Goal: Task Accomplishment & Management: Manage account settings

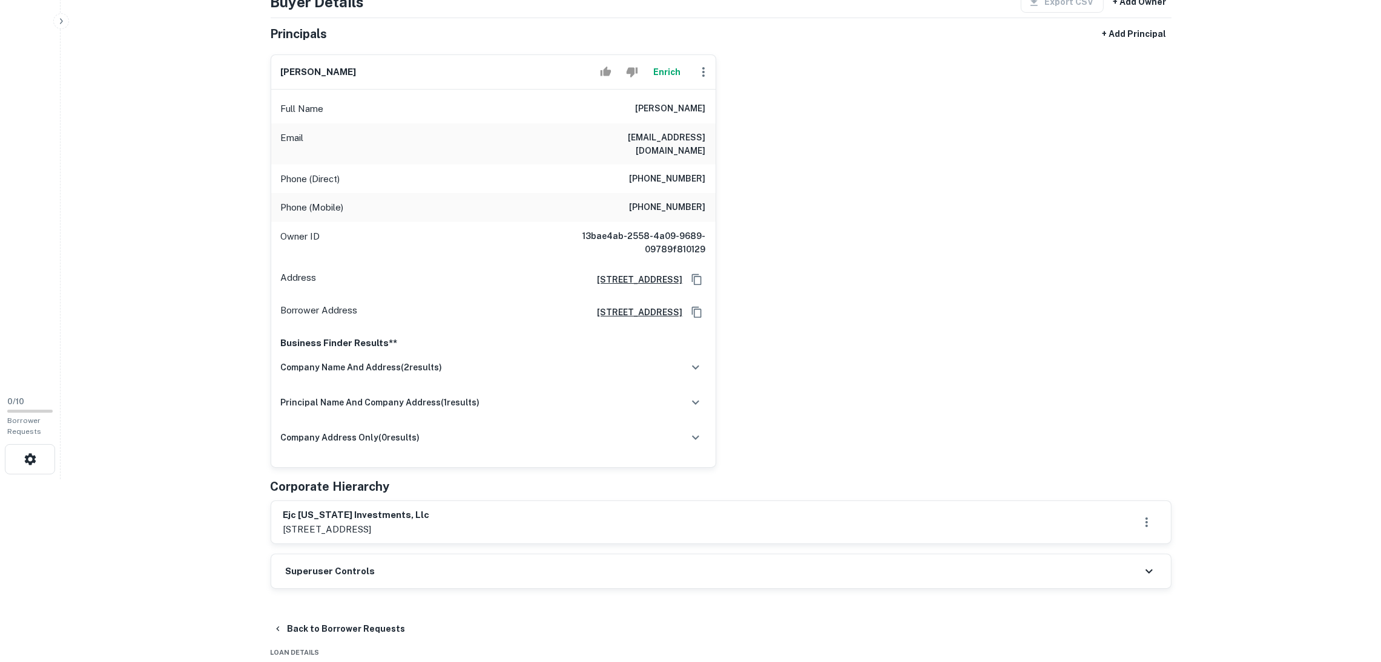
scroll to position [272, 0]
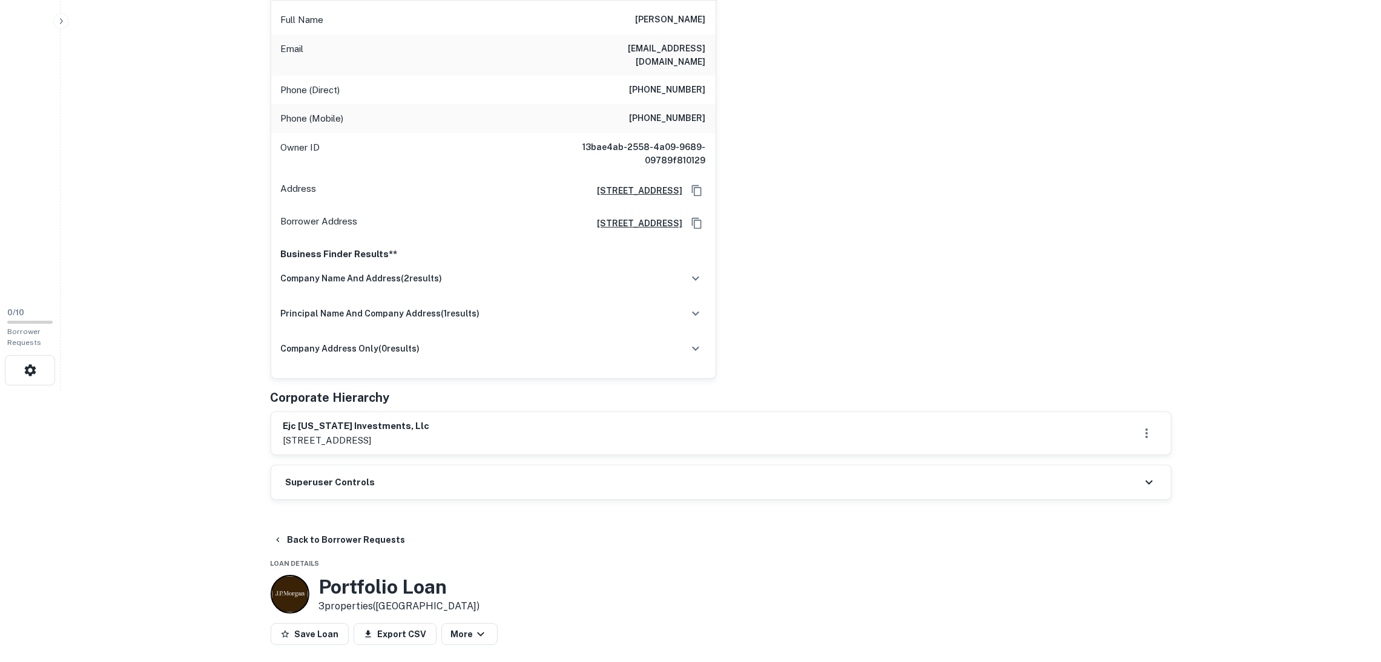
click at [439, 467] on div "Superuser Controls" at bounding box center [720, 482] width 899 height 34
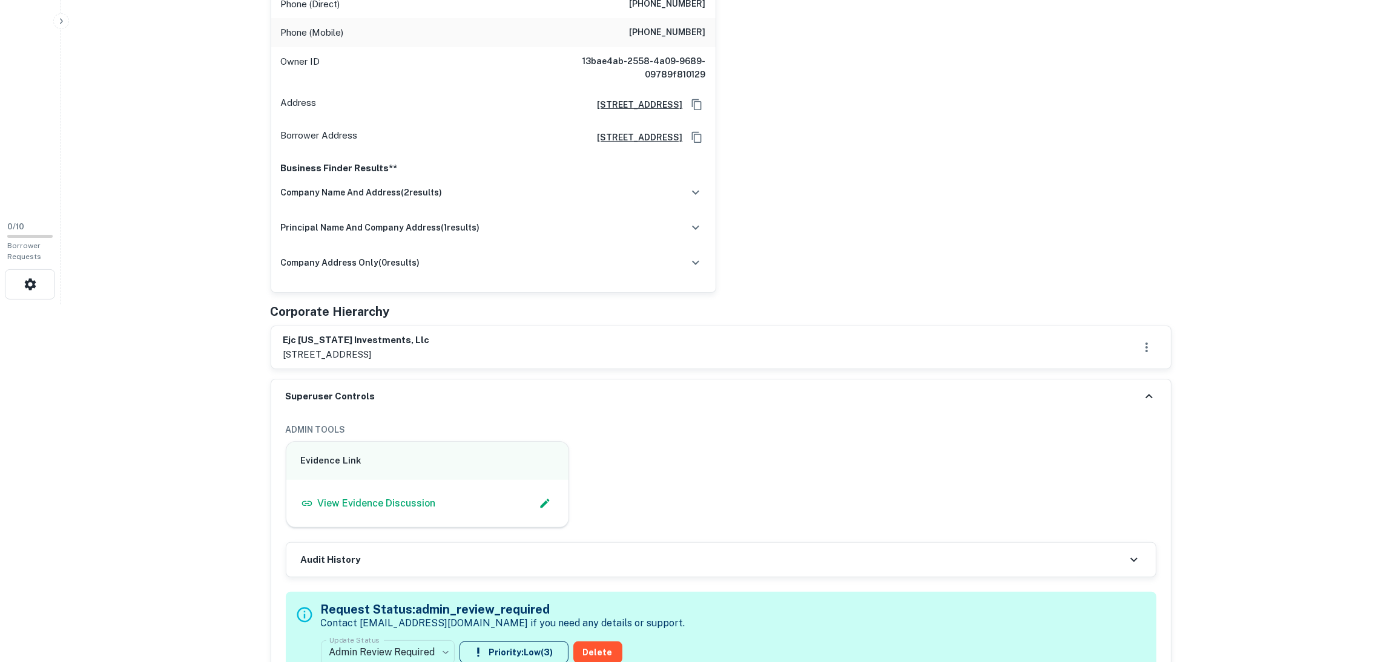
scroll to position [544, 0]
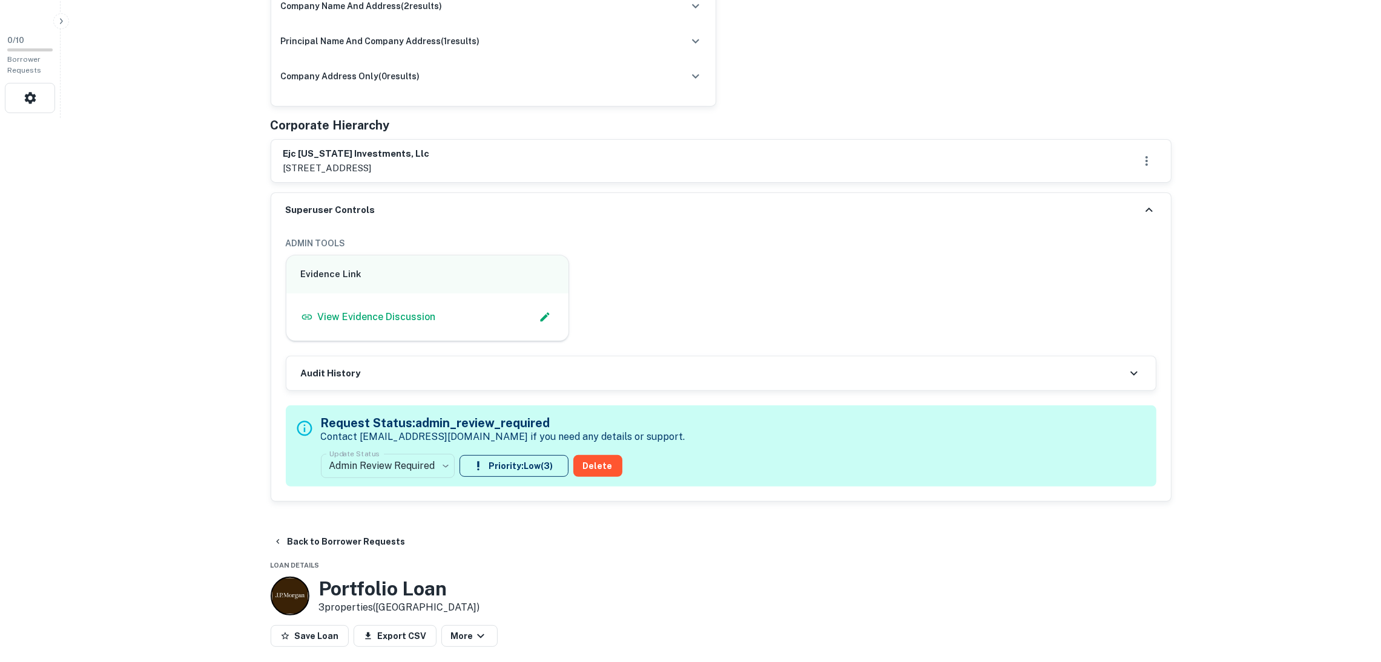
click at [513, 312] on div "View Evidence Discussion" at bounding box center [428, 317] width 254 height 18
click at [546, 311] on icon "Edit Slack Link" at bounding box center [545, 317] width 12 height 12
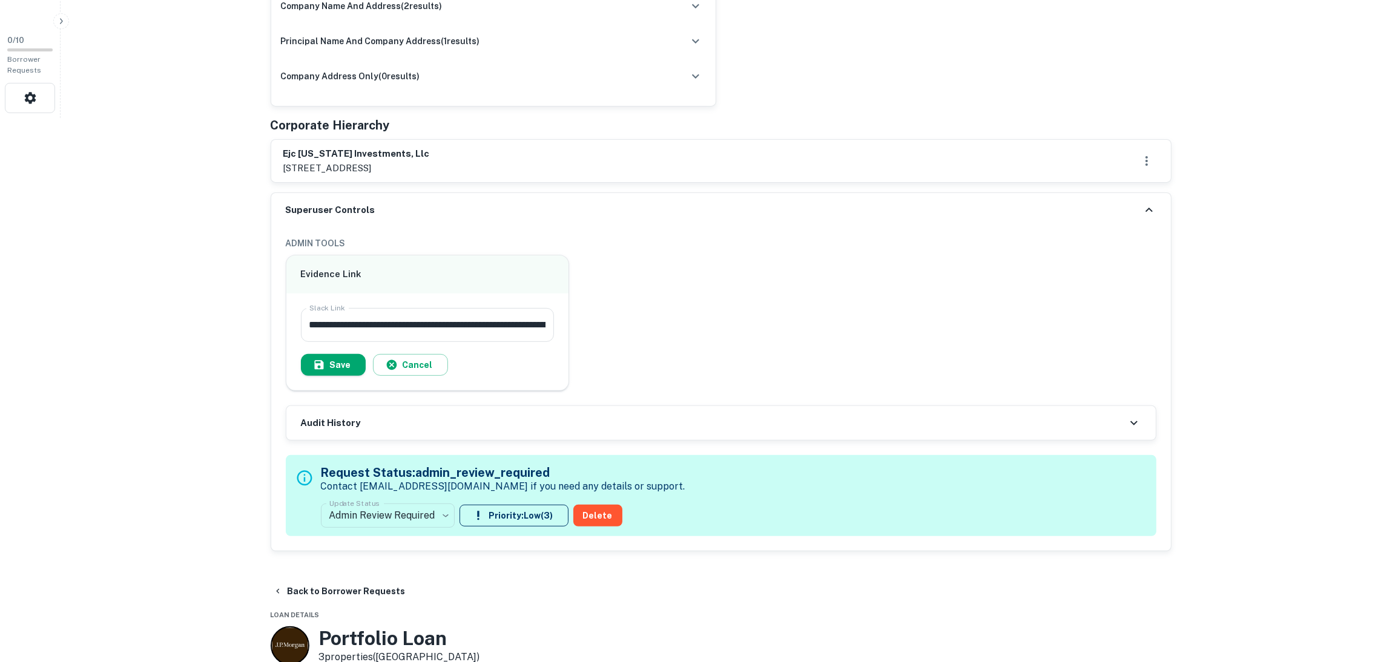
drag, startPoint x: 419, startPoint y: 410, endPoint x: 427, endPoint y: 425, distance: 17.1
click at [419, 412] on div "Audit History" at bounding box center [720, 423] width 869 height 34
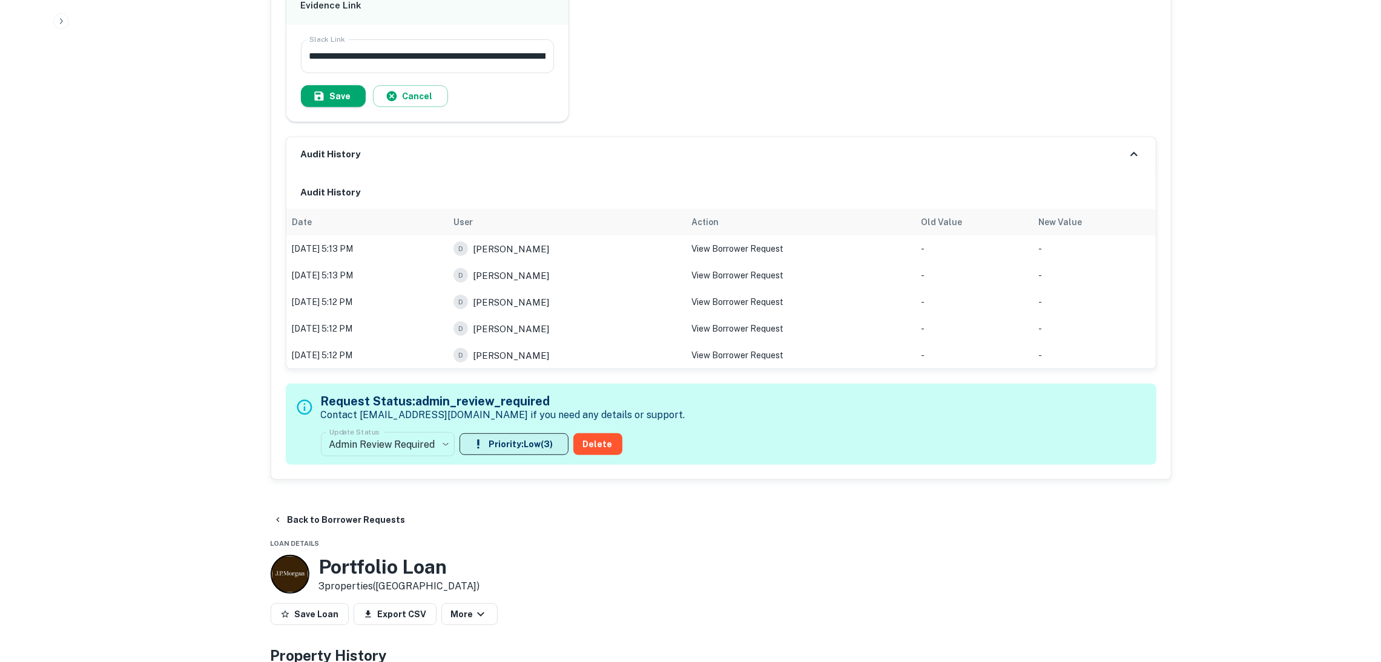
scroll to position [816, 0]
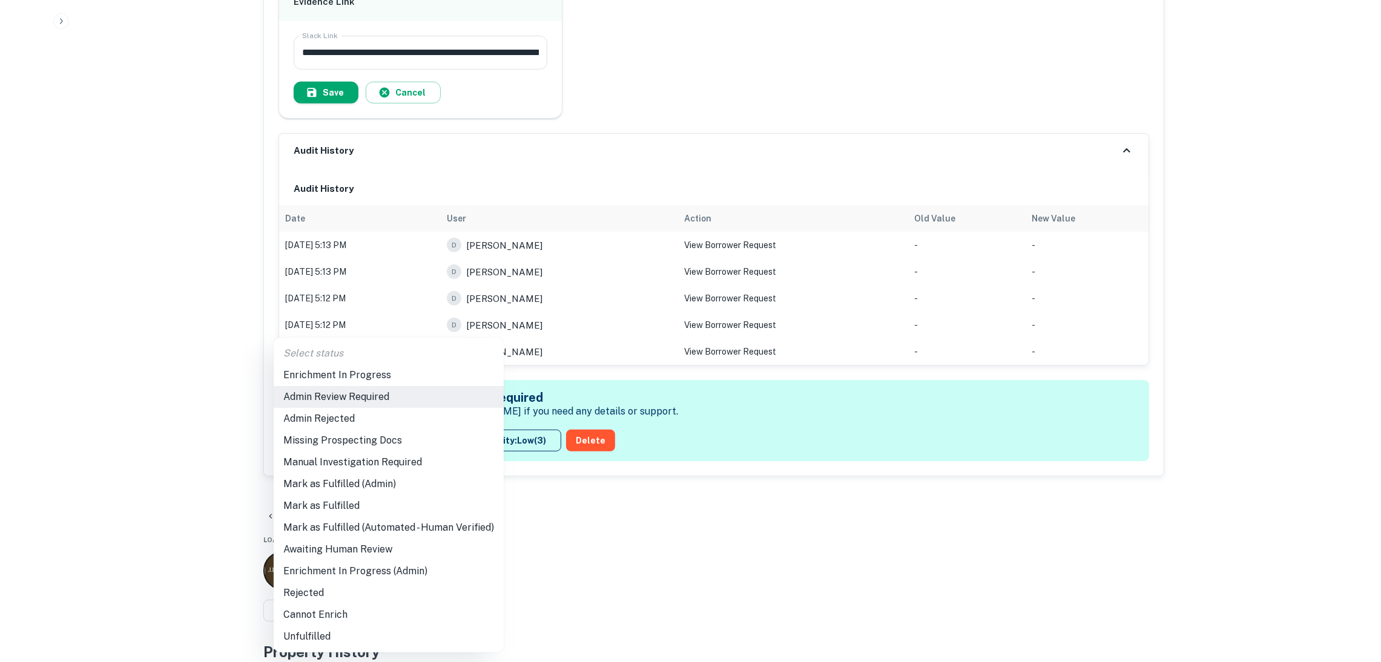
drag, startPoint x: 405, startPoint y: 390, endPoint x: 405, endPoint y: 379, distance: 11.5
click at [405, 379] on ul "Select status Enrichment In Progress Admin Review Required Admin Rejected Missi…" at bounding box center [389, 495] width 230 height 315
click at [404, 376] on li "Enrichment In Progress" at bounding box center [389, 375] width 230 height 22
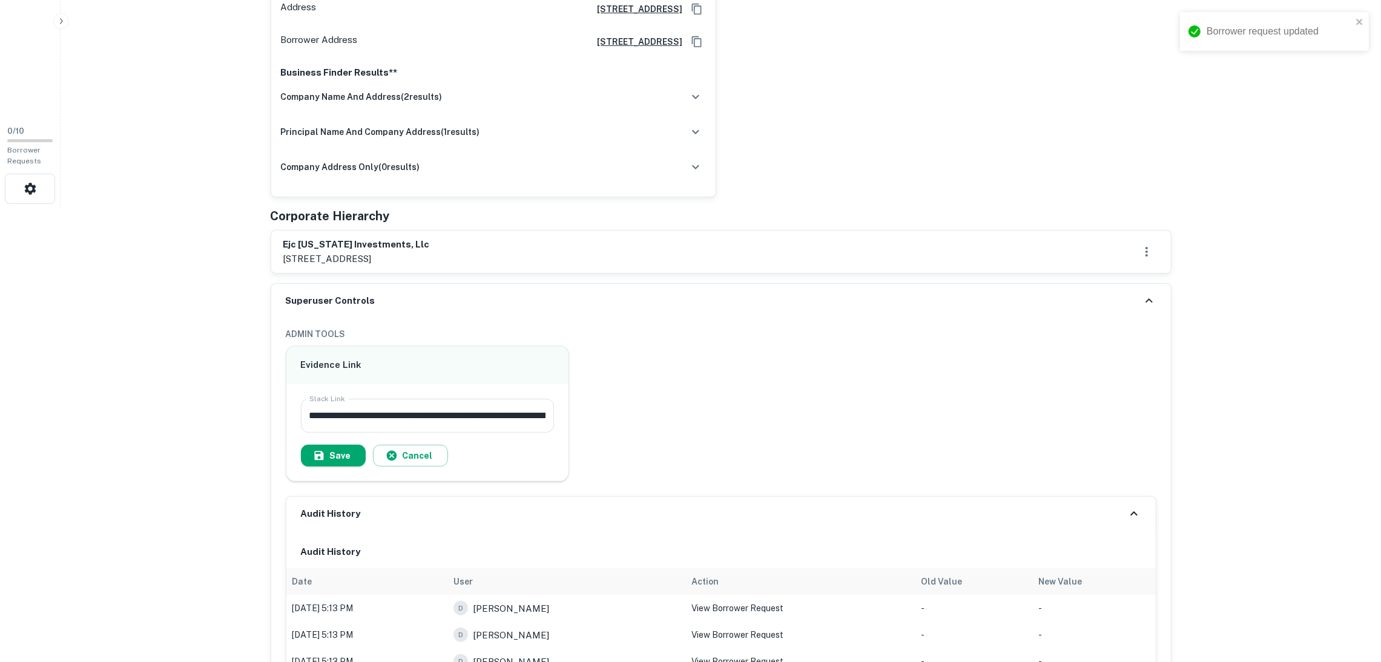
type input "**********"
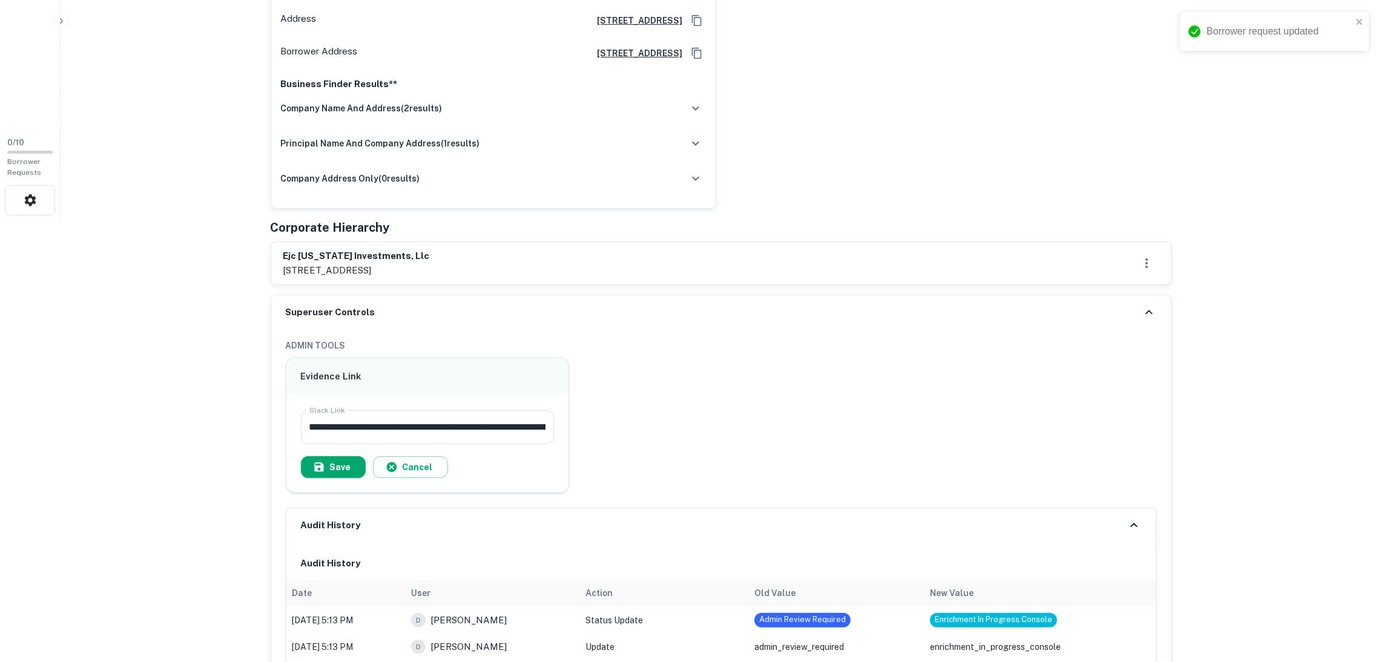
scroll to position [0, 0]
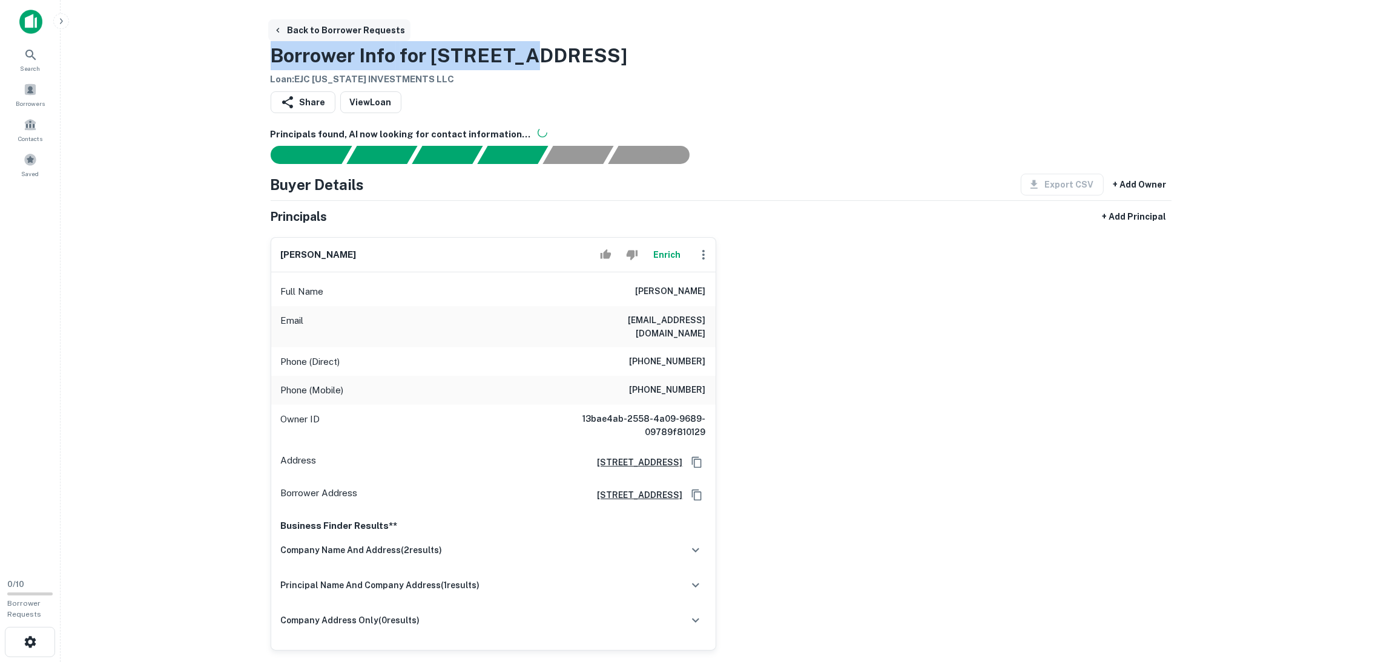
drag, startPoint x: 567, startPoint y: 44, endPoint x: 295, endPoint y: 37, distance: 271.8
click at [295, 37] on div "Back to Borrower Requests Borrower Info for 1728 O St Loan : EJC CALIFORNIA INV…" at bounding box center [721, 52] width 901 height 67
copy h3 "Borrower Info for 1728 O St"
drag, startPoint x: 838, startPoint y: 208, endPoint x: 764, endPoint y: 91, distance: 138.0
click at [764, 91] on div "Share View Loan" at bounding box center [721, 104] width 901 height 27
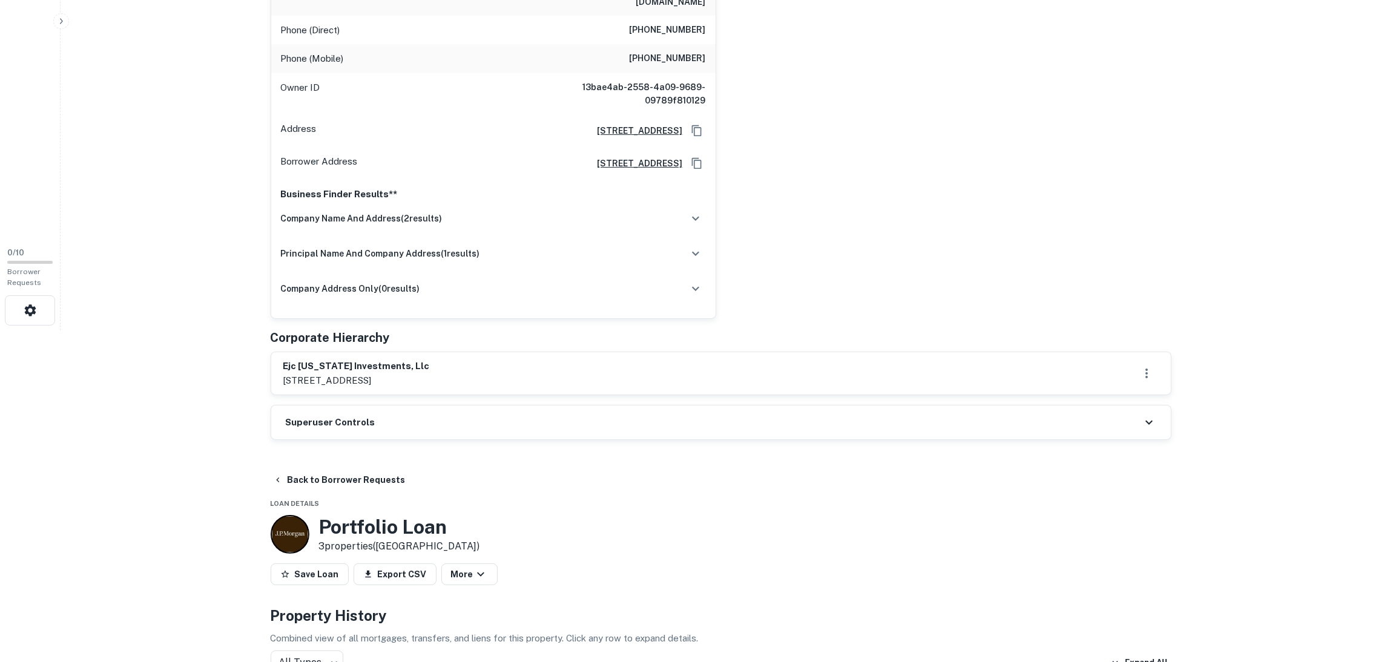
scroll to position [363, 0]
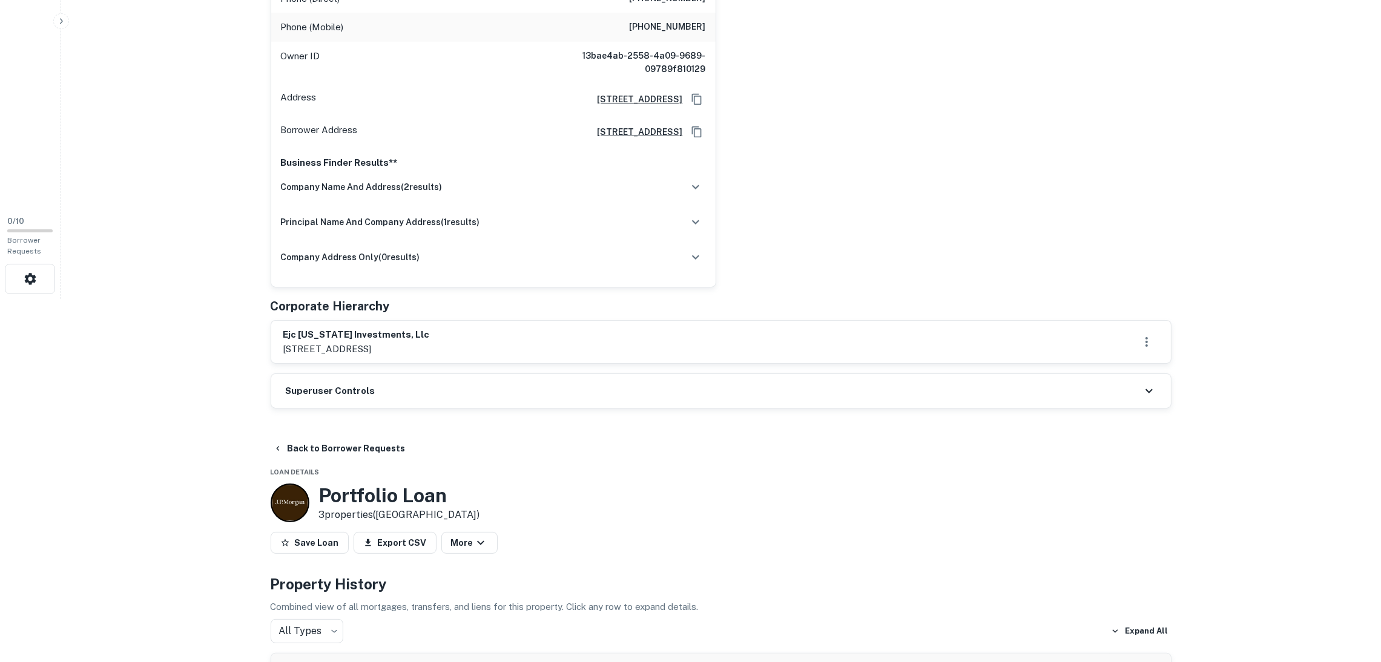
drag, startPoint x: 598, startPoint y: 381, endPoint x: 608, endPoint y: 384, distance: 10.1
click at [602, 388] on div "Superuser Controls" at bounding box center [720, 391] width 899 height 34
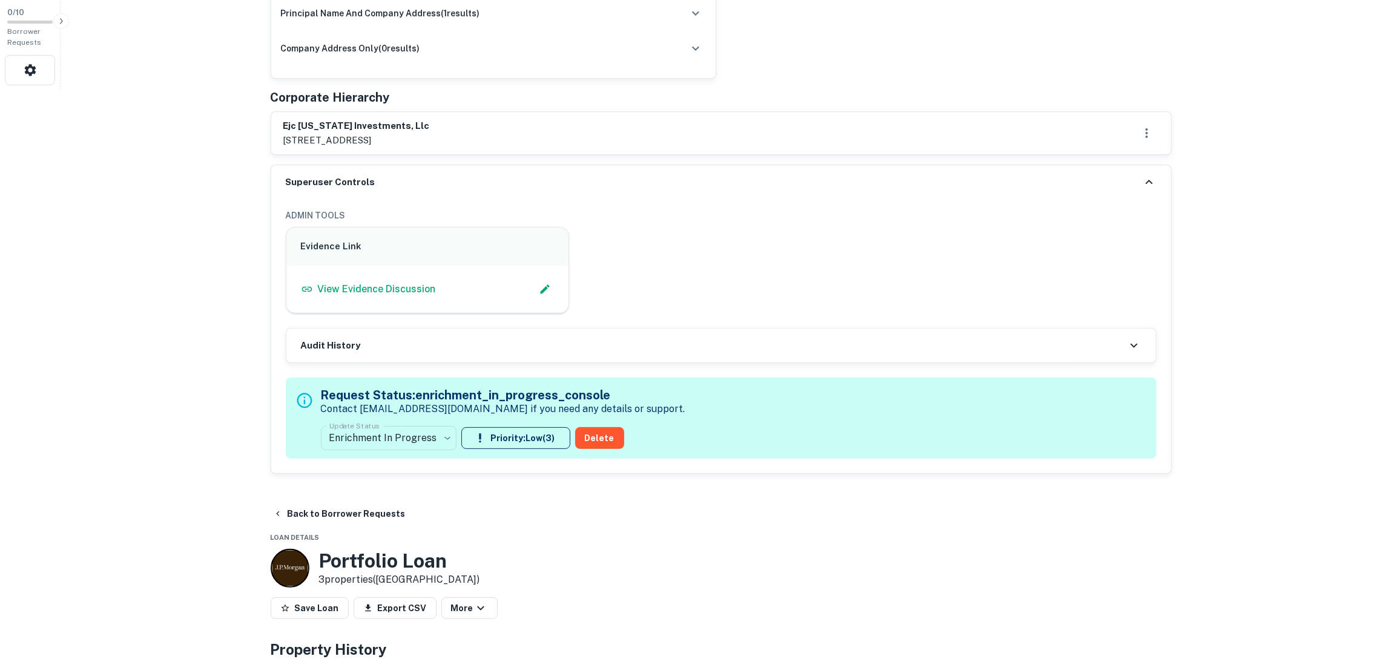
scroll to position [726, 0]
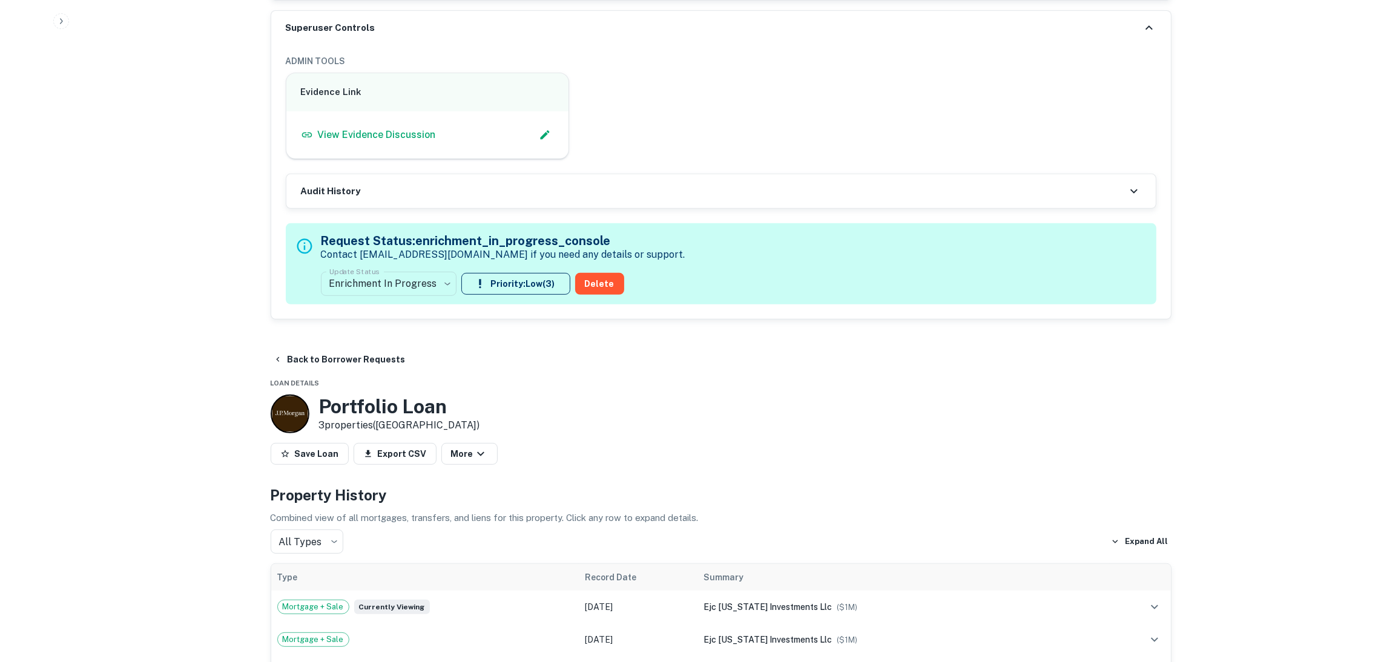
click at [580, 174] on div "Audit History" at bounding box center [720, 191] width 869 height 34
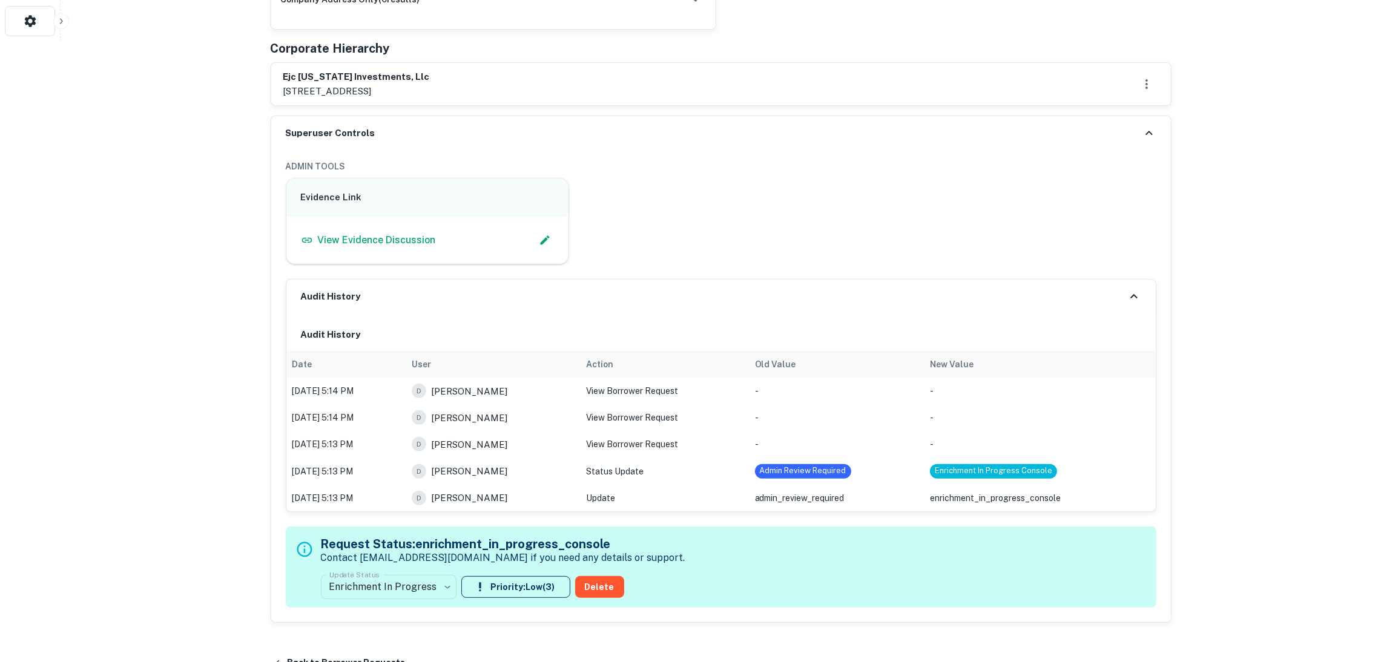
scroll to position [544, 0]
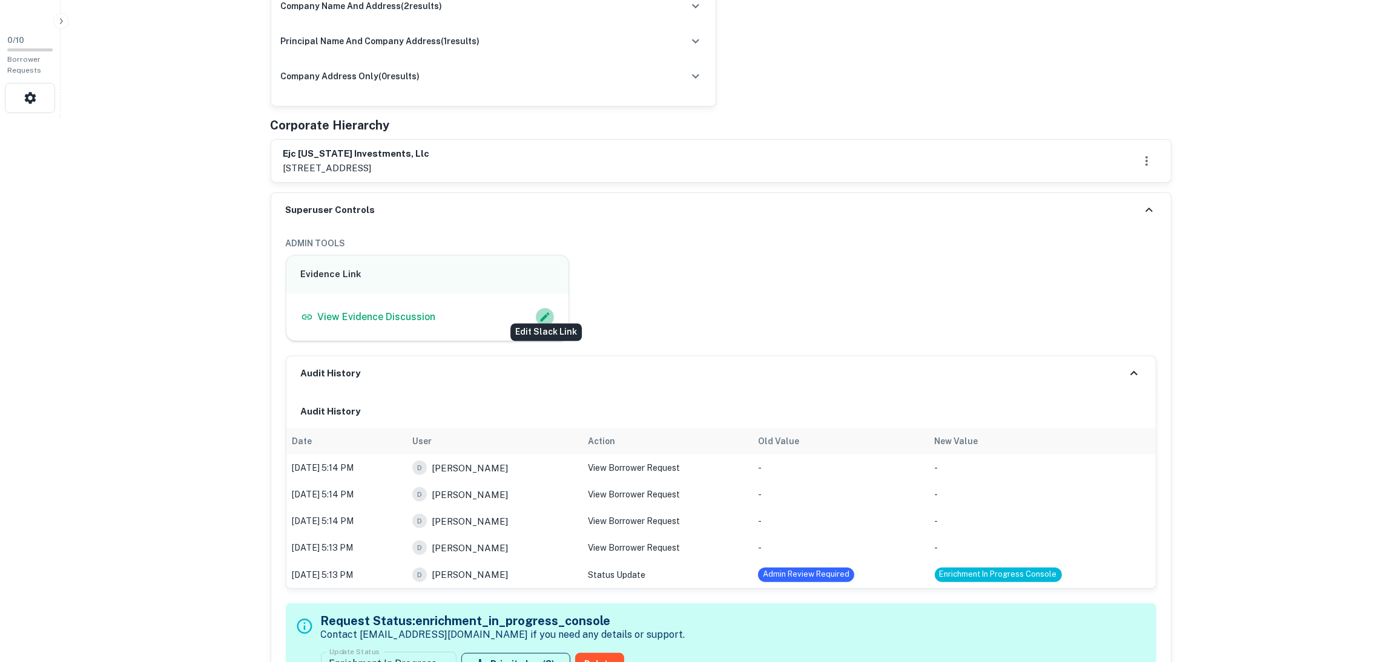
click at [542, 311] on icon "Edit Slack Link" at bounding box center [545, 317] width 12 height 12
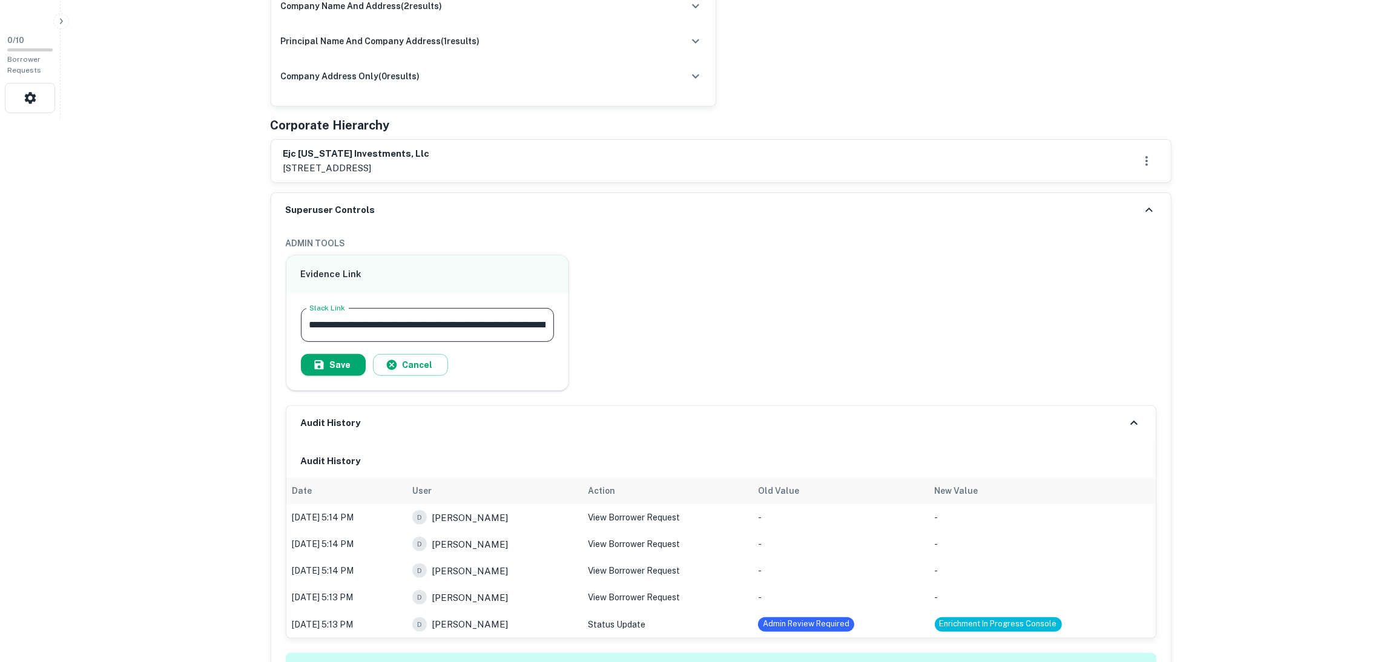
drag, startPoint x: 499, startPoint y: 320, endPoint x: 126, endPoint y: 288, distance: 374.8
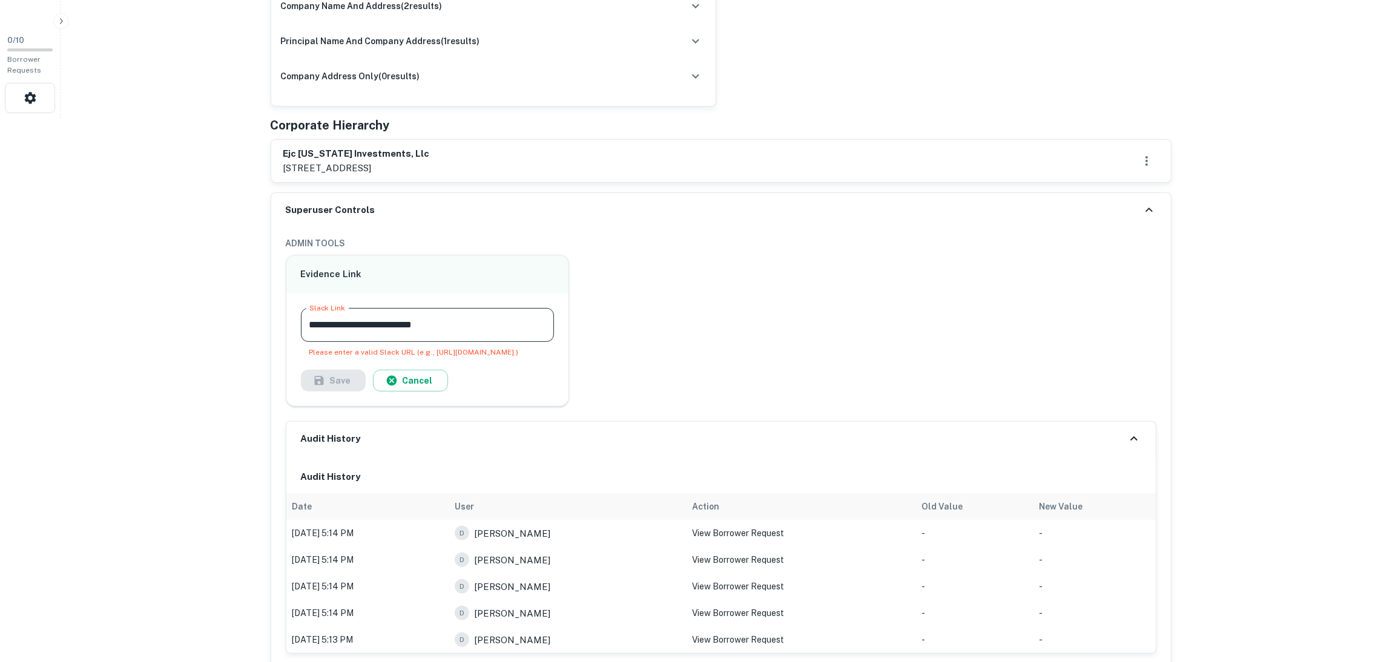
drag, startPoint x: 510, startPoint y: 319, endPoint x: 0, endPoint y: 266, distance: 513.0
paste input "**********"
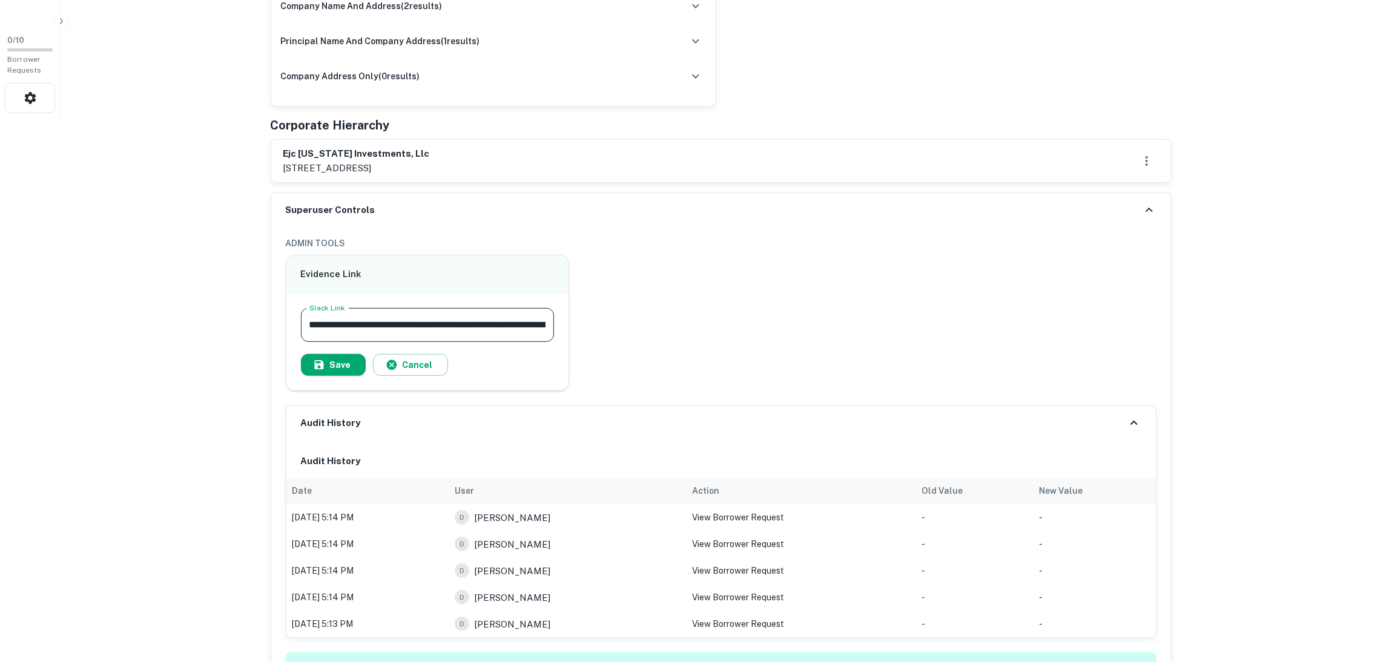
scroll to position [0, 122]
type input "**********"
click at [339, 354] on button "Save" at bounding box center [333, 365] width 65 height 22
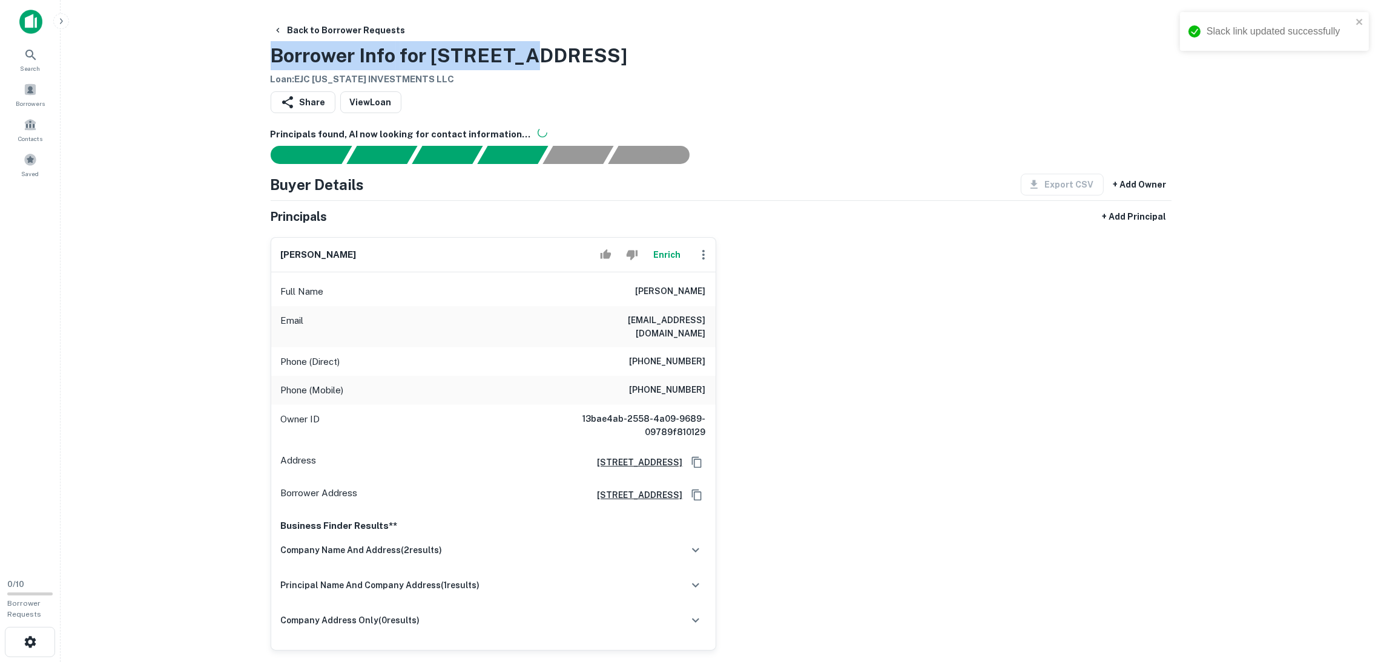
drag, startPoint x: 550, startPoint y: 62, endPoint x: 219, endPoint y: 54, distance: 330.5
click at [205, 54] on main "Back to Borrower Requests Borrower Info for 1728 O St Loan : EJC CALIFORNIA INV…" at bounding box center [721, 331] width 1320 height 662
copy h3 "Borrower Info for 1728 O St"
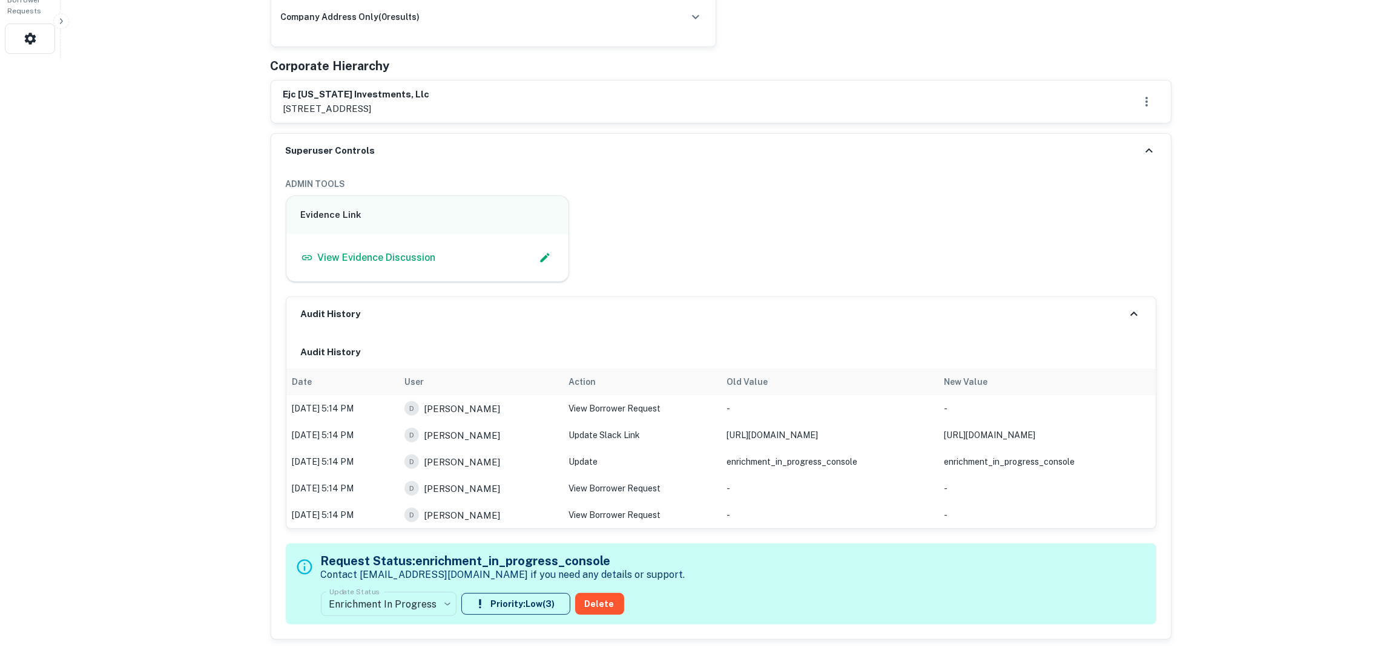
scroll to position [453, 0]
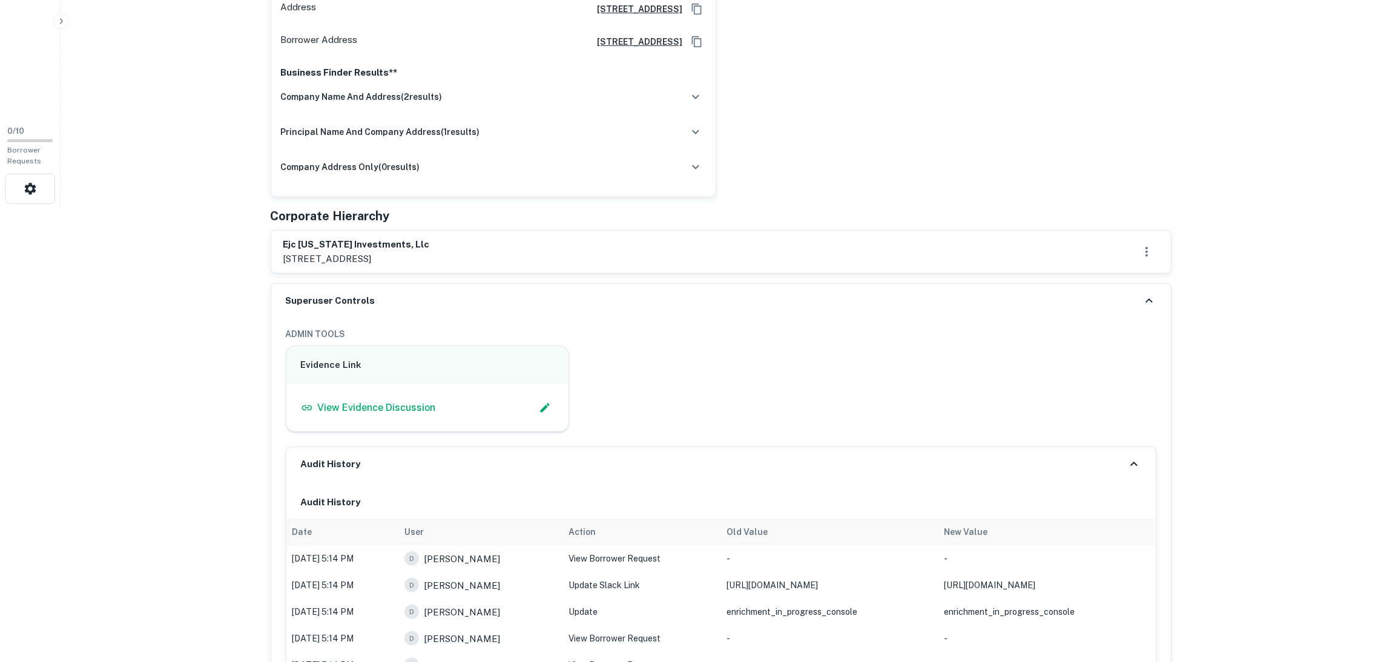
drag, startPoint x: 1149, startPoint y: 286, endPoint x: 1140, endPoint y: 291, distance: 10.0
click at [1149, 294] on icon at bounding box center [1148, 301] width 15 height 15
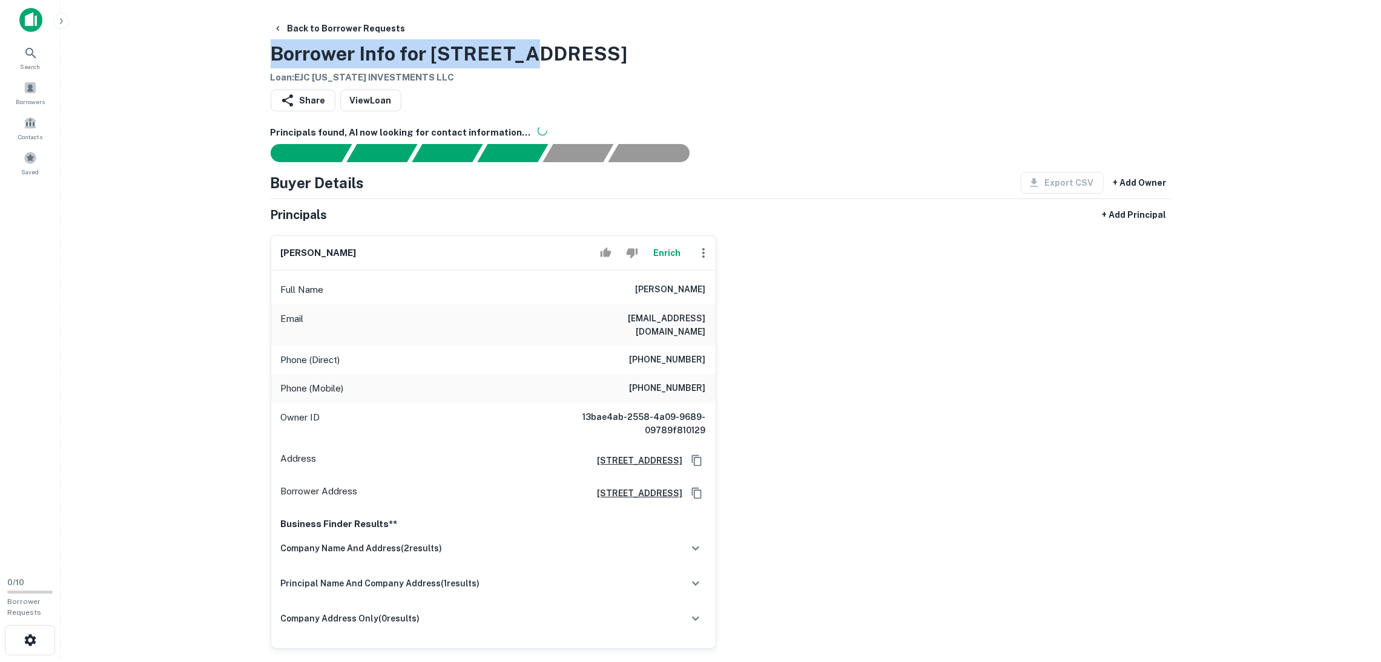
scroll to position [0, 0]
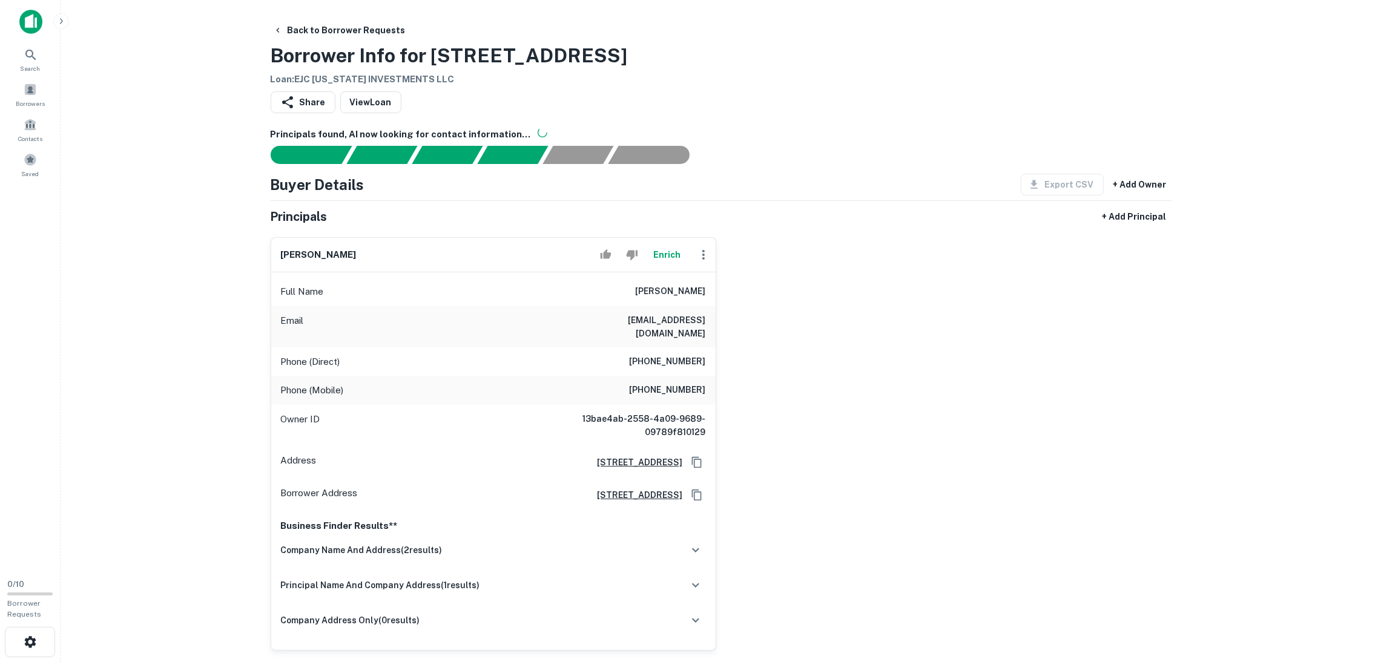
drag, startPoint x: 922, startPoint y: 335, endPoint x: 918, endPoint y: 404, distance: 68.5
click at [922, 337] on div "john p stephens jr Enrich Full Name john p stephens jr Email jp3stephens@gmail.…" at bounding box center [716, 439] width 910 height 423
click at [895, 241] on div "john p stephens jr Enrich Full Name john p stephens jr Email jp3stephens@gmail.…" at bounding box center [716, 439] width 910 height 423
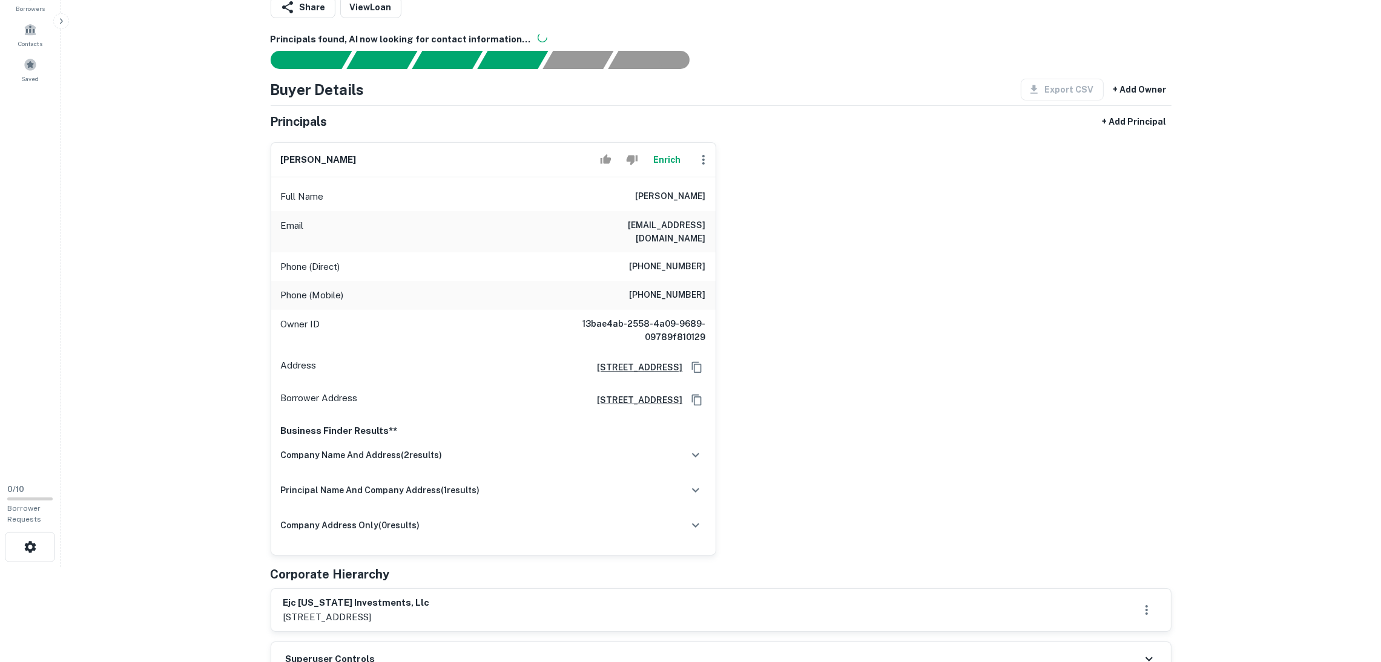
scroll to position [272, 0]
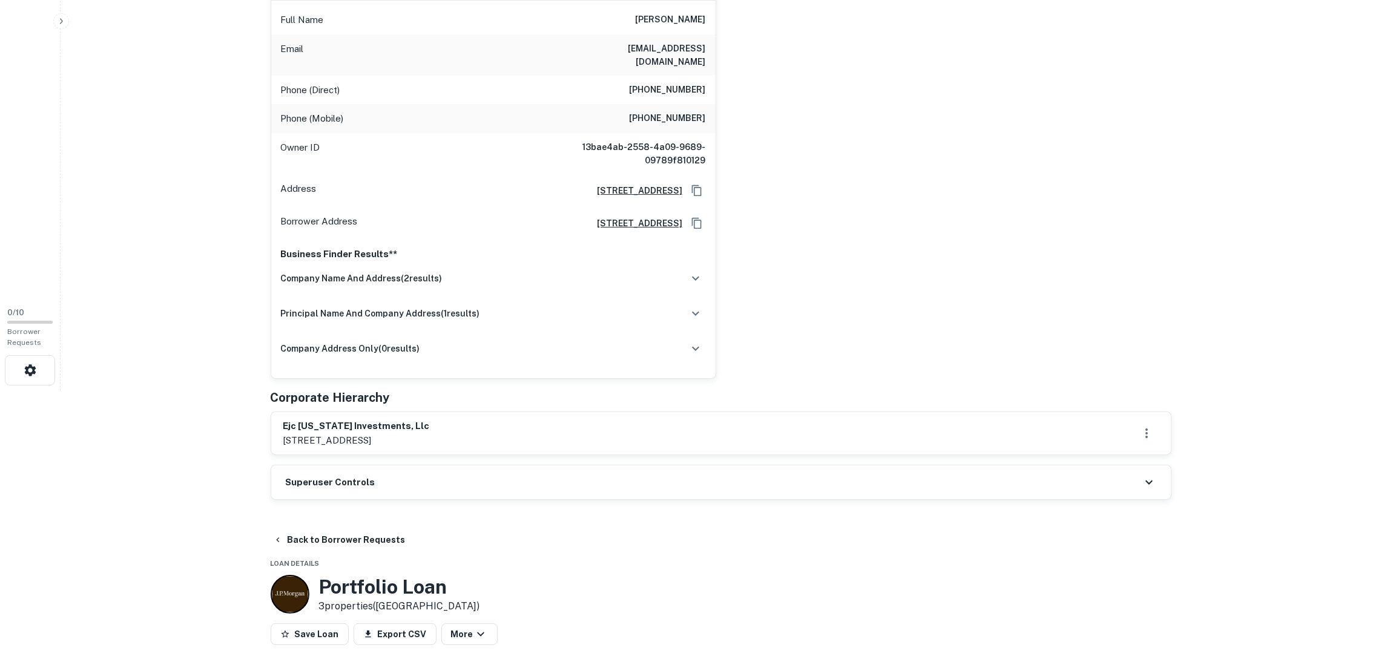
click at [456, 465] on div "Superuser Controls" at bounding box center [720, 482] width 899 height 34
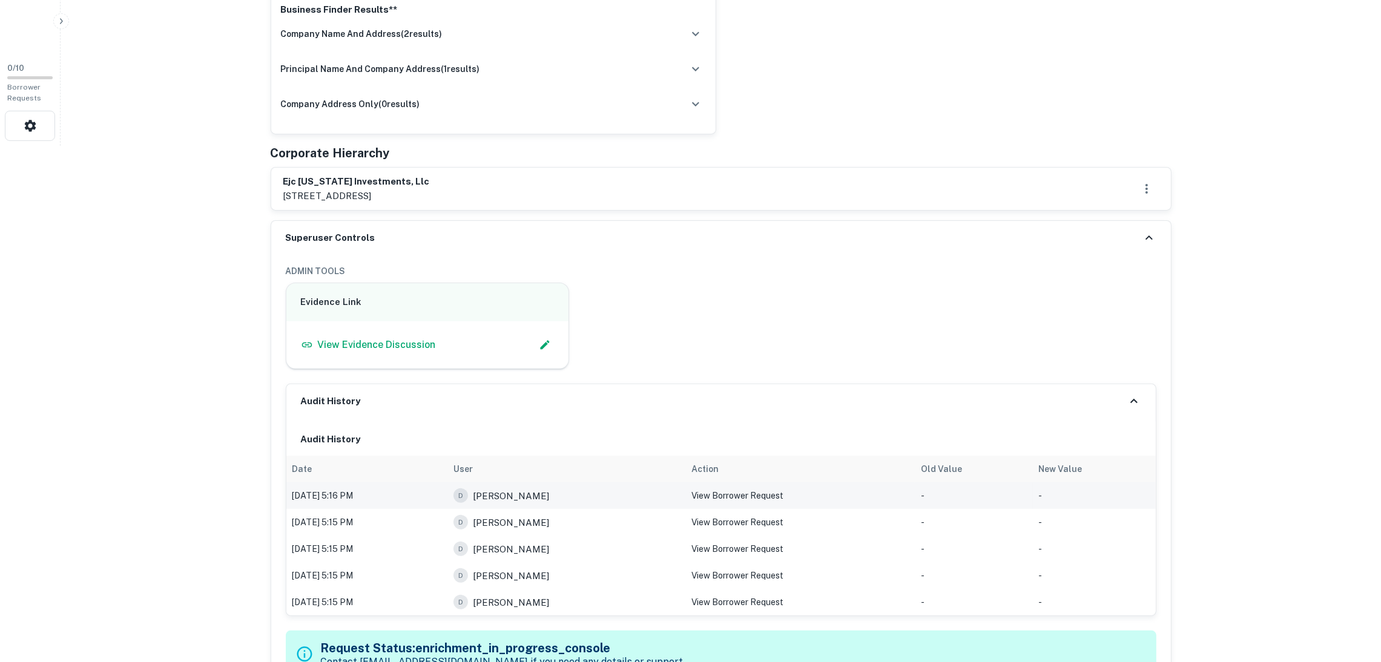
scroll to position [453, 0]
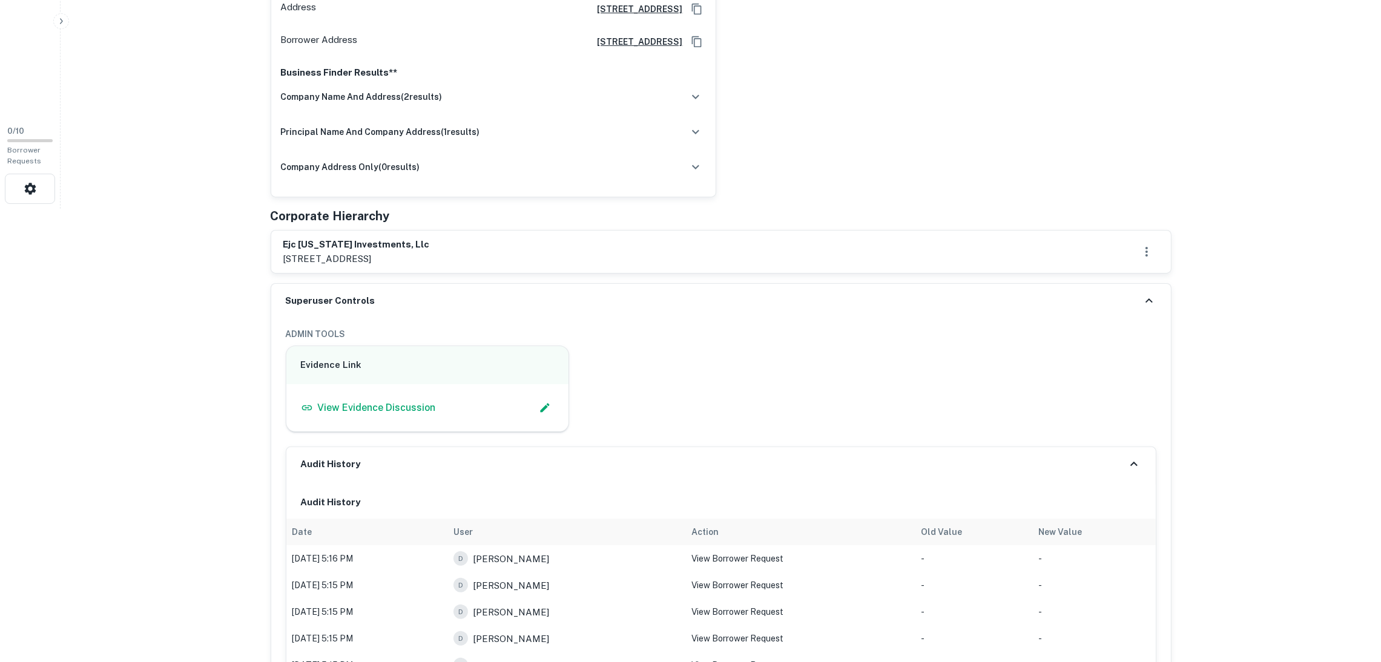
drag, startPoint x: 1144, startPoint y: 287, endPoint x: 1132, endPoint y: 287, distance: 12.1
click at [1143, 294] on icon at bounding box center [1148, 301] width 15 height 15
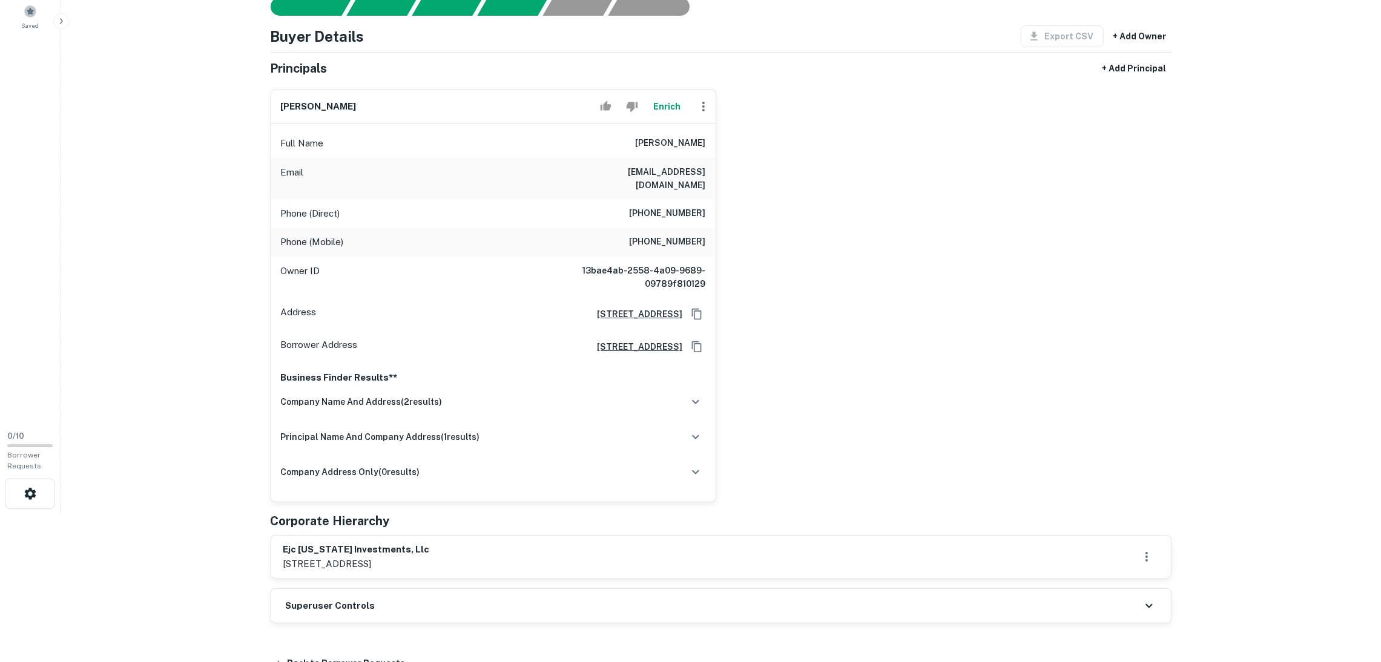
scroll to position [272, 0]
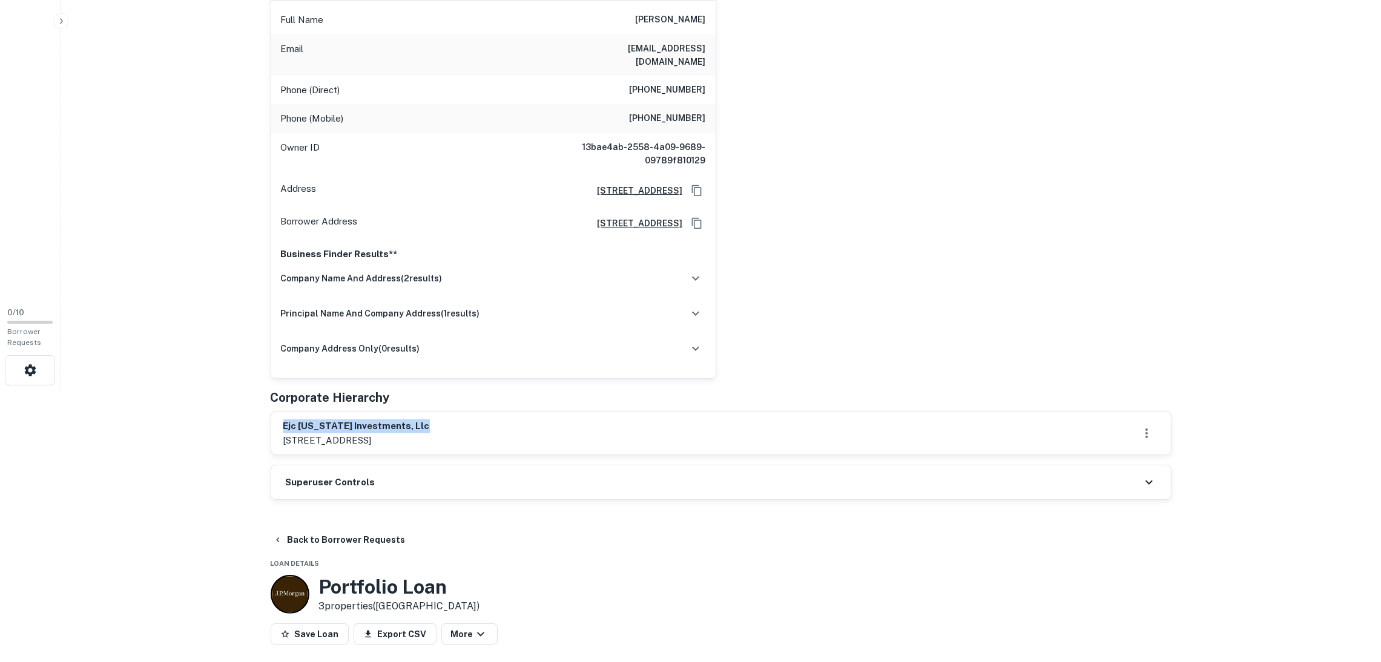
drag, startPoint x: 432, startPoint y: 408, endPoint x: 264, endPoint y: 408, distance: 167.0
copy h6 "ejc california investments, llc"
drag, startPoint x: 711, startPoint y: 67, endPoint x: 734, endPoint y: 18, distance: 53.9
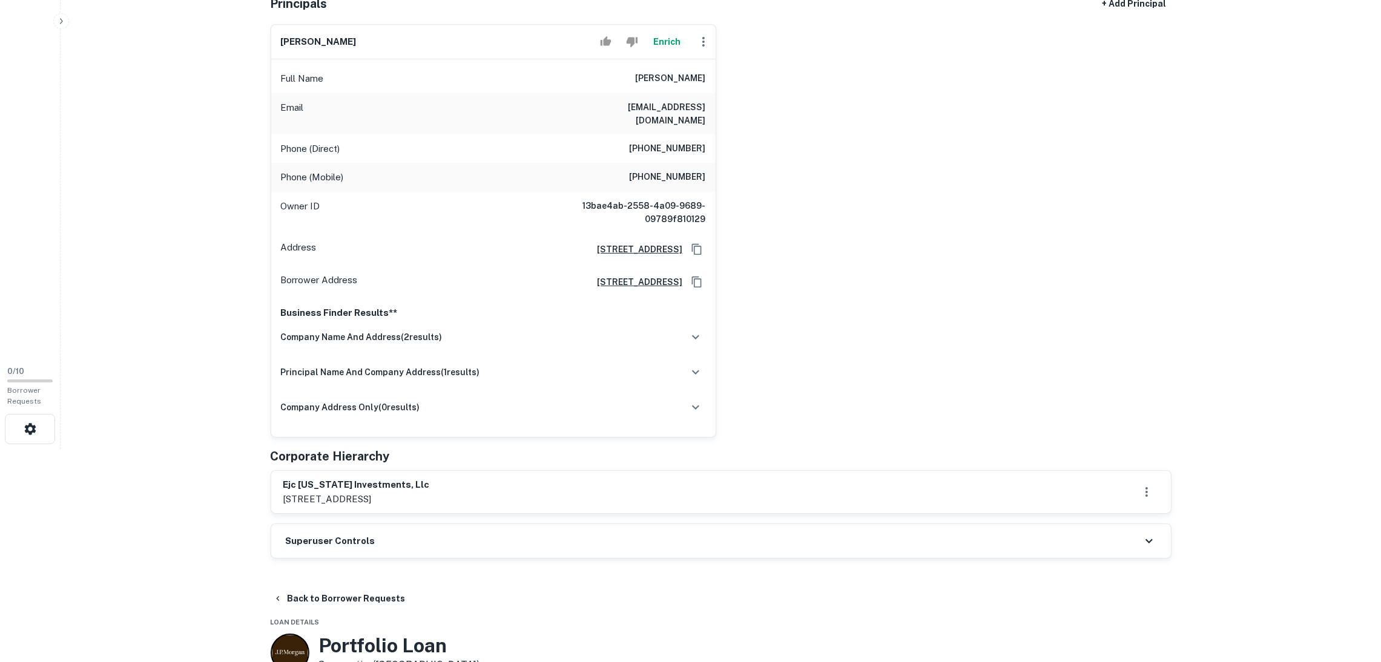
scroll to position [91, 0]
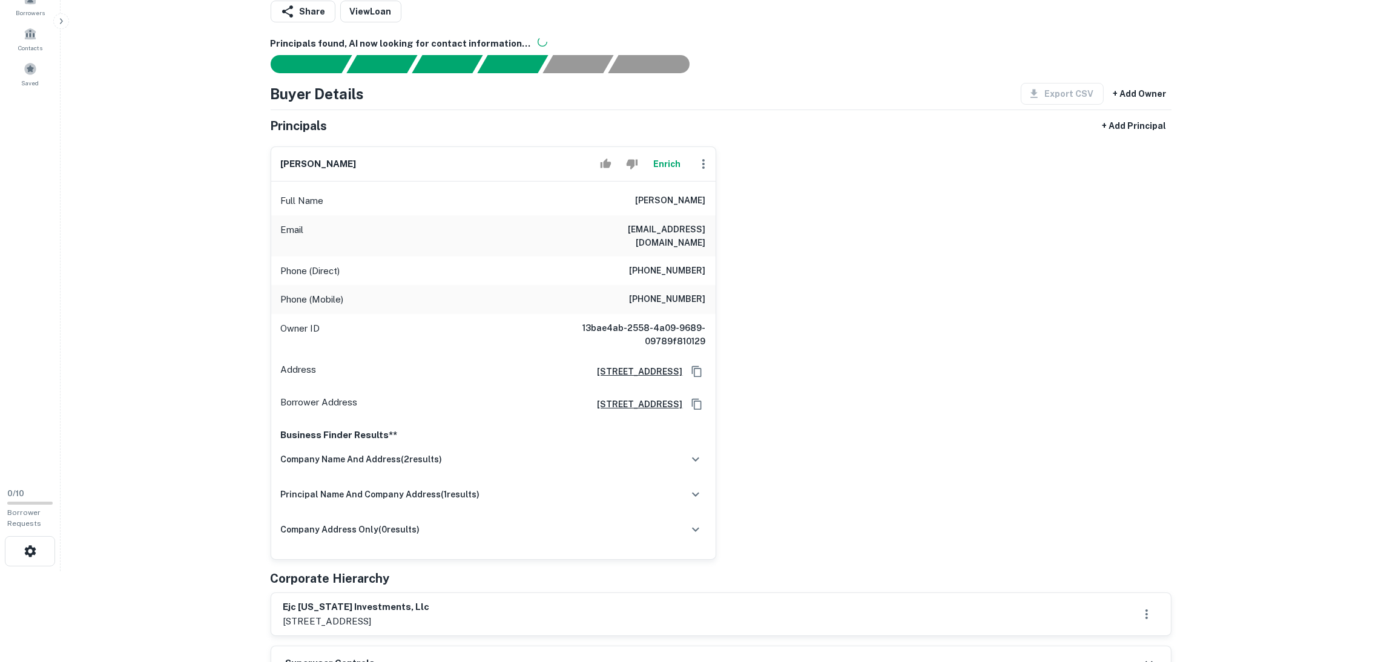
click at [698, 167] on icon "button" at bounding box center [703, 164] width 15 height 15
click at [707, 193] on li "Edit" at bounding box center [716, 193] width 50 height 22
select select "**"
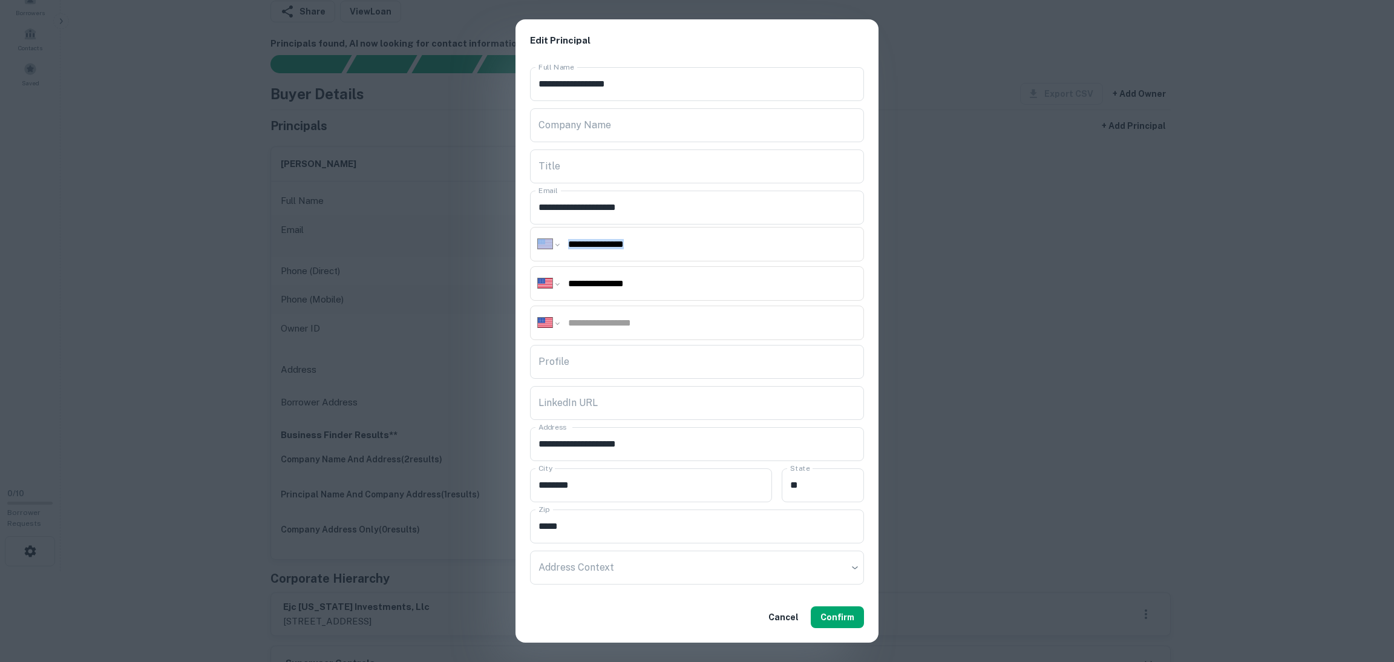
drag, startPoint x: 674, startPoint y: 270, endPoint x: 231, endPoint y: 239, distance: 444.1
click at [233, 239] on div "**********" at bounding box center [697, 331] width 1394 height 662
click at [623, 285] on input "**********" at bounding box center [711, 284] width 289 height 14
drag, startPoint x: 536, startPoint y: 291, endPoint x: 249, endPoint y: 275, distance: 287.3
click at [251, 284] on div "**********" at bounding box center [697, 331] width 1394 height 662
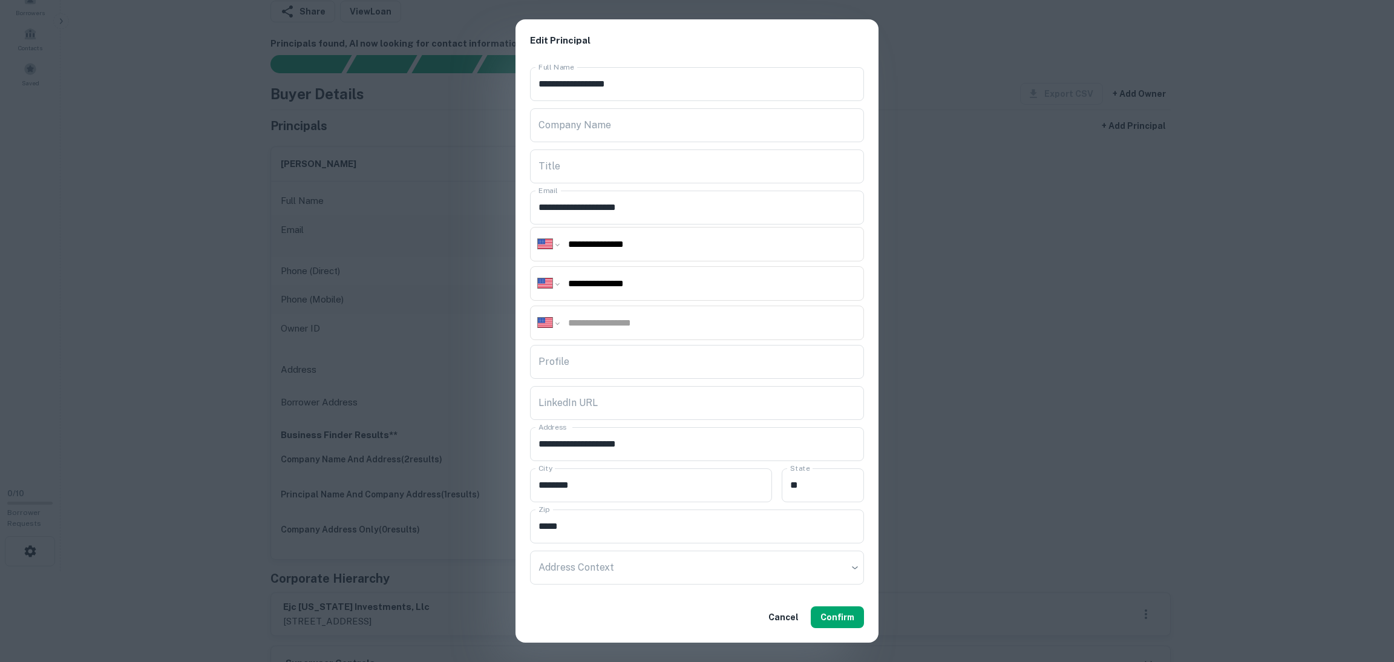
drag, startPoint x: 638, startPoint y: 286, endPoint x: 695, endPoint y: 286, distance: 57.5
click at [641, 286] on input "**********" at bounding box center [711, 284] width 289 height 14
drag, startPoint x: 584, startPoint y: 288, endPoint x: 579, endPoint y: 281, distance: 8.7
click at [586, 287] on input "**********" at bounding box center [711, 284] width 289 height 14
drag, startPoint x: 580, startPoint y: 283, endPoint x: 937, endPoint y: 345, distance: 362.5
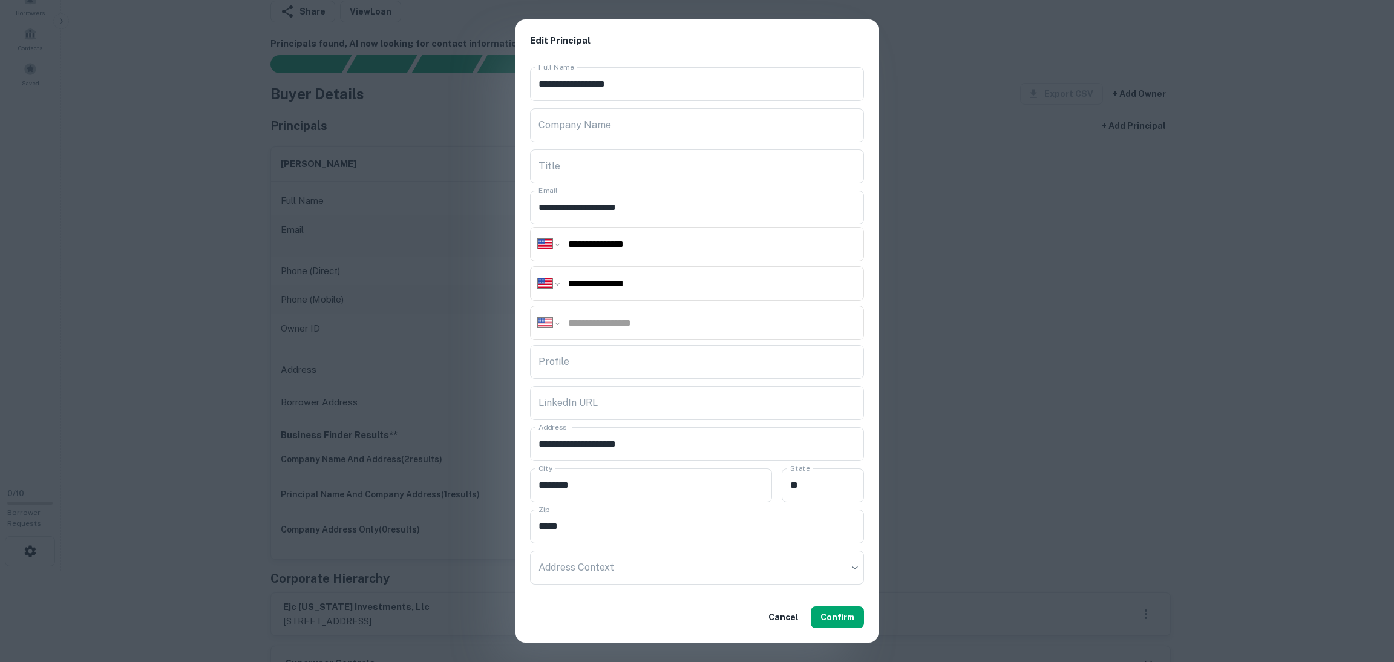
click at [940, 344] on div "**********" at bounding box center [697, 331] width 1394 height 662
paste input "**********"
type input "**********"
drag, startPoint x: 685, startPoint y: 245, endPoint x: 514, endPoint y: 255, distance: 171.0
click at [513, 251] on div "**********" at bounding box center [697, 331] width 1394 height 662
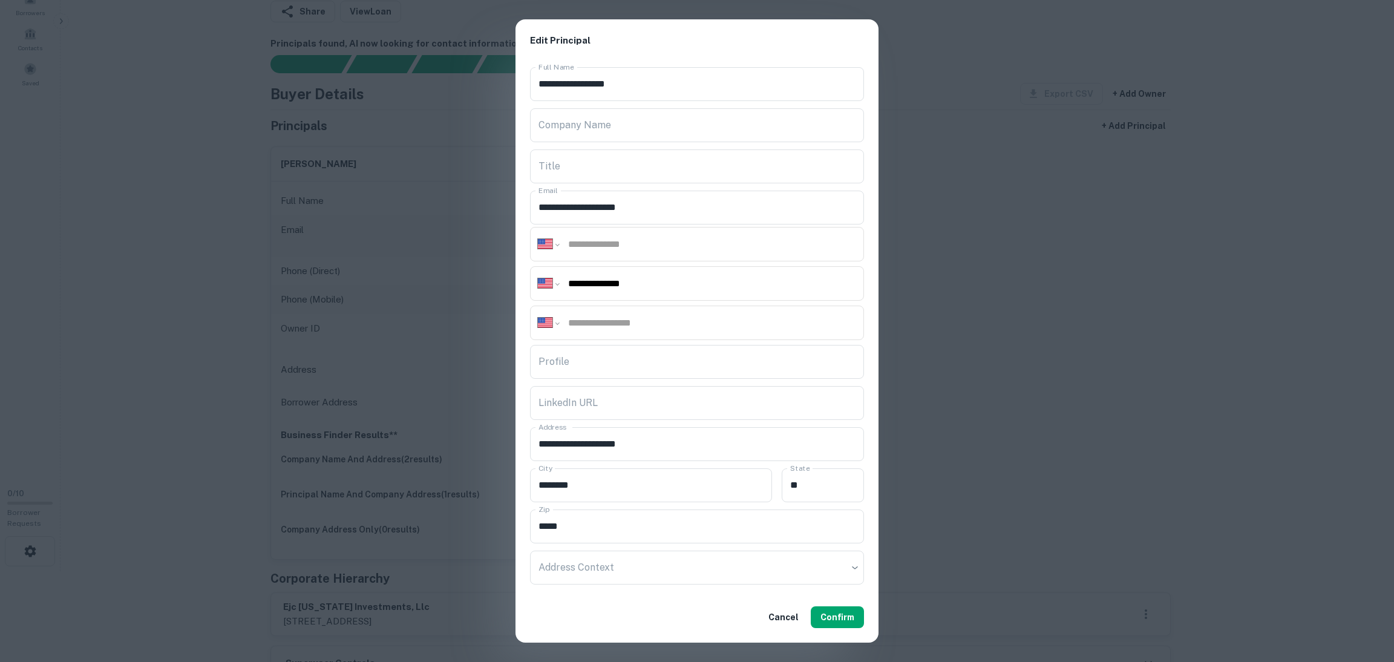
paste input "**********"
type input "**********"
drag, startPoint x: 706, startPoint y: 214, endPoint x: 416, endPoint y: 209, distance: 289.3
click at [421, 209] on div "**********" at bounding box center [697, 331] width 1394 height 662
paste input "***"
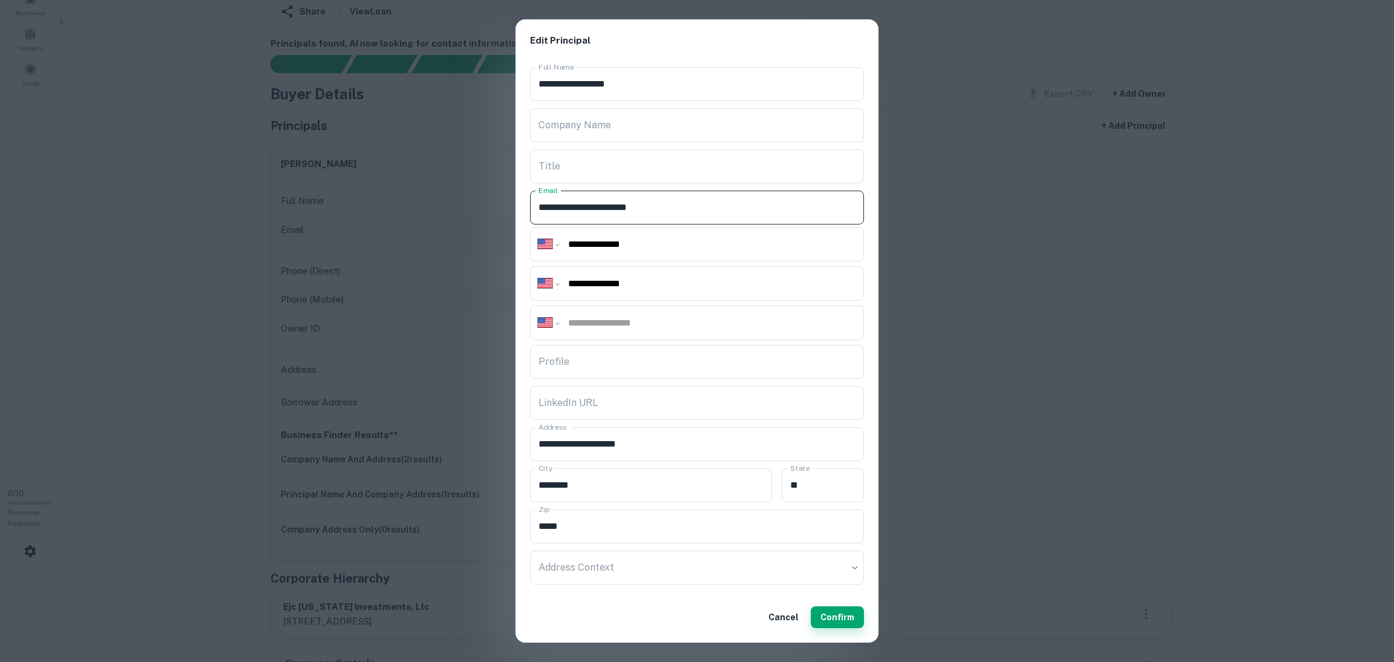
type input "**********"
click at [841, 620] on button "Confirm" at bounding box center [837, 617] width 53 height 22
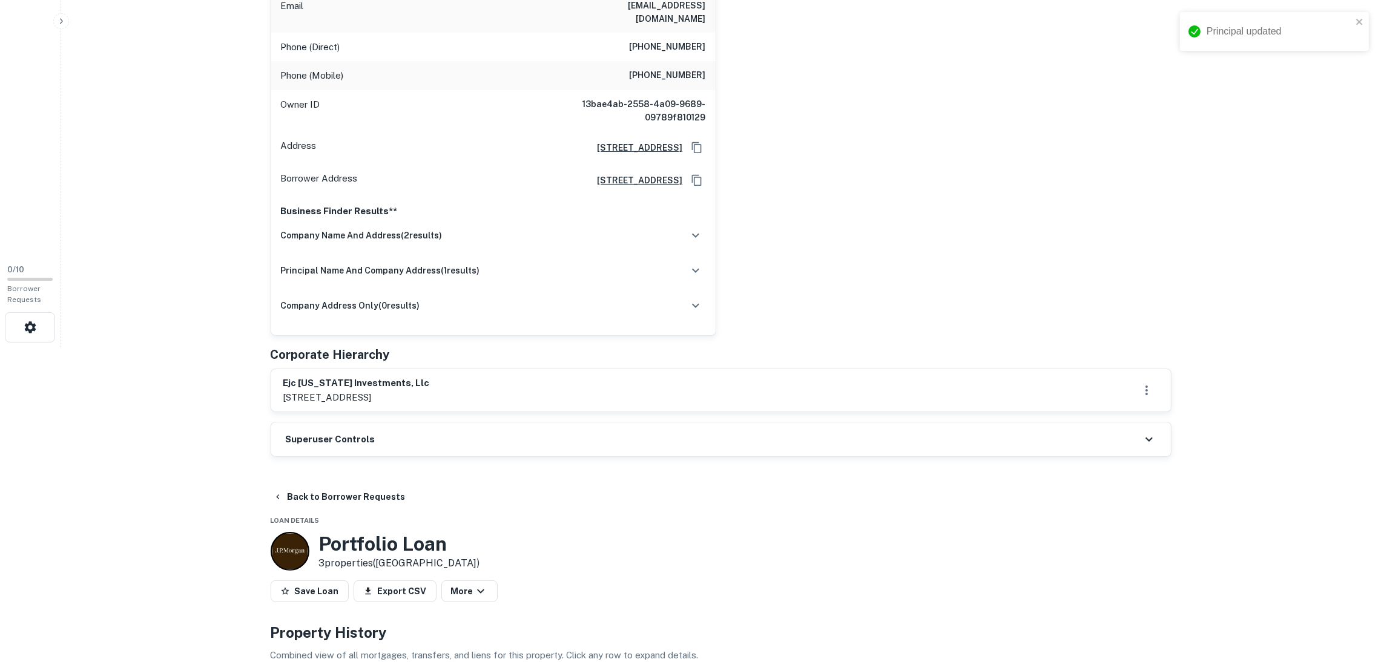
scroll to position [453, 0]
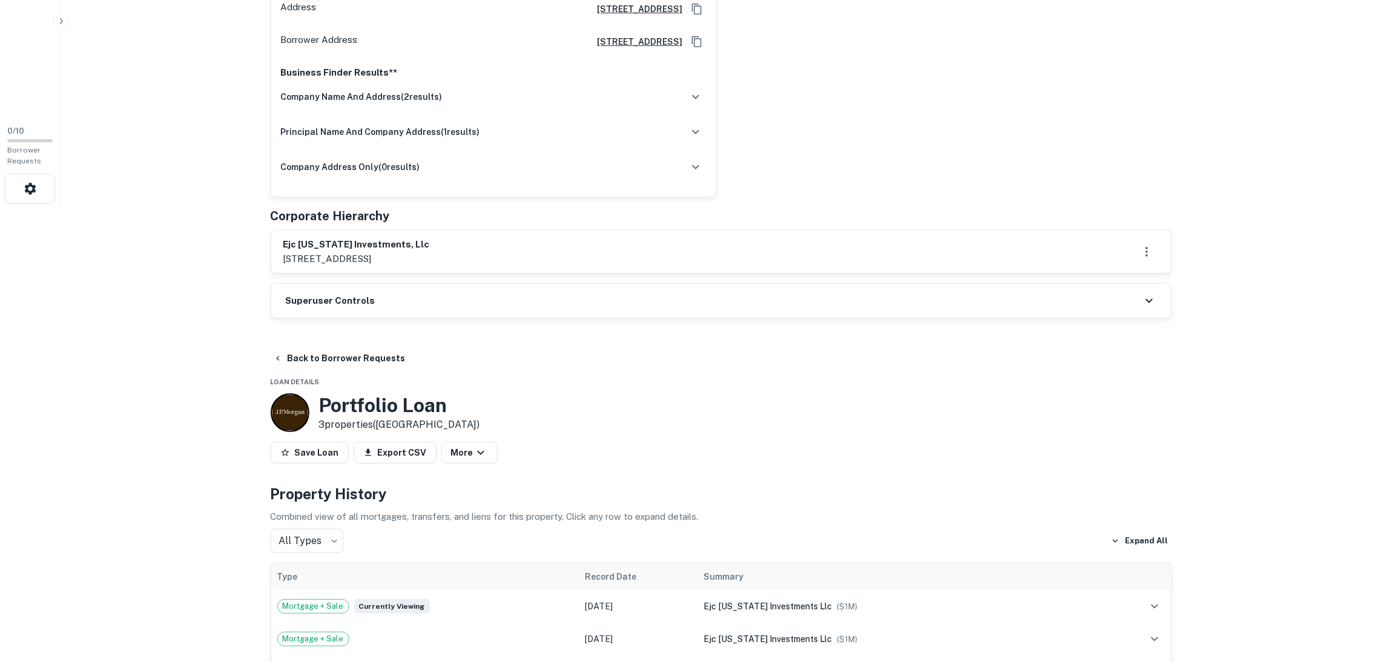
click at [490, 284] on div "Superuser Controls" at bounding box center [720, 301] width 899 height 34
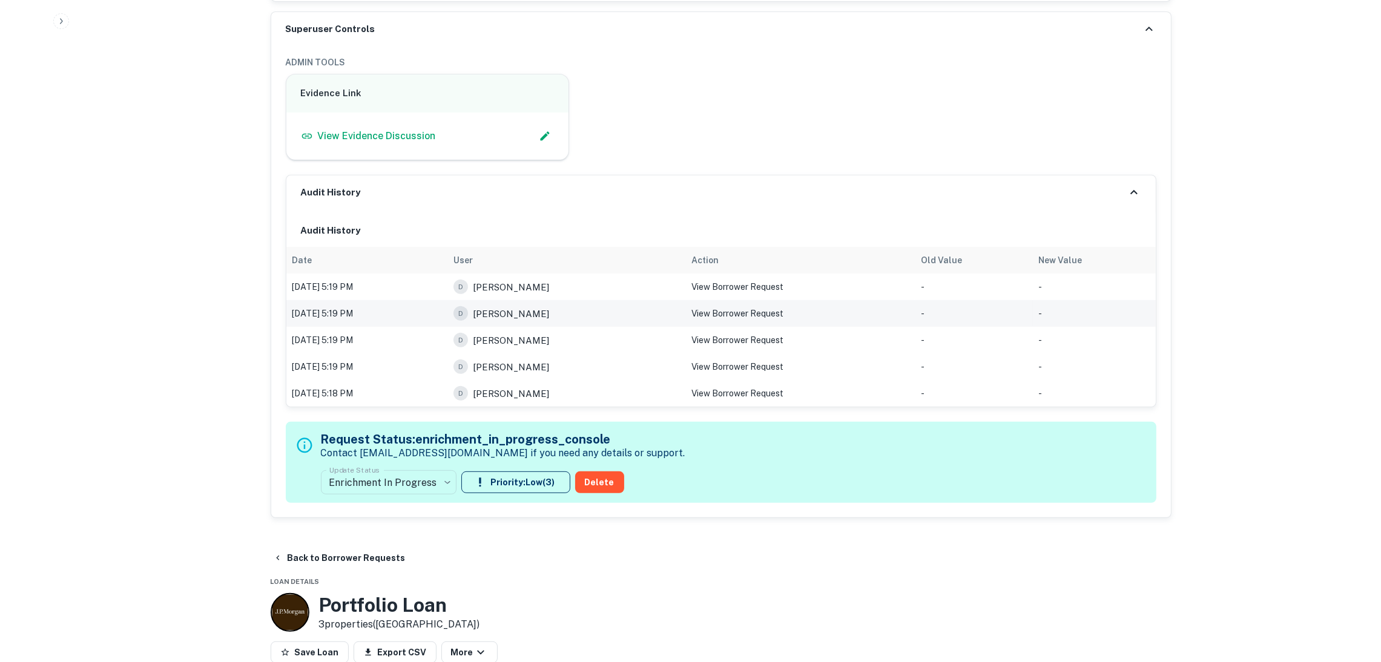
scroll to position [726, 0]
drag, startPoint x: 1131, startPoint y: 179, endPoint x: 1006, endPoint y: 183, distance: 124.1
click at [1132, 184] on icon at bounding box center [1133, 191] width 15 height 15
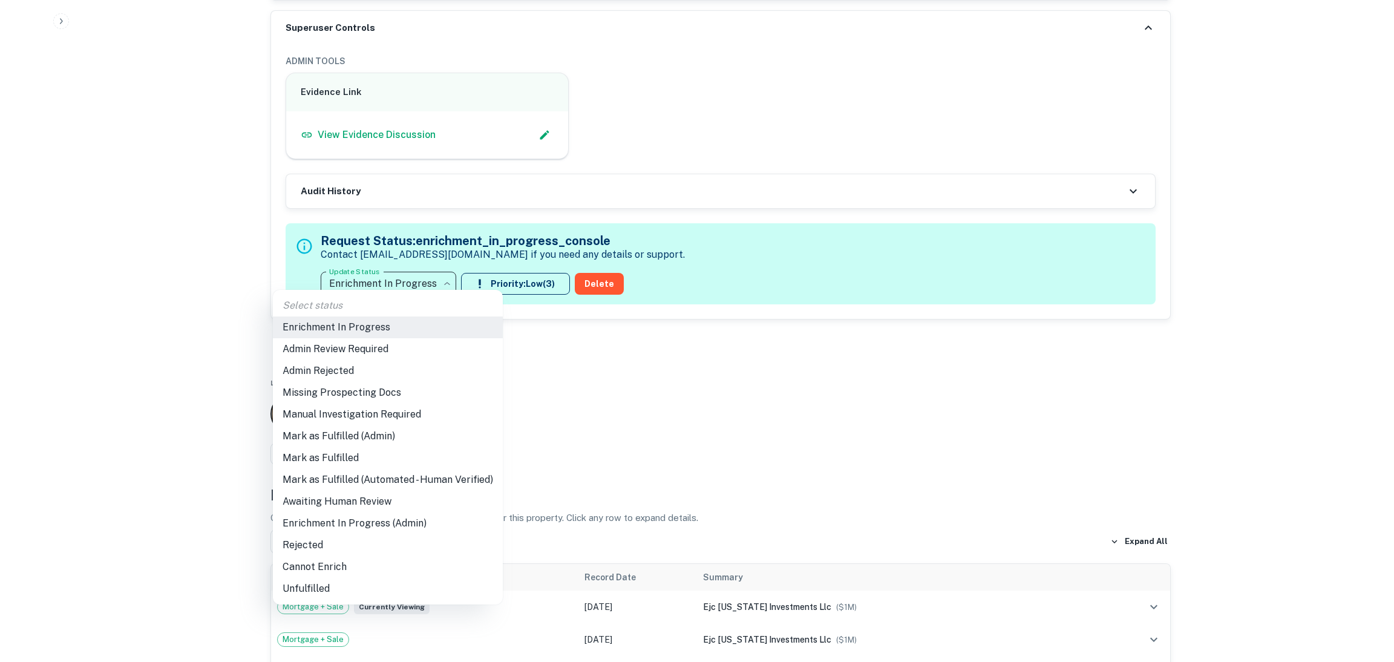
click at [416, 459] on li "Mark as Fulfilled" at bounding box center [388, 458] width 230 height 22
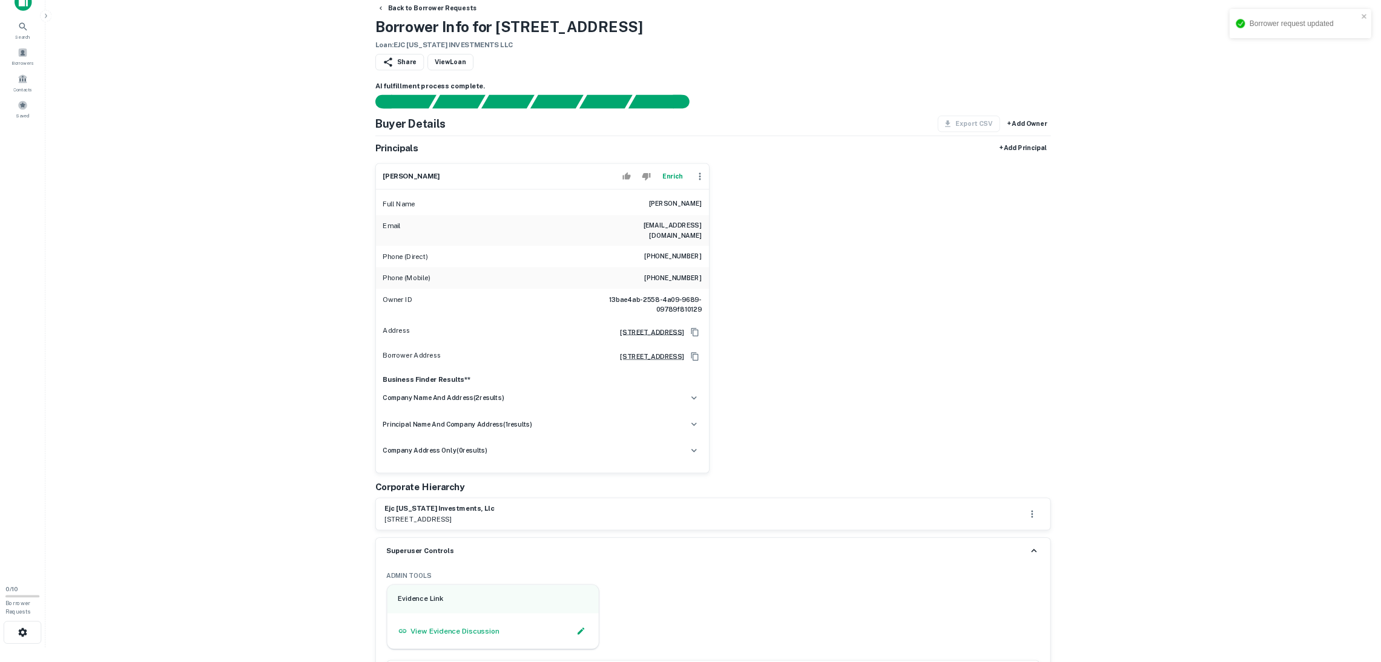
scroll to position [0, 0]
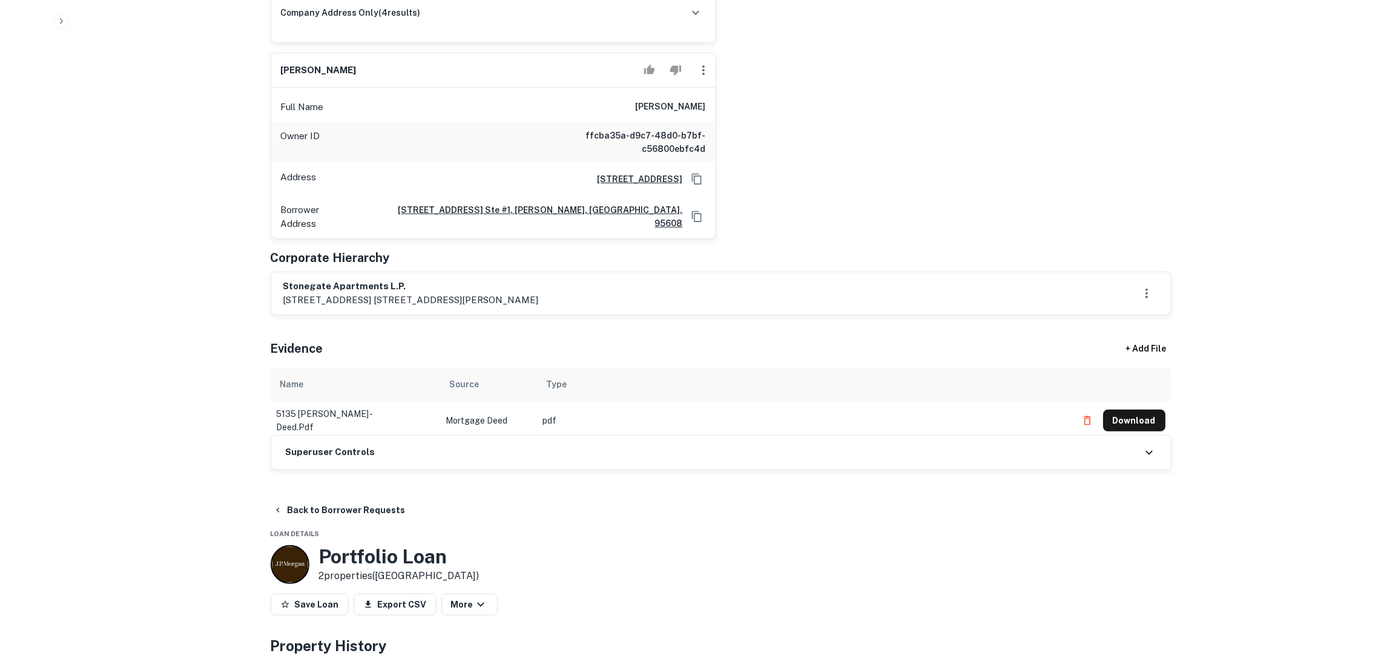
scroll to position [816, 0]
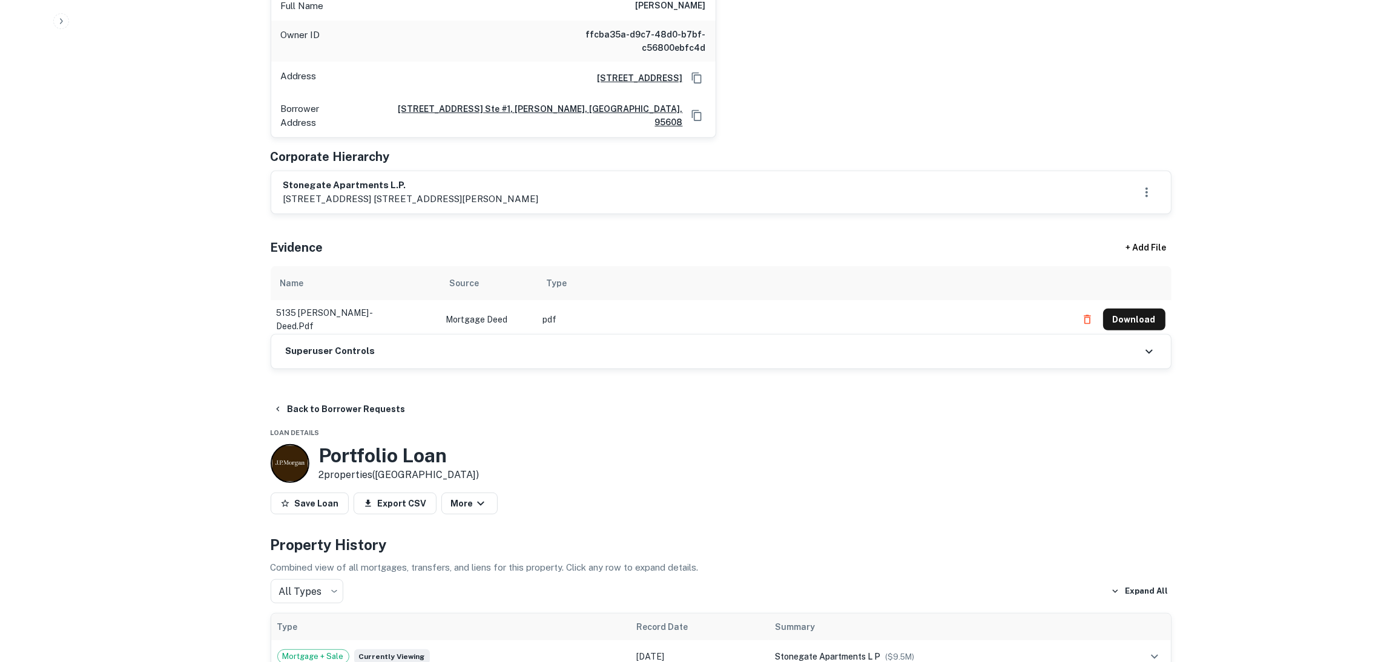
click at [458, 335] on div "Superuser Controls" at bounding box center [720, 352] width 899 height 34
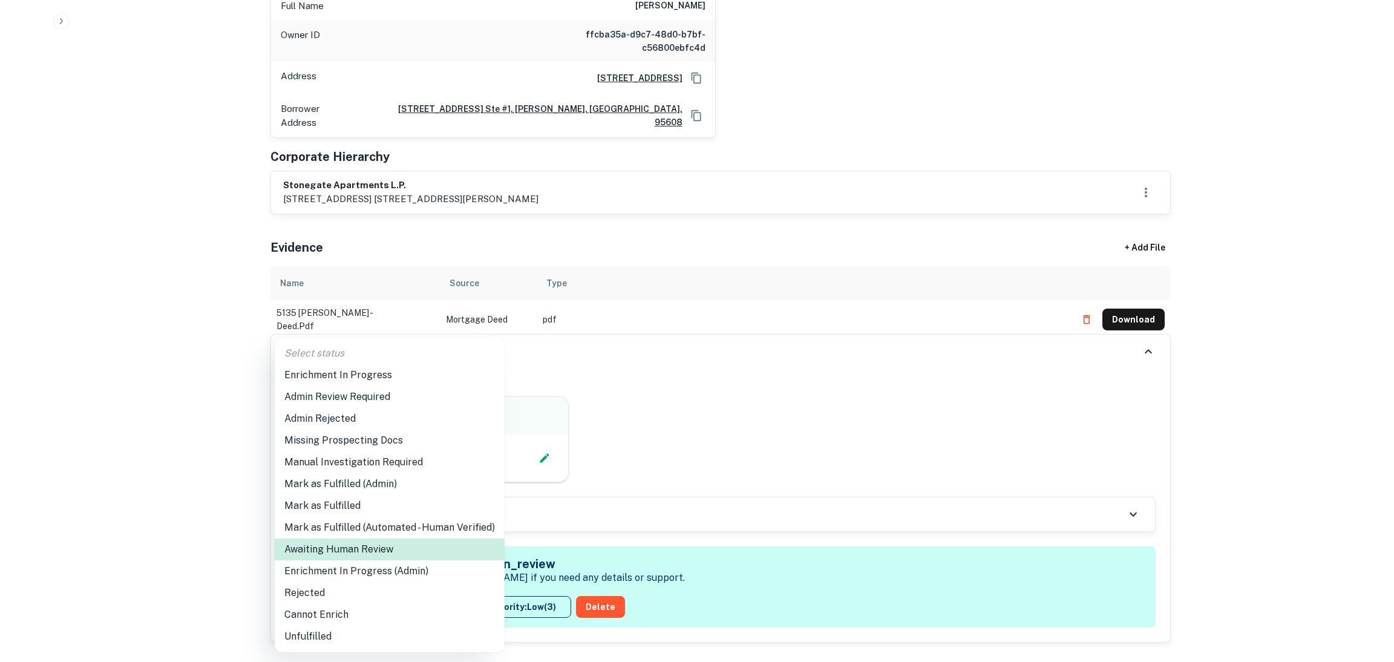
click at [822, 114] on div at bounding box center [697, 331] width 1394 height 662
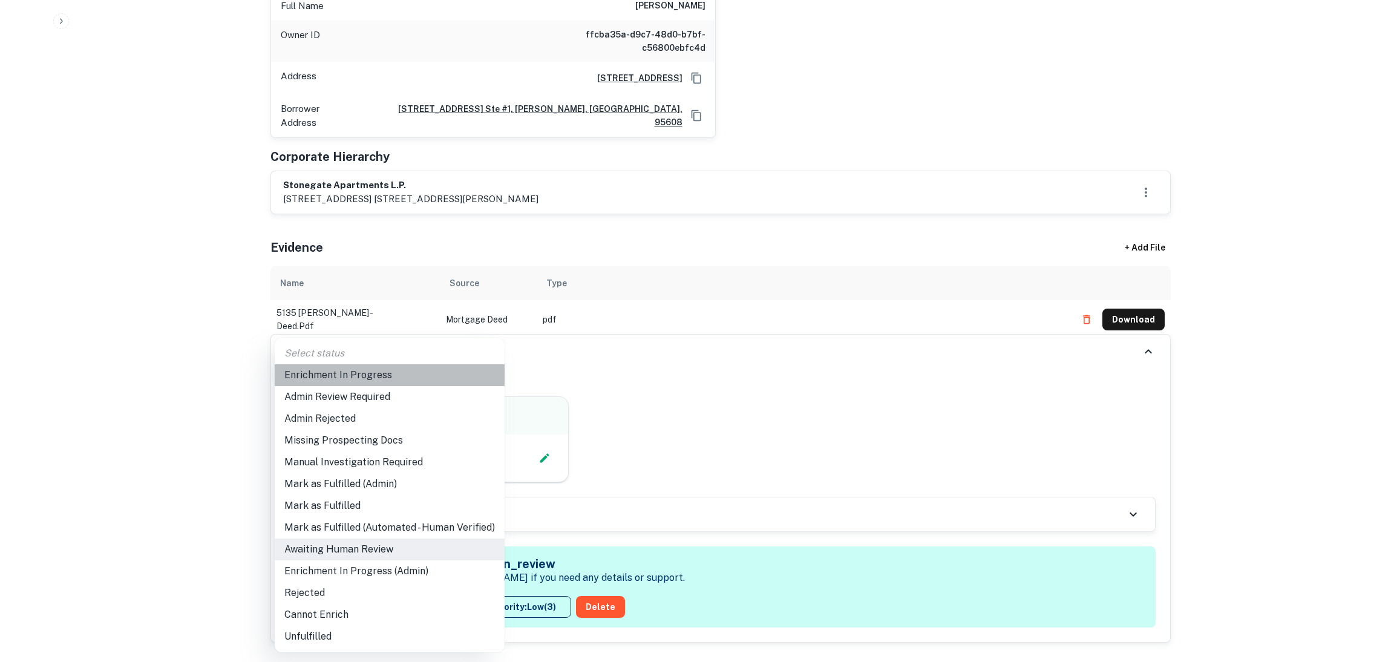
click at [418, 377] on li "Enrichment In Progress" at bounding box center [390, 375] width 230 height 22
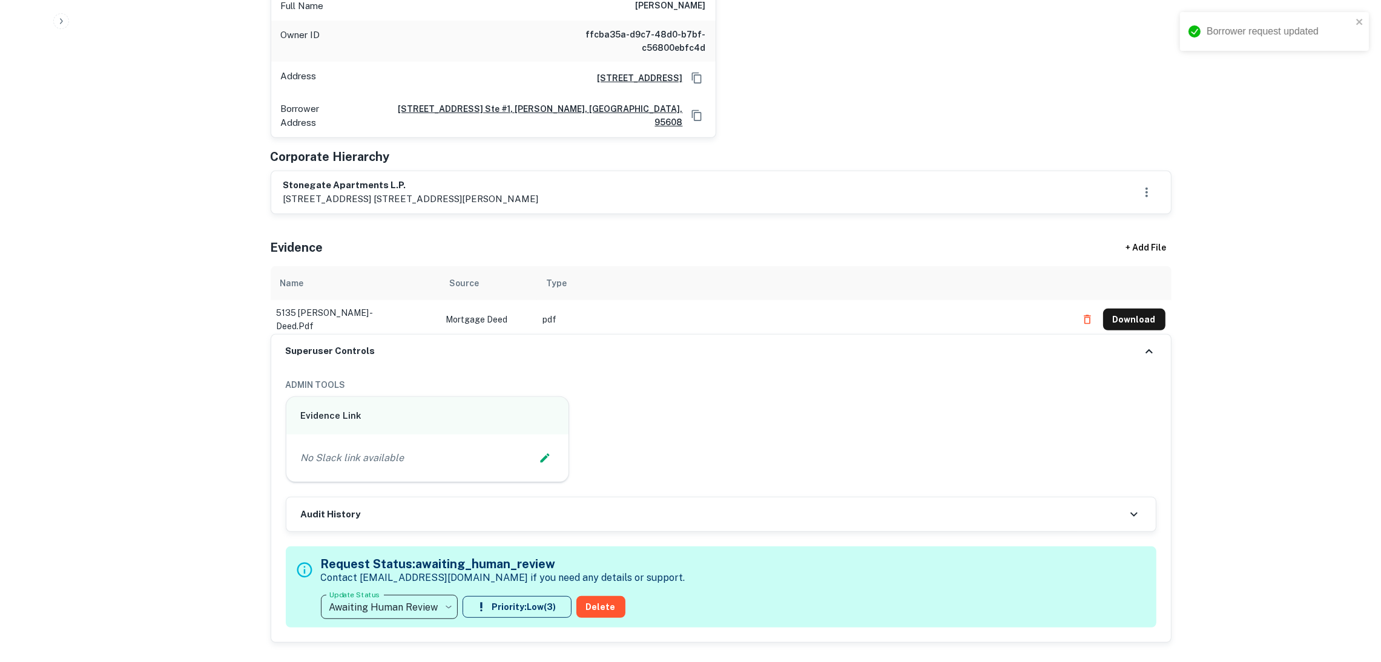
drag, startPoint x: 1131, startPoint y: 281, endPoint x: 1120, endPoint y: 284, distance: 12.1
click at [1131, 309] on button "Download" at bounding box center [1134, 320] width 62 height 22
type input "**********"
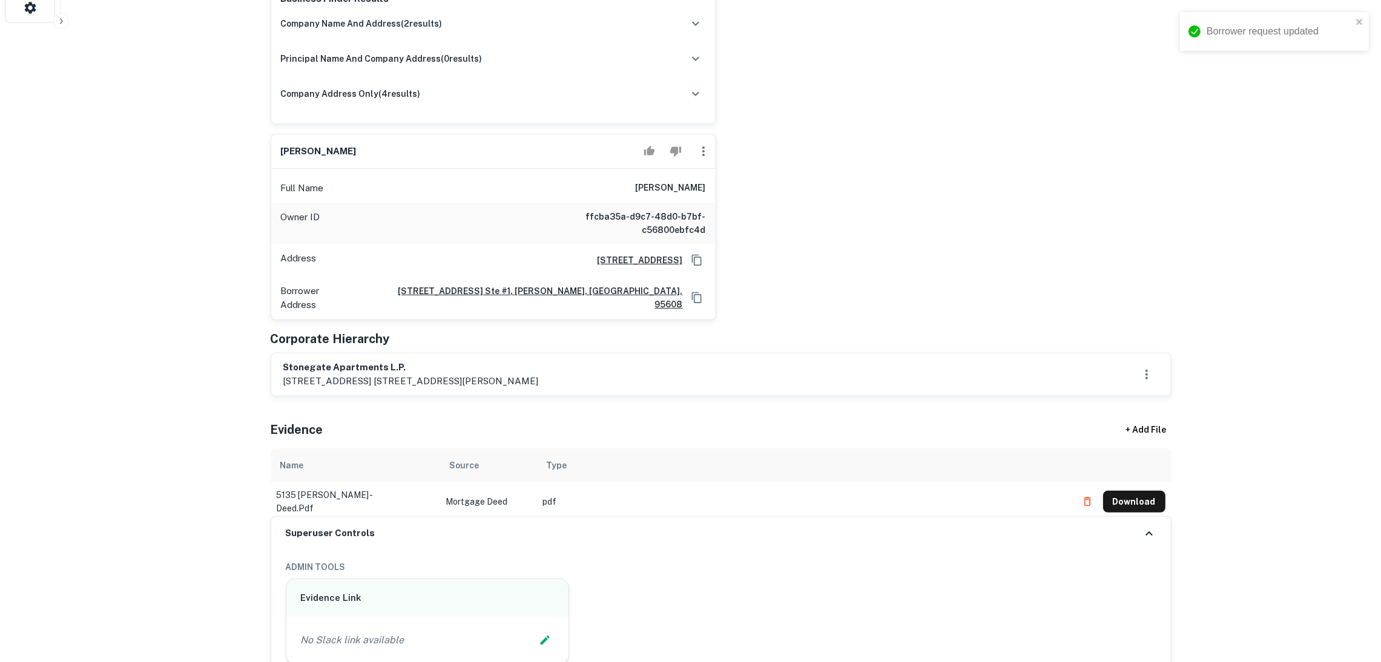
scroll to position [635, 0]
click at [542, 633] on icon "Edit Slack Link" at bounding box center [545, 639] width 12 height 12
type input "**********"
drag, startPoint x: 325, startPoint y: 653, endPoint x: 343, endPoint y: 635, distance: 25.7
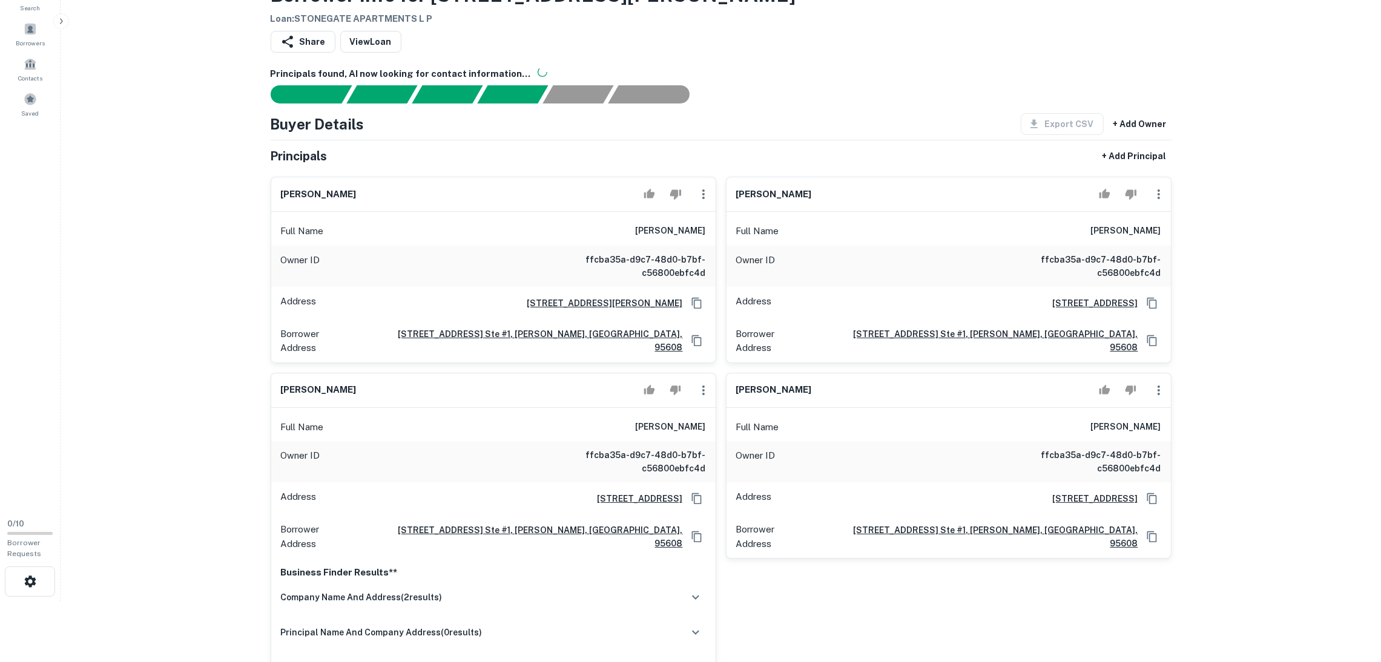
scroll to position [0, 0]
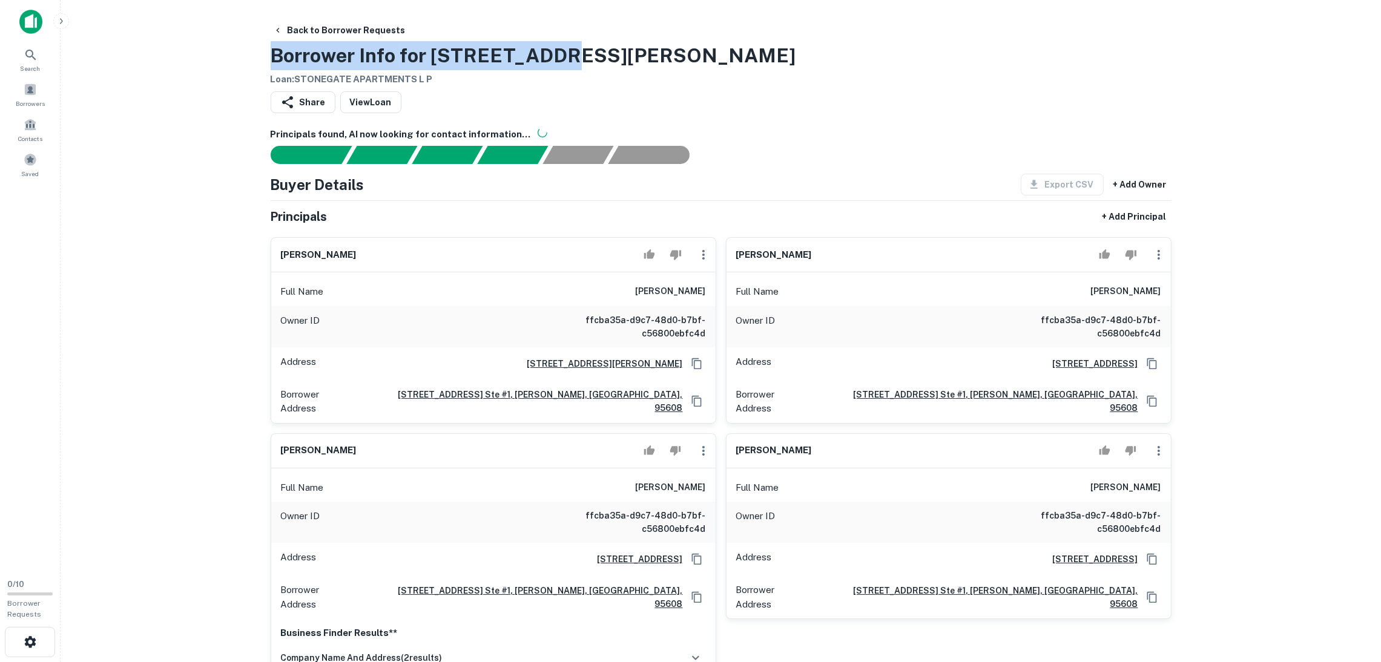
drag, startPoint x: 347, startPoint y: 54, endPoint x: 395, endPoint y: 50, distance: 48.0
drag, startPoint x: 536, startPoint y: 54, endPoint x: 557, endPoint y: 54, distance: 21.2
click at [536, 54] on h3 "Borrower Info for 5135 Mack Rd" at bounding box center [533, 55] width 525 height 29
click at [460, 56] on h3 "Borrower Info for 5135 Mack Rd" at bounding box center [533, 55] width 525 height 29
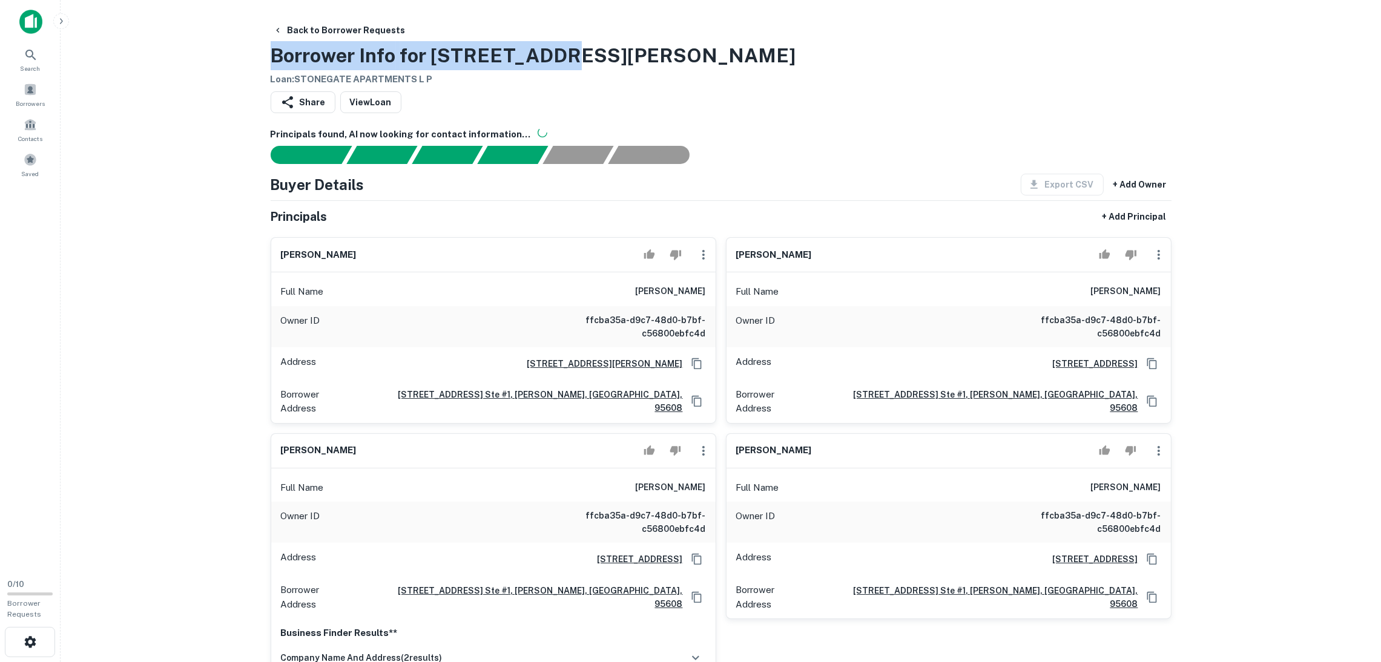
click at [409, 55] on h3 "Borrower Info for 5135 Mack Rd" at bounding box center [533, 55] width 525 height 29
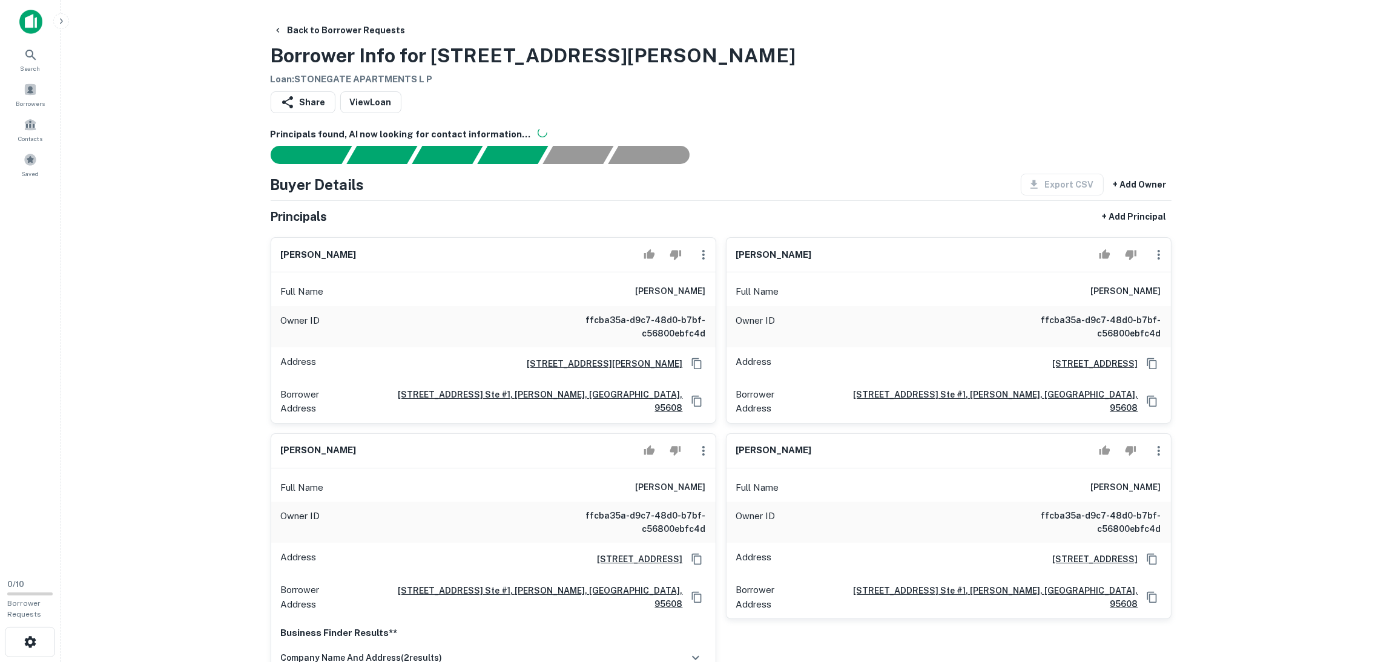
drag, startPoint x: 807, startPoint y: 107, endPoint x: 798, endPoint y: 113, distance: 11.4
click at [807, 108] on div "Share View Loan" at bounding box center [721, 104] width 901 height 27
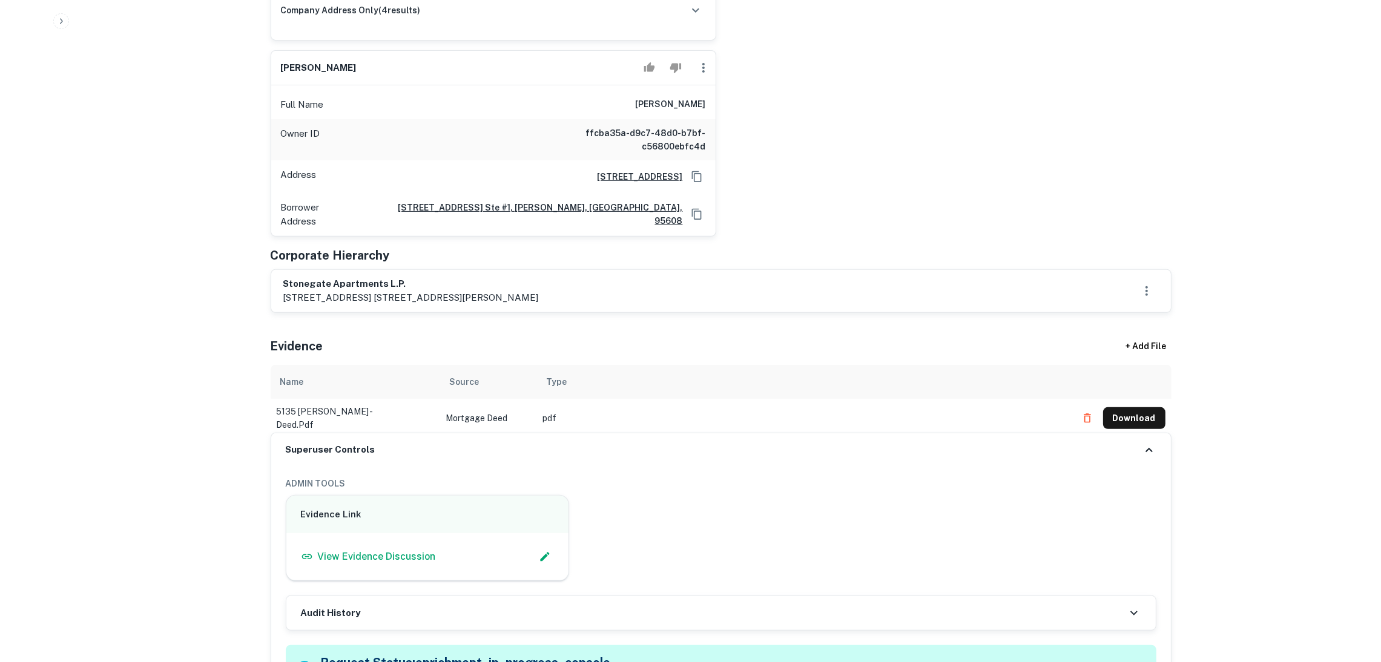
scroll to position [726, 0]
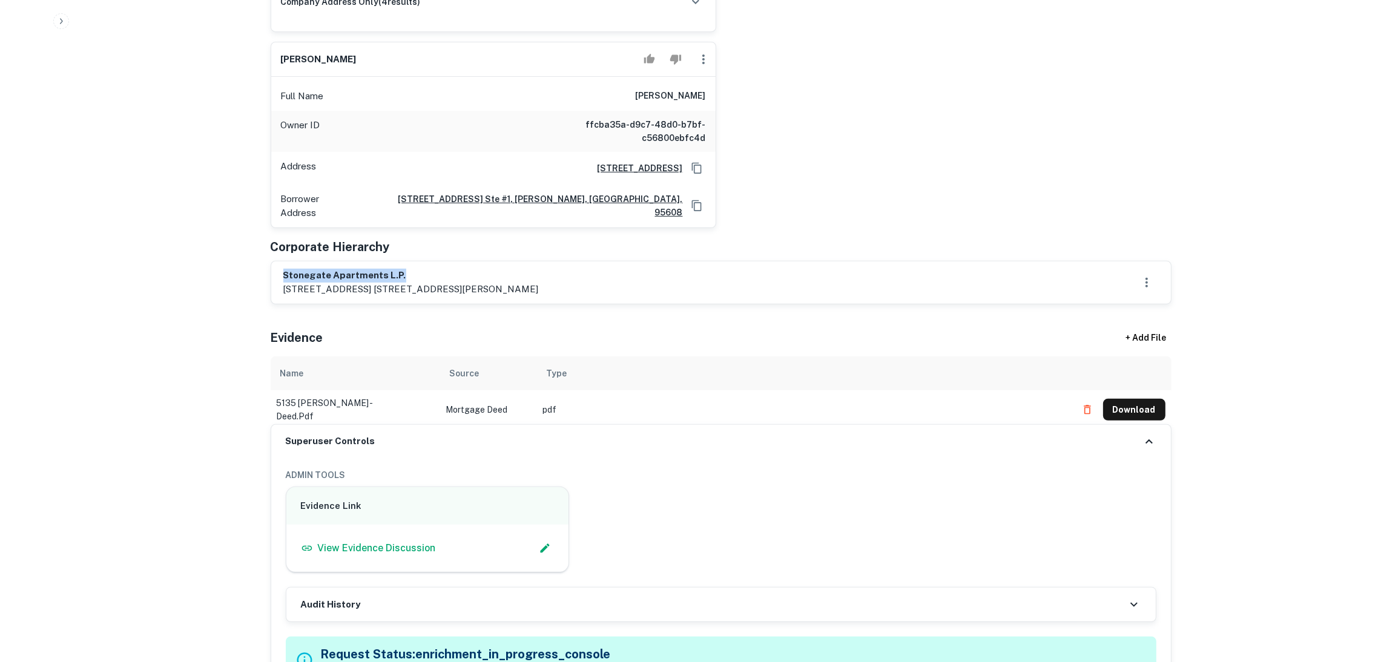
drag, startPoint x: 429, startPoint y: 245, endPoint x: 278, endPoint y: 234, distance: 151.7
click at [278, 261] on div "stonegate apartments l.p. 6056 rutland dr. ste #1, carmichael, ca, 95608" at bounding box center [720, 282] width 899 height 42
copy h6 "stonegate apartments l.p."
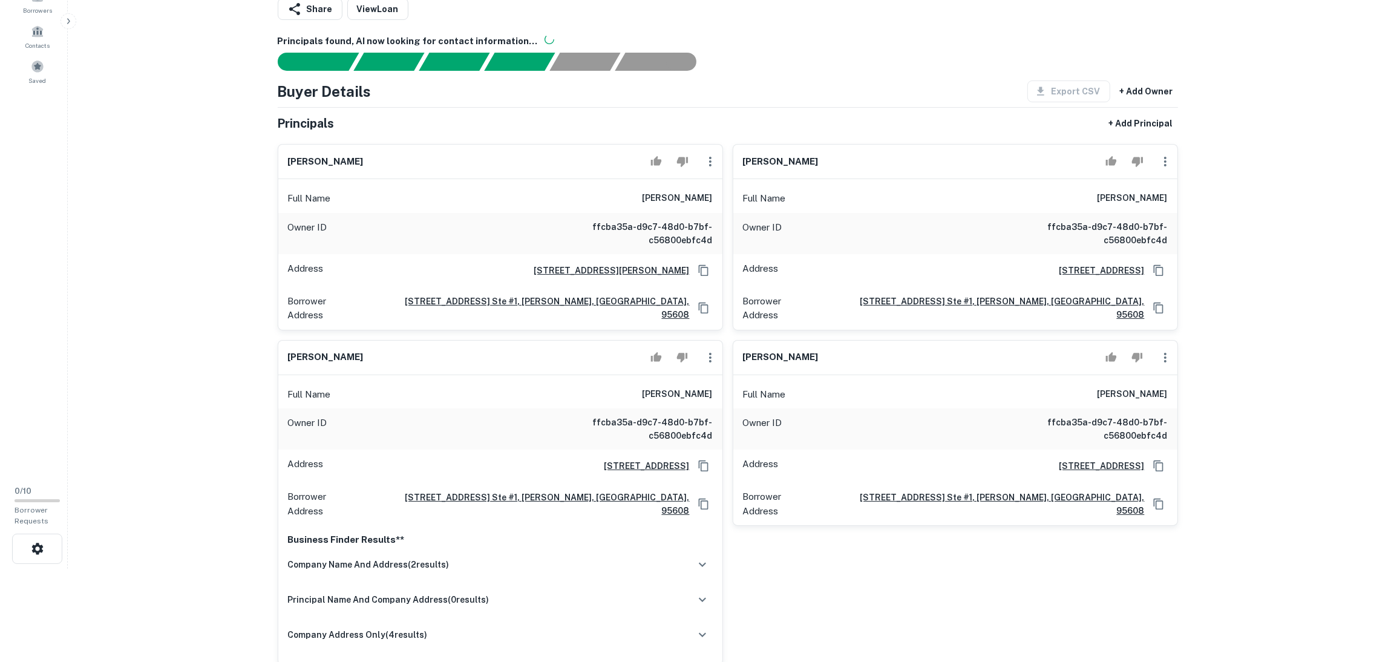
scroll to position [91, 0]
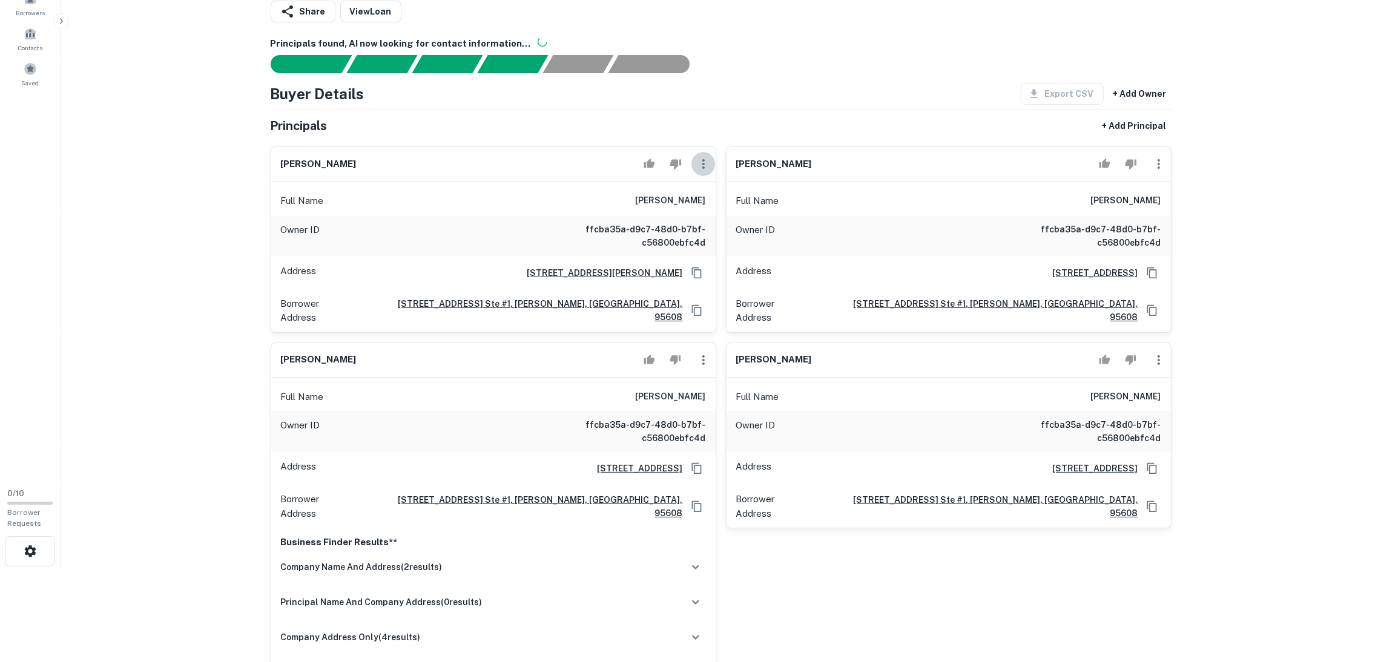
click at [698, 163] on icon "button" at bounding box center [703, 164] width 15 height 15
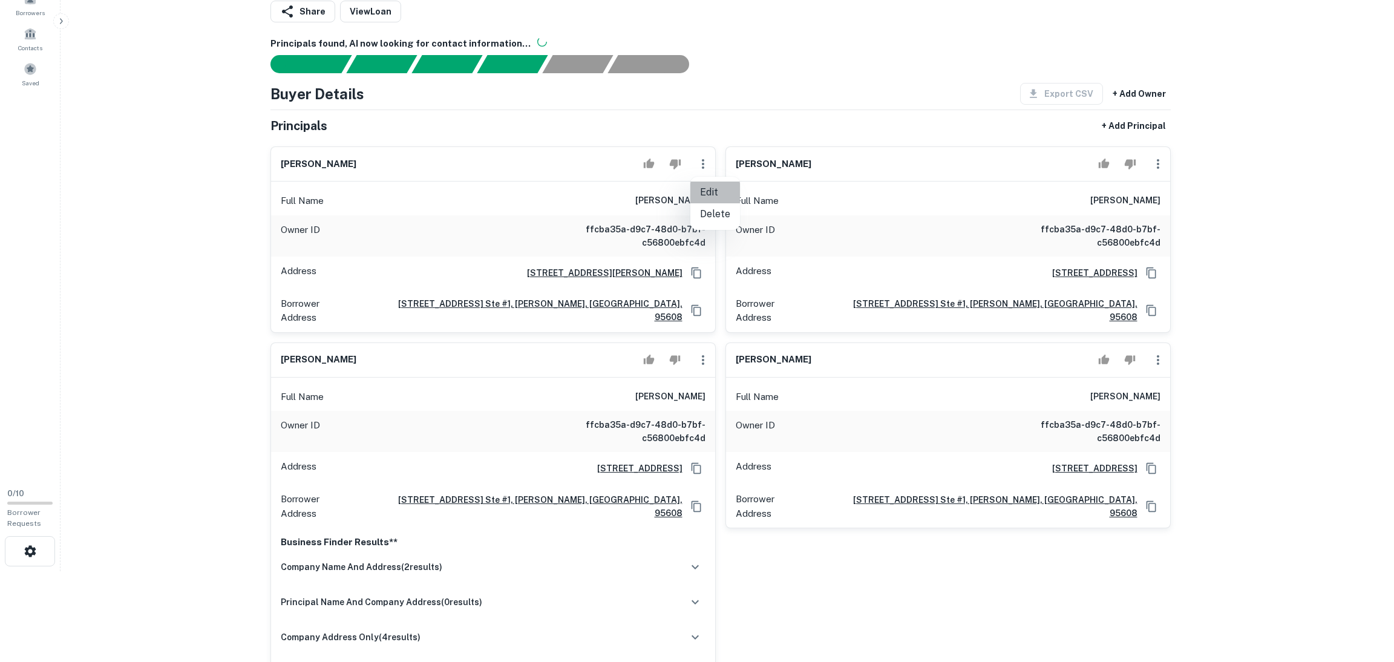
click at [727, 192] on li "Edit" at bounding box center [716, 193] width 50 height 22
select select "**"
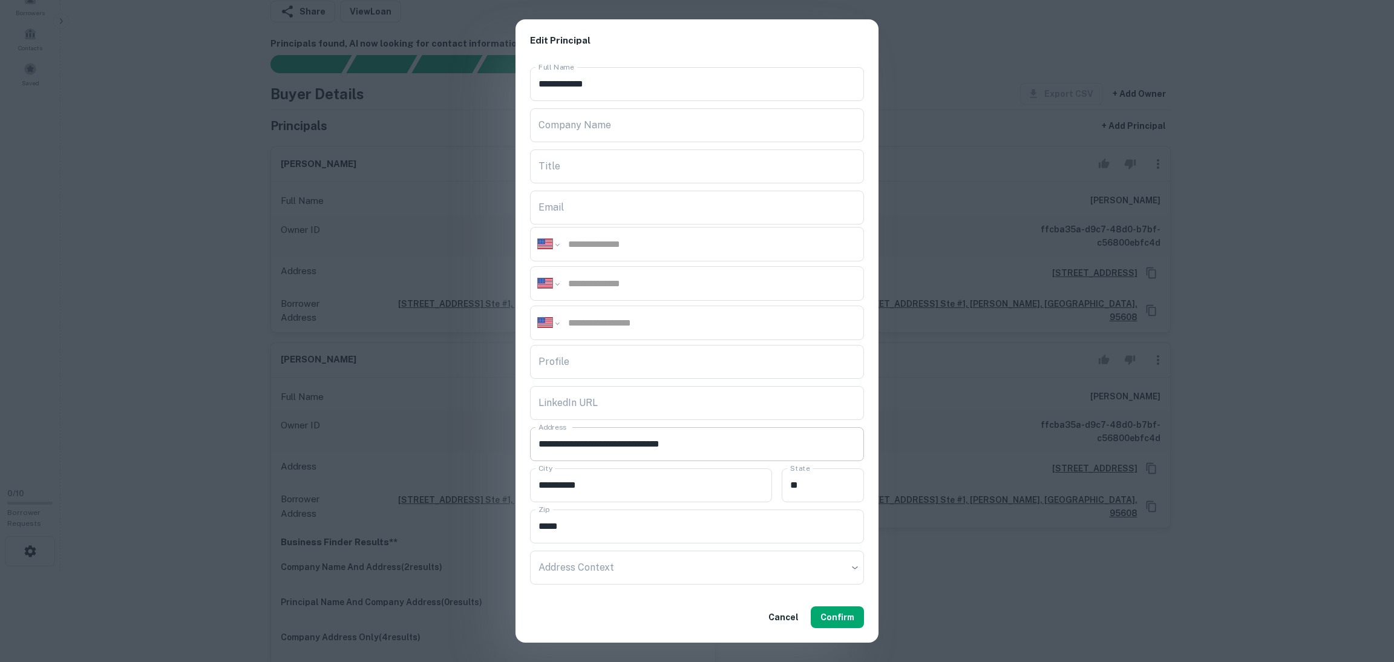
click at [544, 443] on input "**********" at bounding box center [697, 444] width 334 height 34
paste input "**********"
type input "**********"
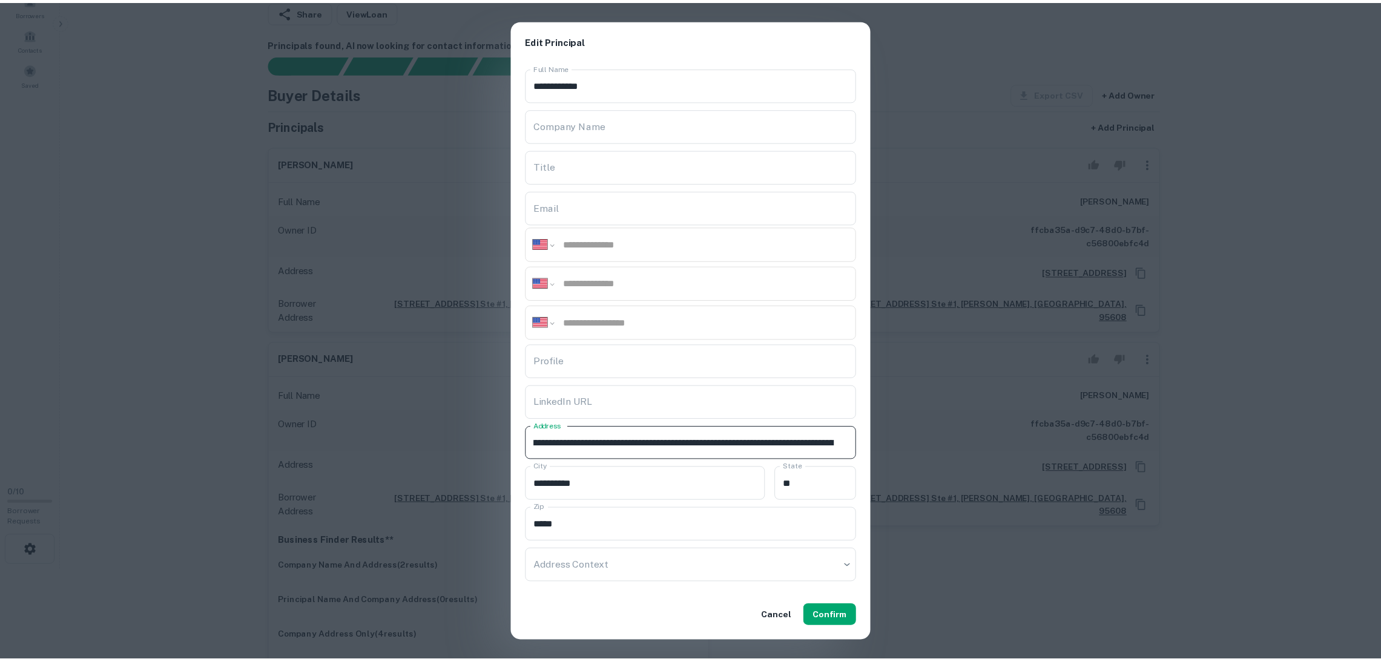
scroll to position [0, 0]
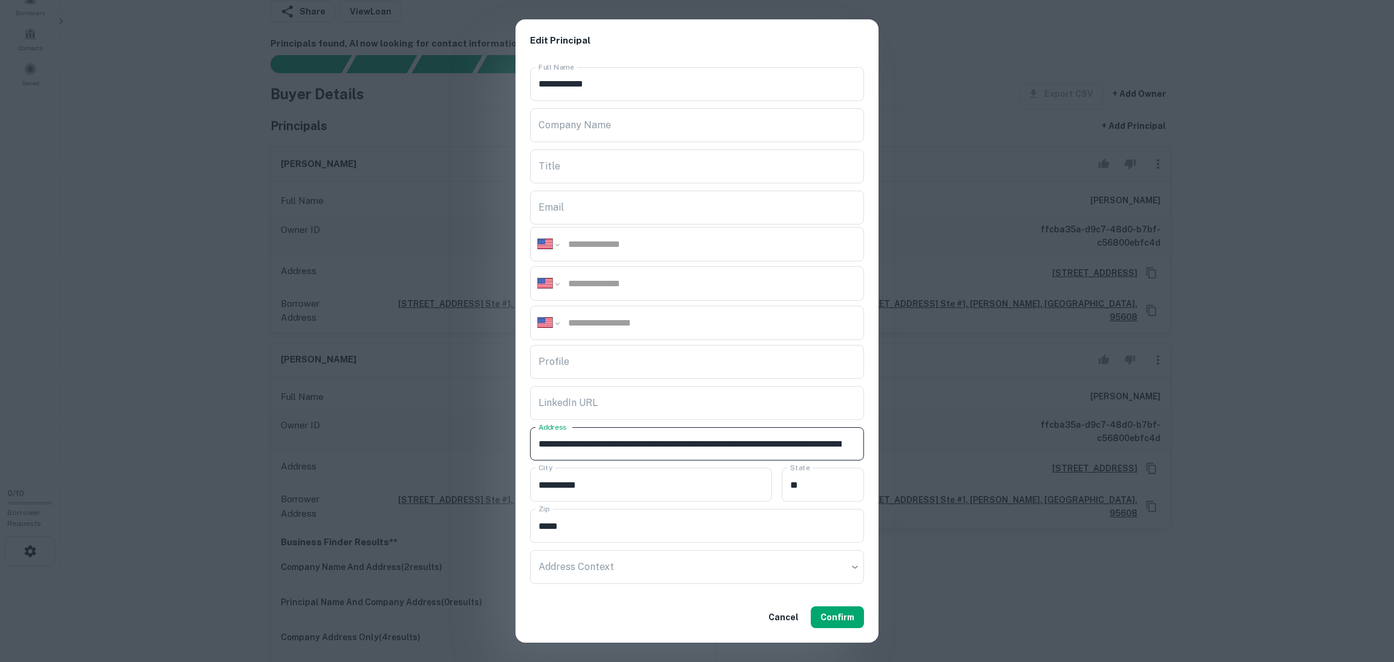
click at [570, 286] on input "tel" at bounding box center [711, 284] width 289 height 14
drag, startPoint x: 566, startPoint y: 286, endPoint x: 624, endPoint y: 232, distance: 79.6
click at [623, 232] on div "**********" at bounding box center [697, 244] width 334 height 34
click at [595, 289] on input "tel" at bounding box center [711, 284] width 289 height 14
paste input "**********"
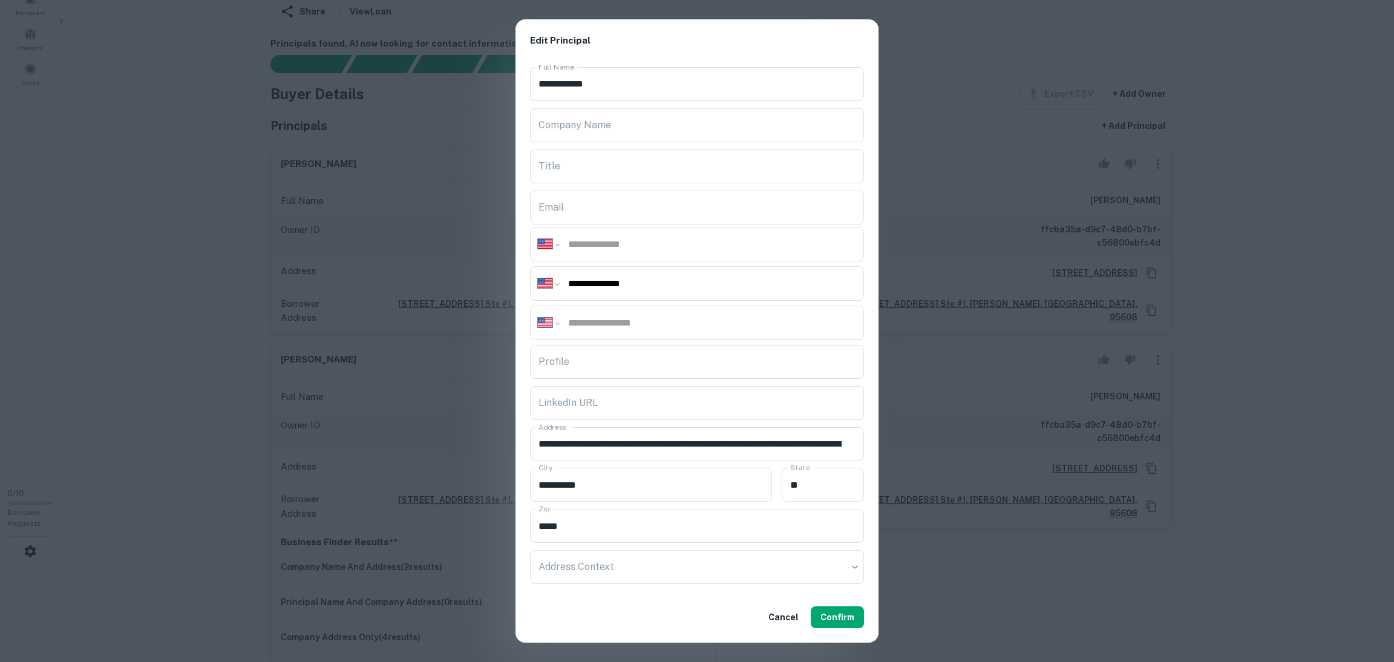
type input "**********"
click at [579, 243] on input "tel" at bounding box center [711, 244] width 289 height 14
paste input "**********"
type input "**********"
click at [634, 190] on div "**********" at bounding box center [697, 327] width 363 height 530
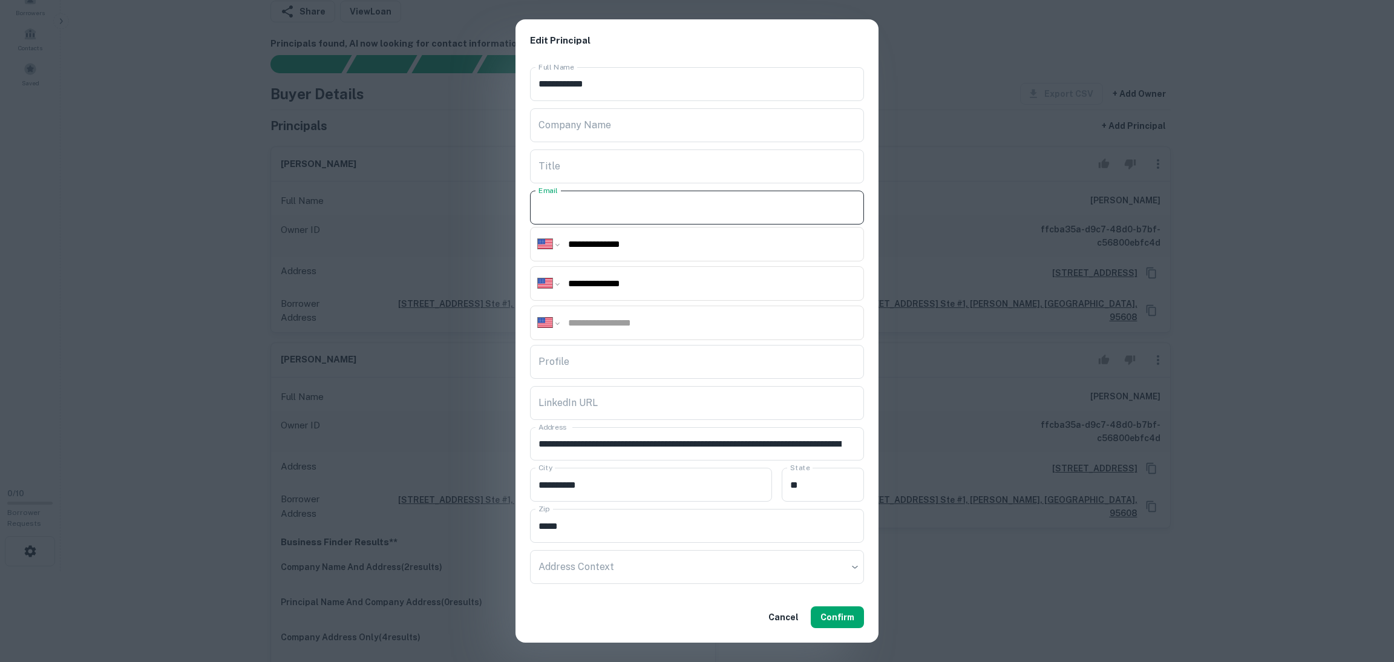
click at [611, 203] on input "Email" at bounding box center [697, 208] width 334 height 34
paste input "**********"
type input "**********"
click at [832, 617] on button "Confirm" at bounding box center [837, 617] width 53 height 22
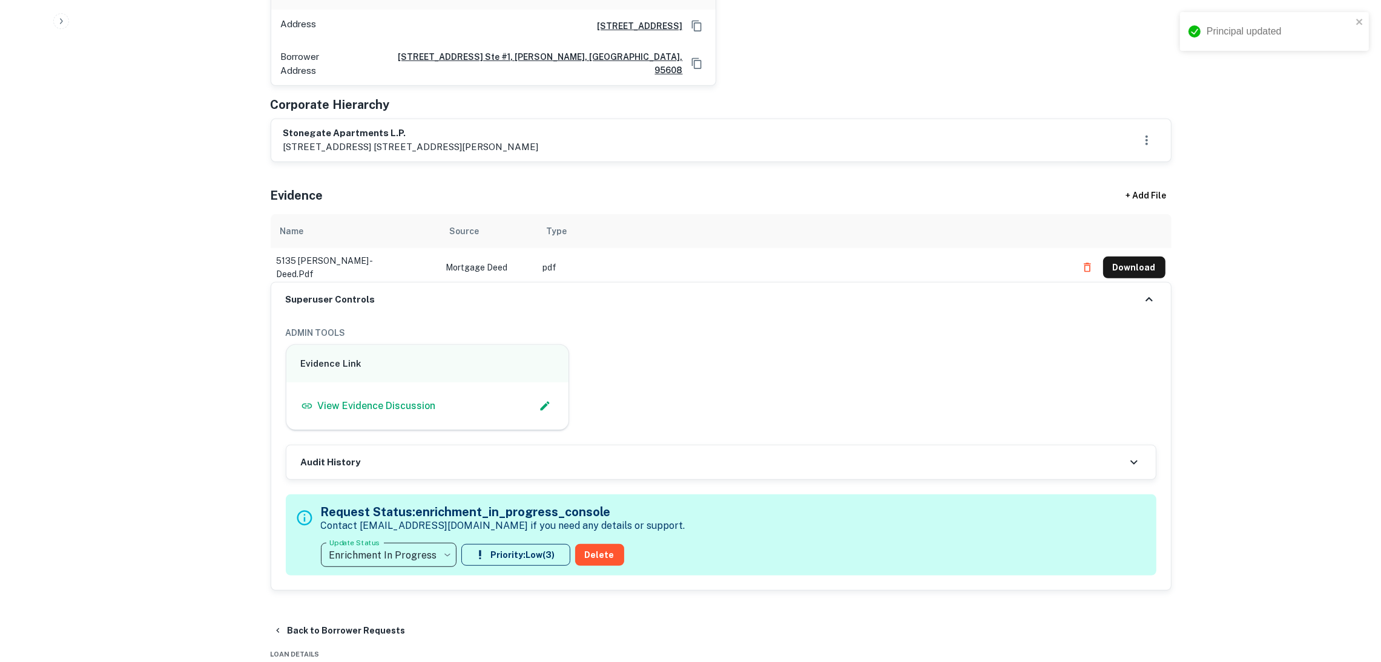
scroll to position [998, 0]
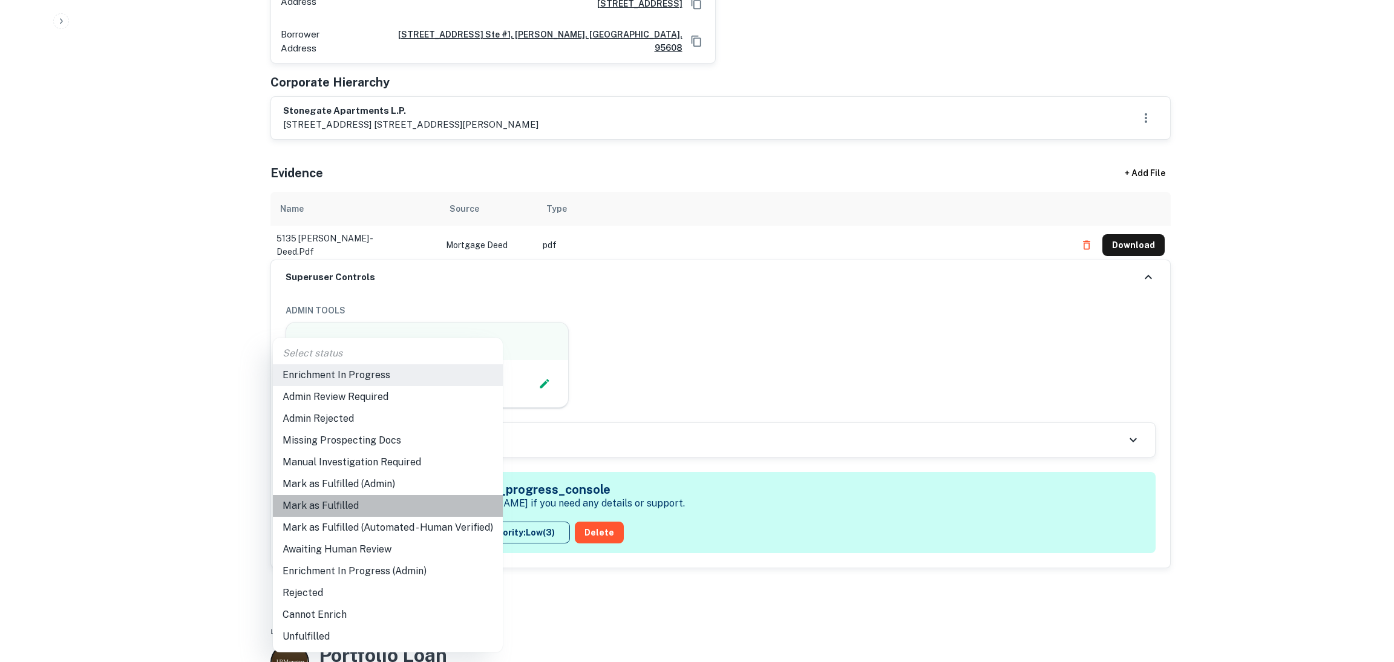
click at [419, 505] on li "Mark as Fulfilled" at bounding box center [388, 506] width 230 height 22
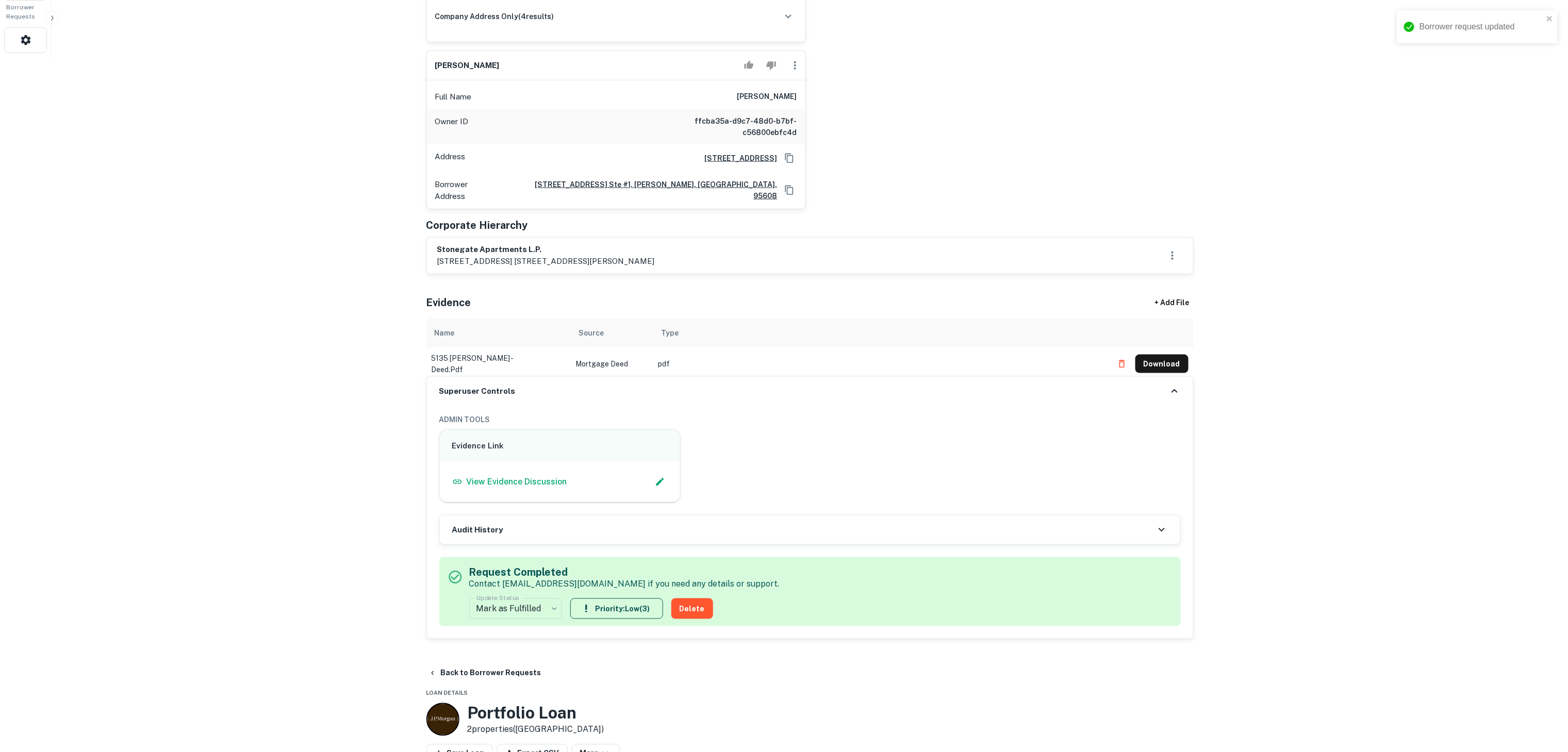
scroll to position [540, 0]
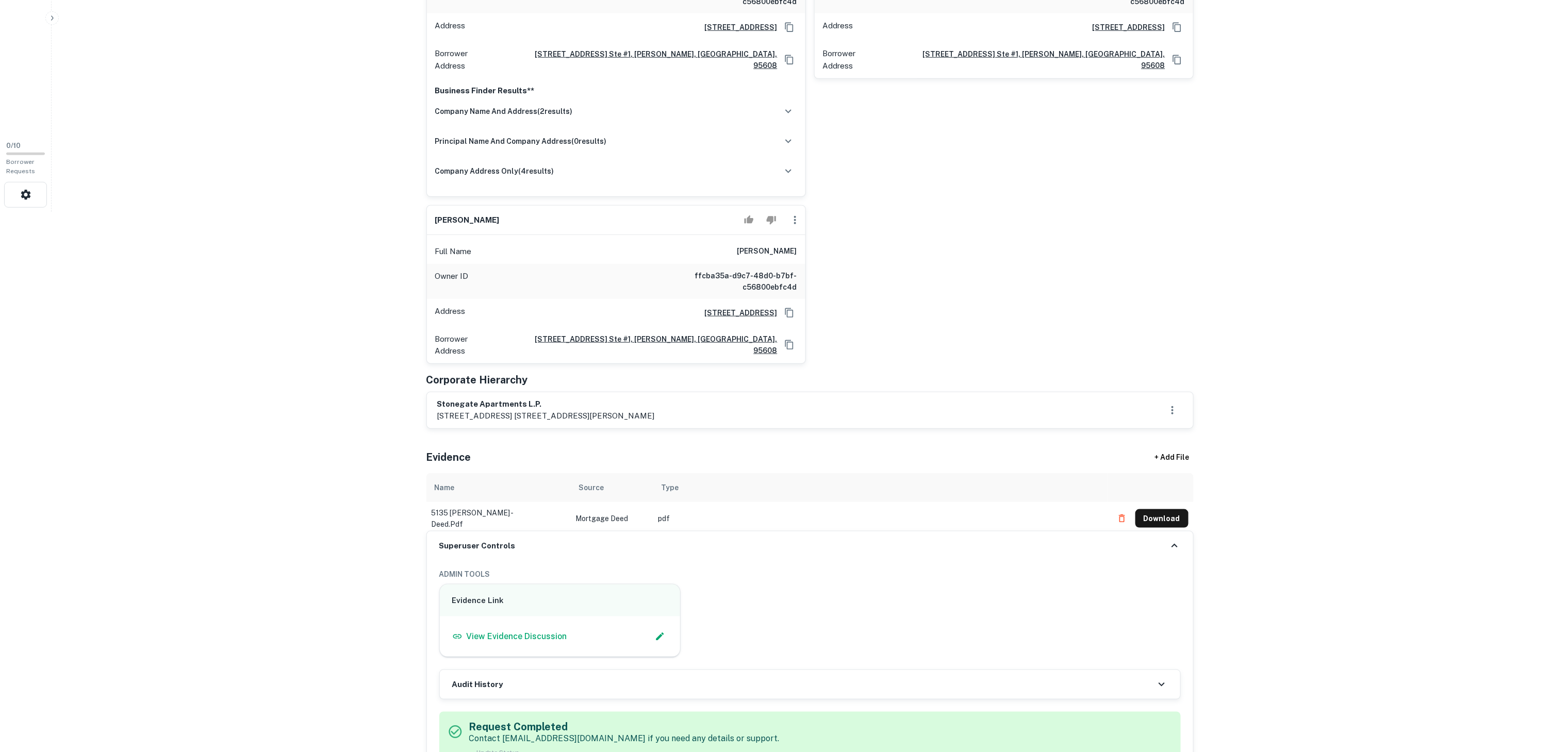
click at [1164, 531] on div "Superuser Controls" at bounding box center [810, 546] width 766 height 29
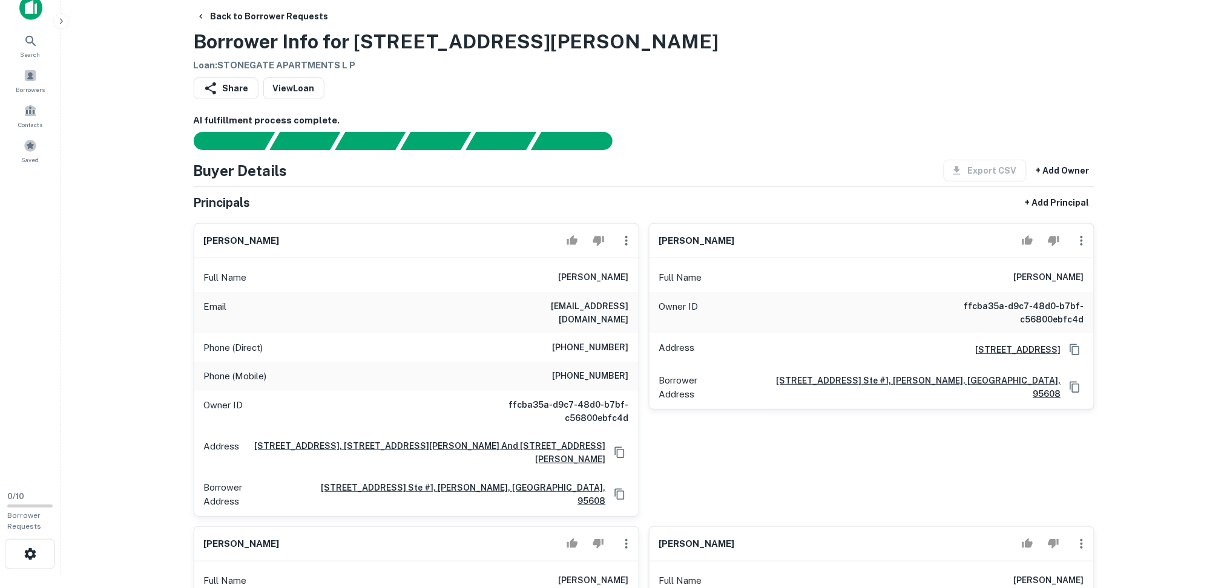
scroll to position [0, 0]
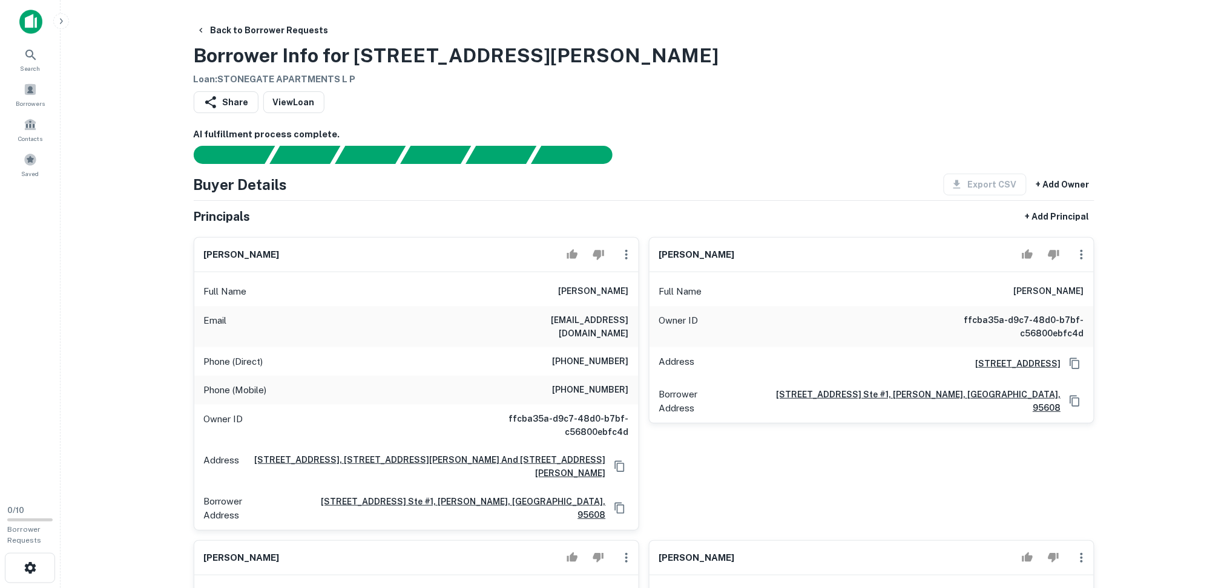
click at [5, 203] on div "Search Borrowers Contacts Saved" at bounding box center [30, 248] width 60 height 496
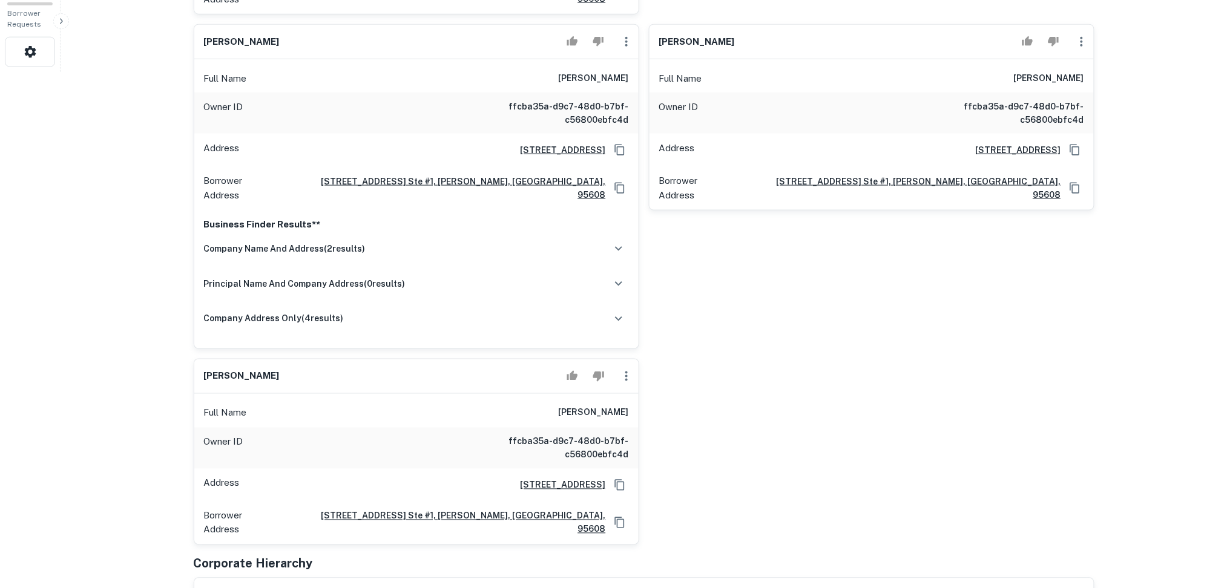
scroll to position [519, 0]
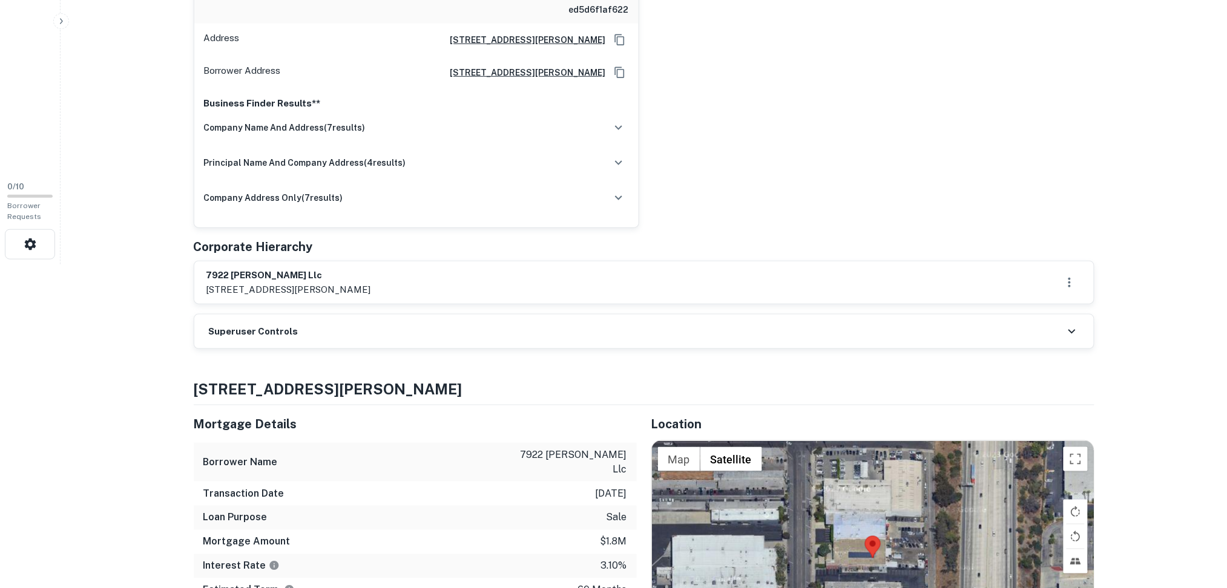
scroll to position [403, 0]
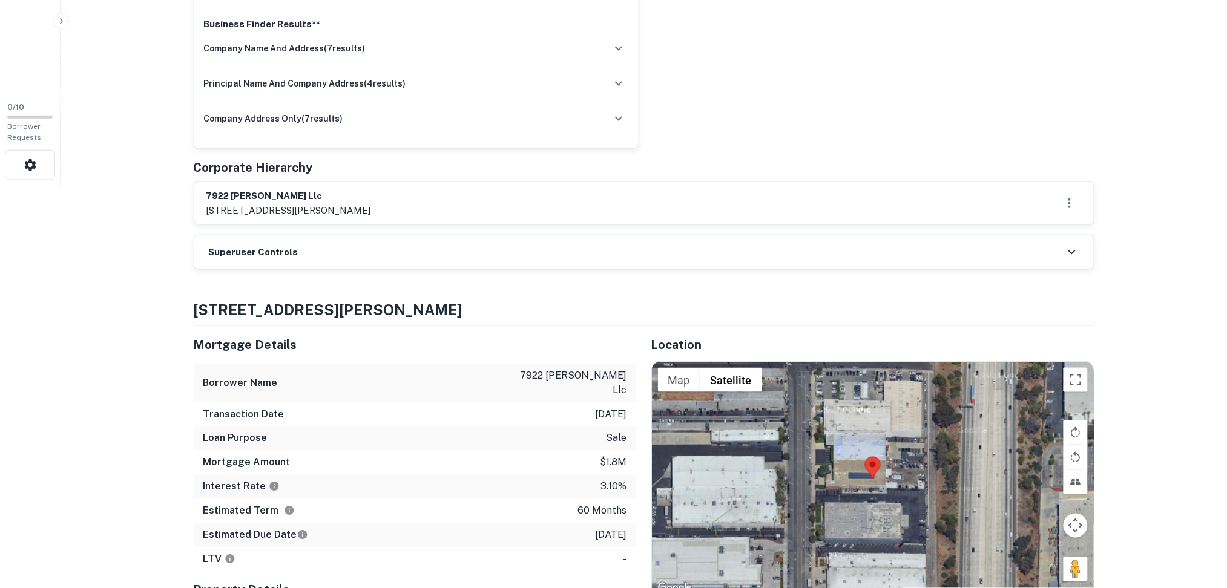
click at [347, 250] on div "Superuser Controls" at bounding box center [643, 252] width 899 height 34
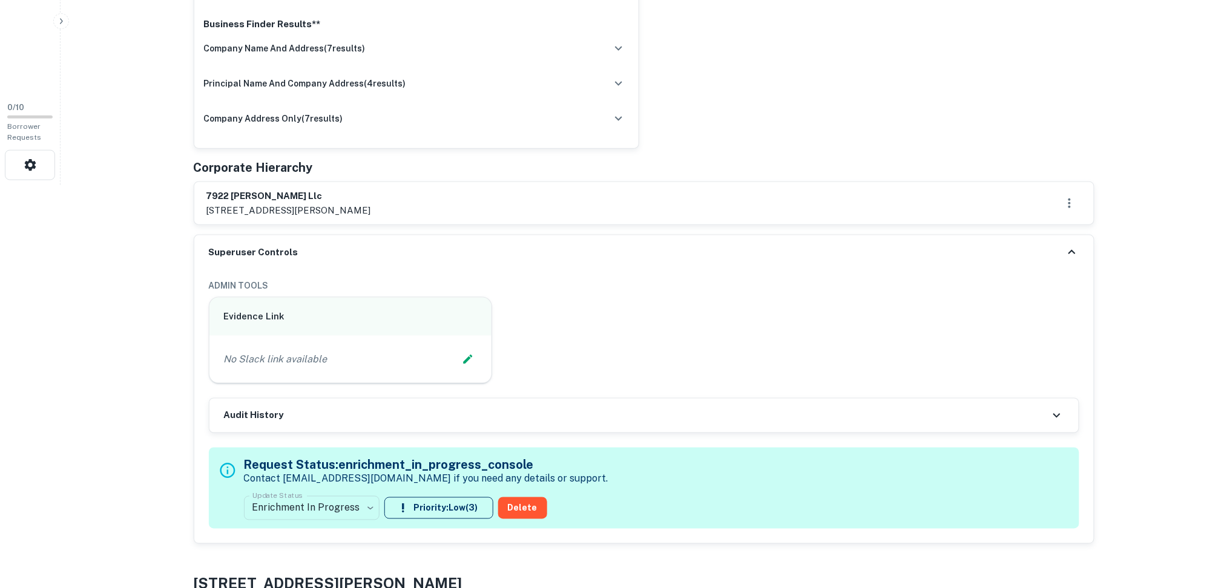
click at [397, 419] on div "Audit History" at bounding box center [643, 416] width 869 height 34
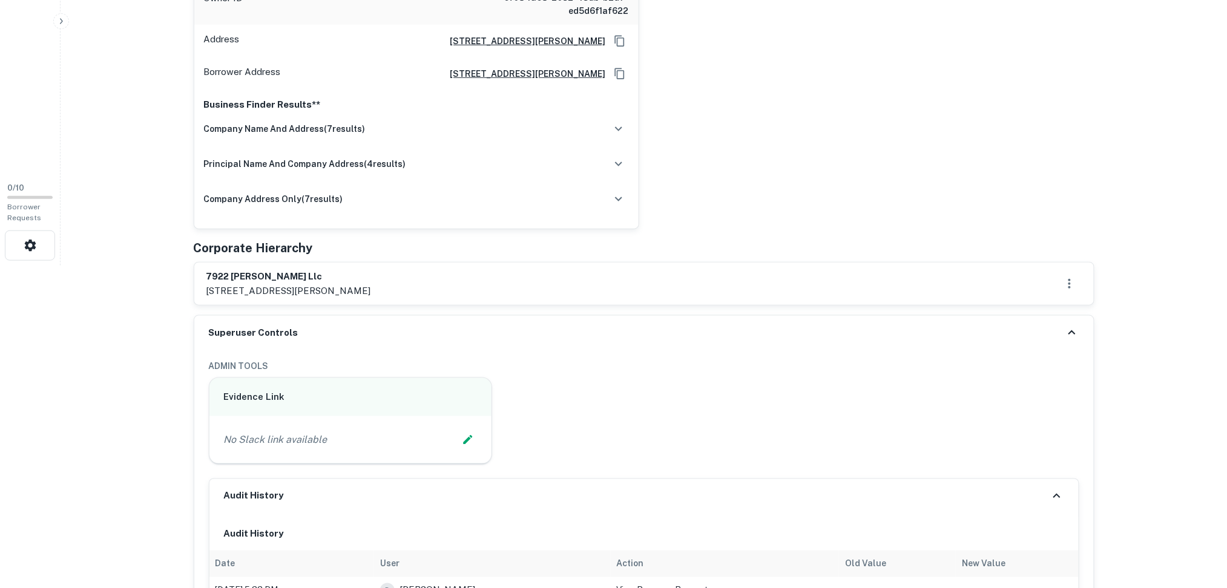
scroll to position [161, 0]
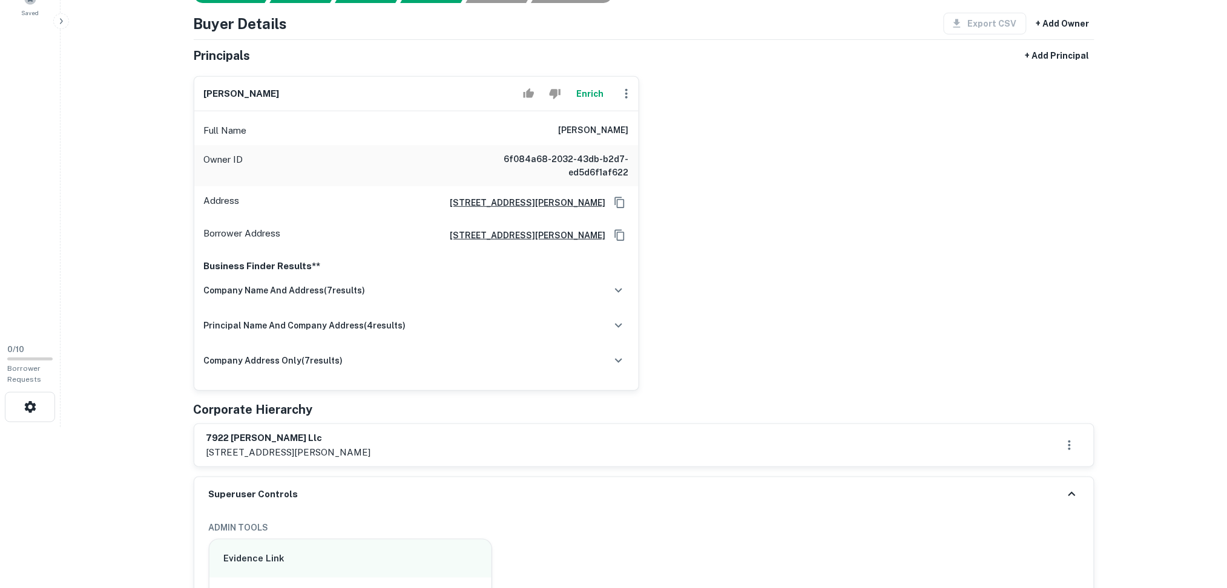
drag, startPoint x: 291, startPoint y: 98, endPoint x: 197, endPoint y: 94, distance: 94.5
click at [197, 94] on div "[PERSON_NAME]" at bounding box center [416, 94] width 444 height 34
copy h6 "[PERSON_NAME]"
drag, startPoint x: 300, startPoint y: 434, endPoint x: 196, endPoint y: 436, distance: 104.1
click at [196, 436] on div "7922 [PERSON_NAME] llc [STREET_ADDRESS][PERSON_NAME]" at bounding box center [643, 445] width 899 height 42
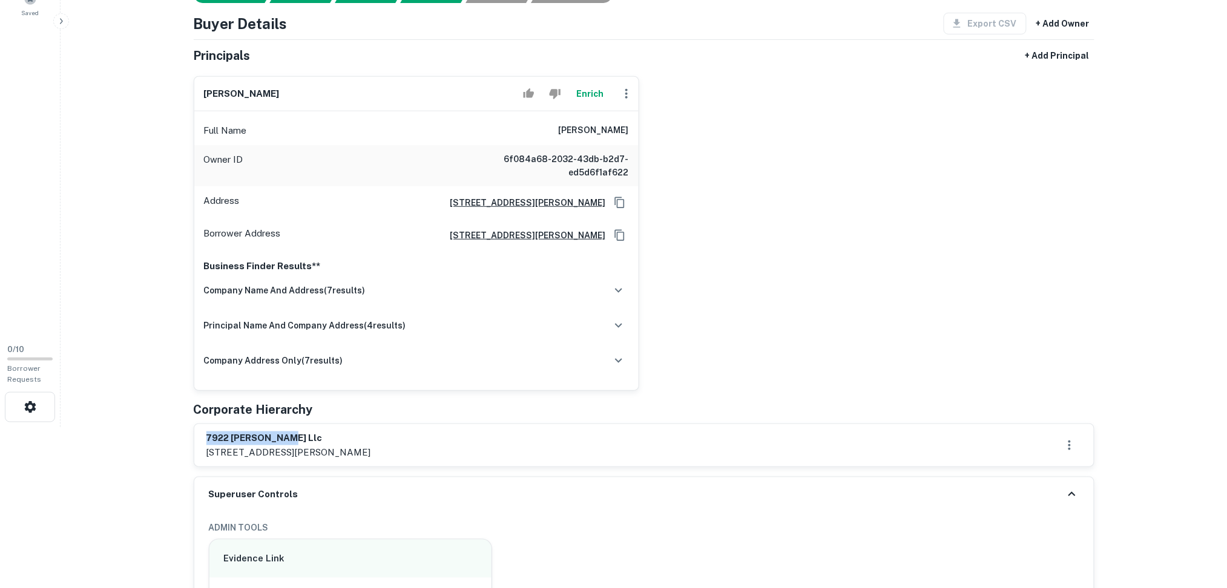
copy h6 "7922 [PERSON_NAME] llc"
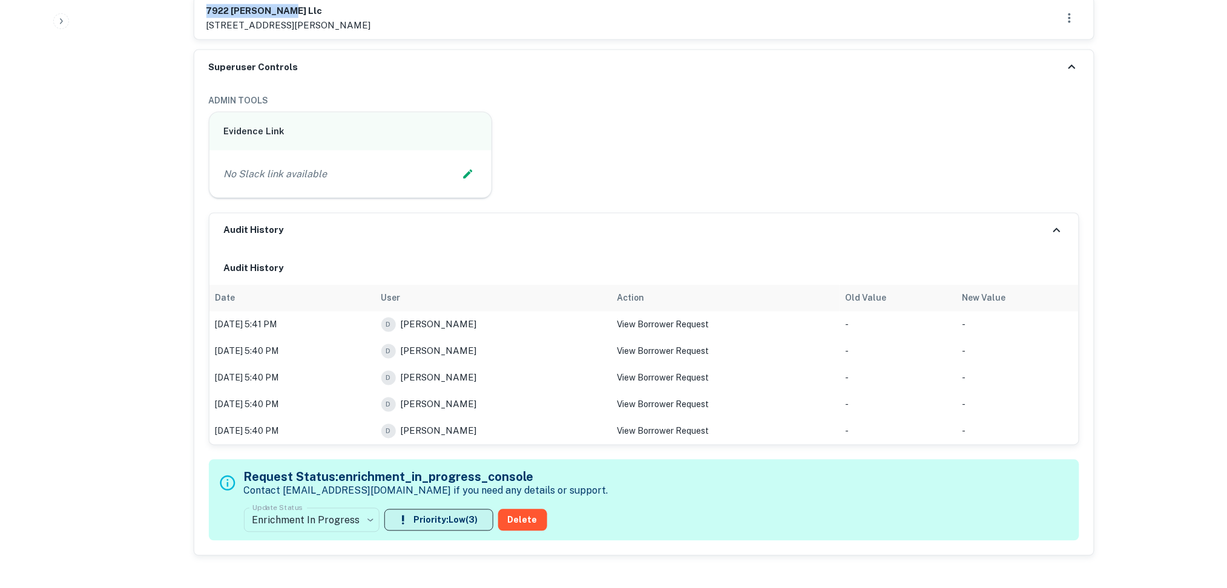
scroll to position [726, 0]
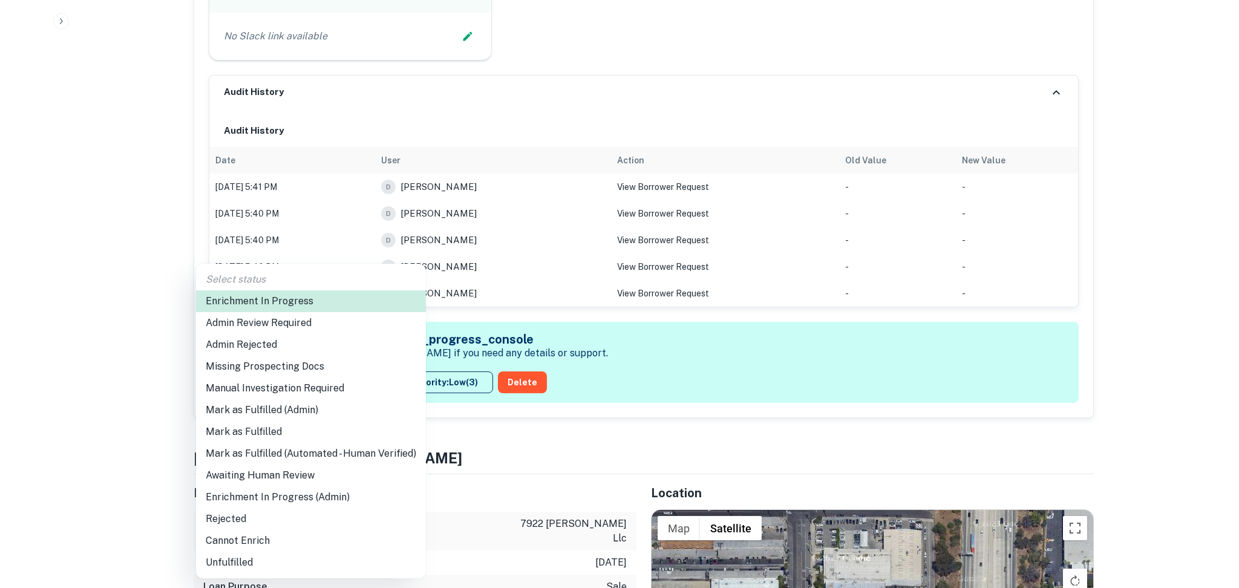
drag, startPoint x: 329, startPoint y: 473, endPoint x: 353, endPoint y: 459, distance: 27.9
click at [328, 474] on li "Awaiting Human Review" at bounding box center [311, 476] width 230 height 22
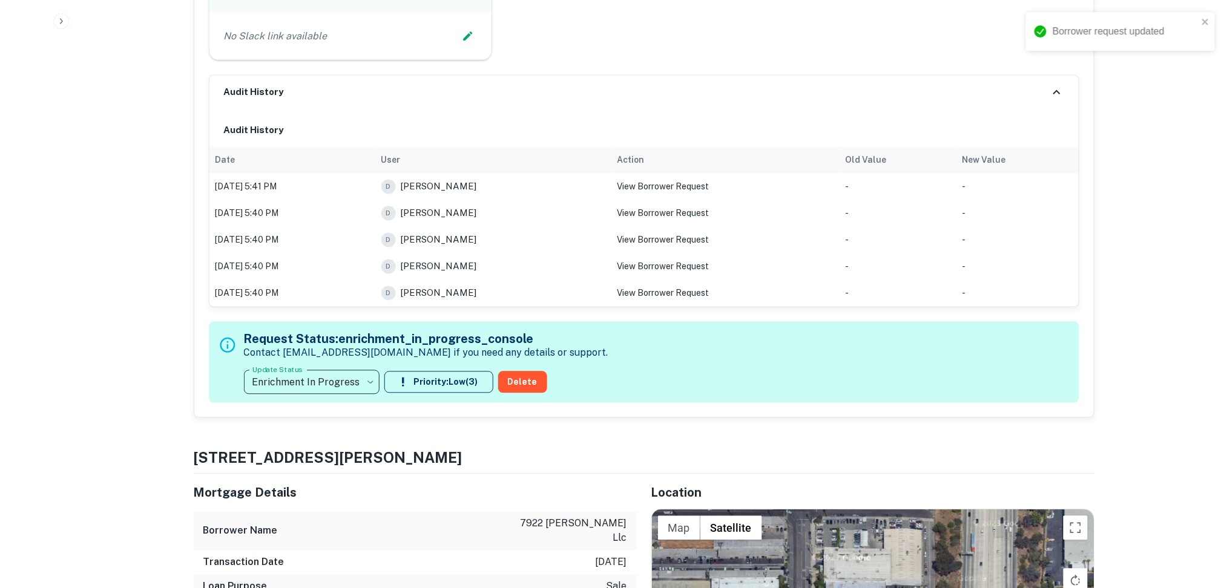
type input "**********"
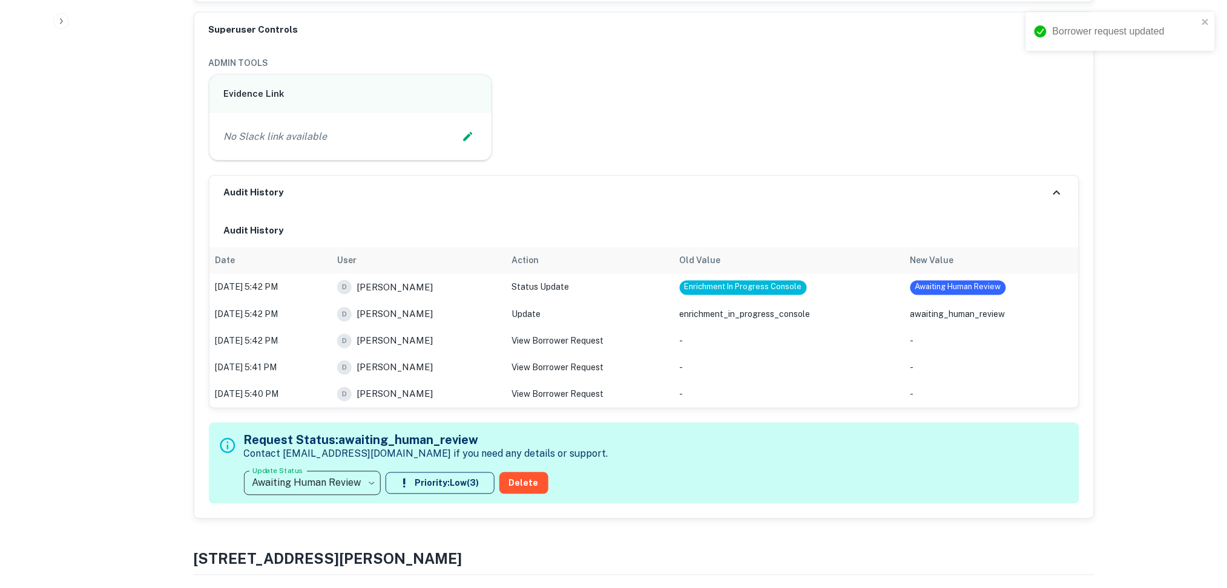
scroll to position [565, 0]
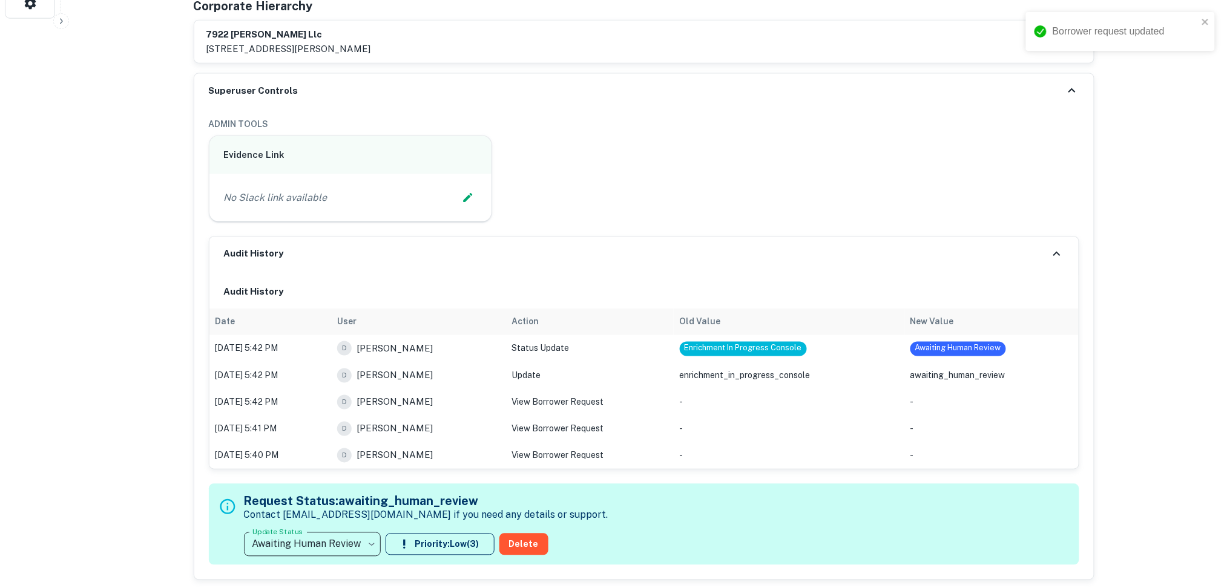
click at [1047, 253] on div "Audit History" at bounding box center [643, 254] width 869 height 34
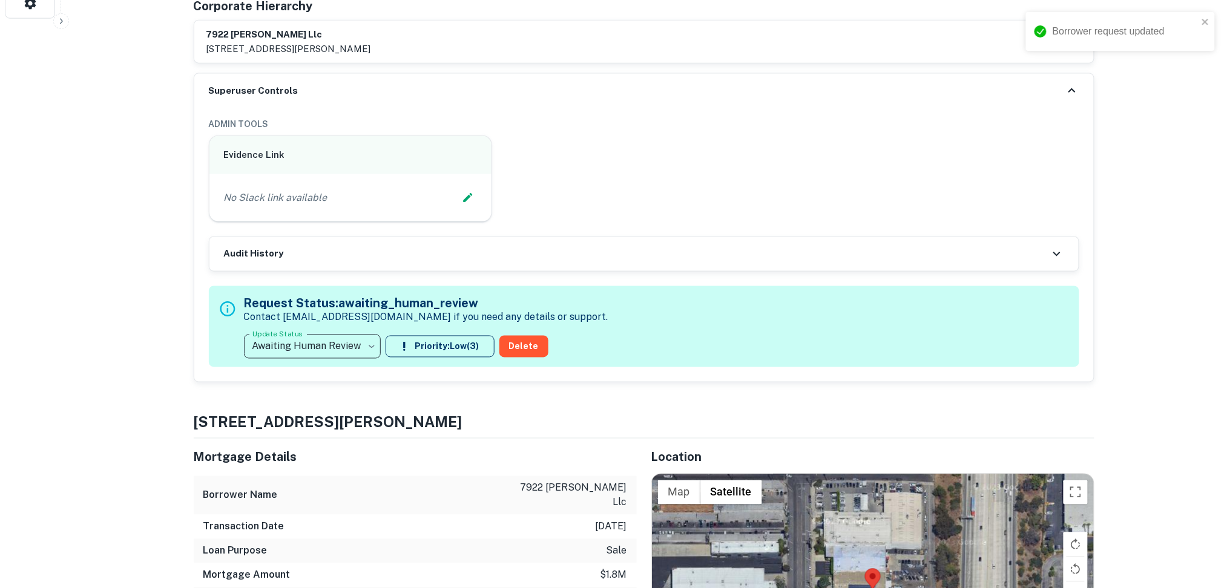
click at [1056, 256] on icon at bounding box center [1056, 254] width 15 height 15
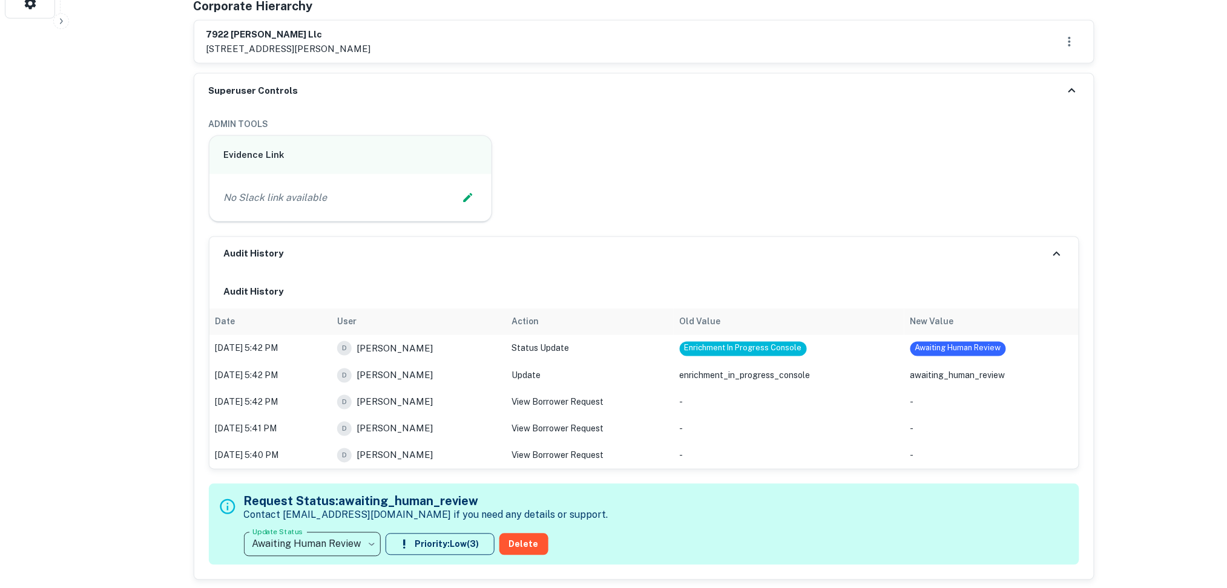
click at [1047, 257] on div "Audit History" at bounding box center [643, 254] width 869 height 34
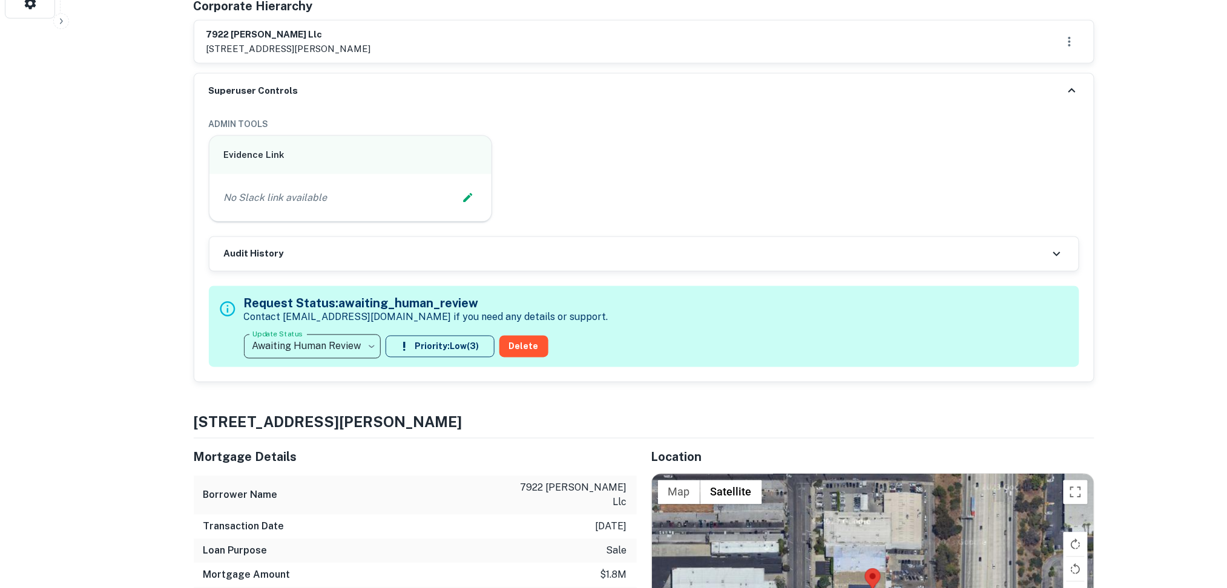
scroll to position [242, 0]
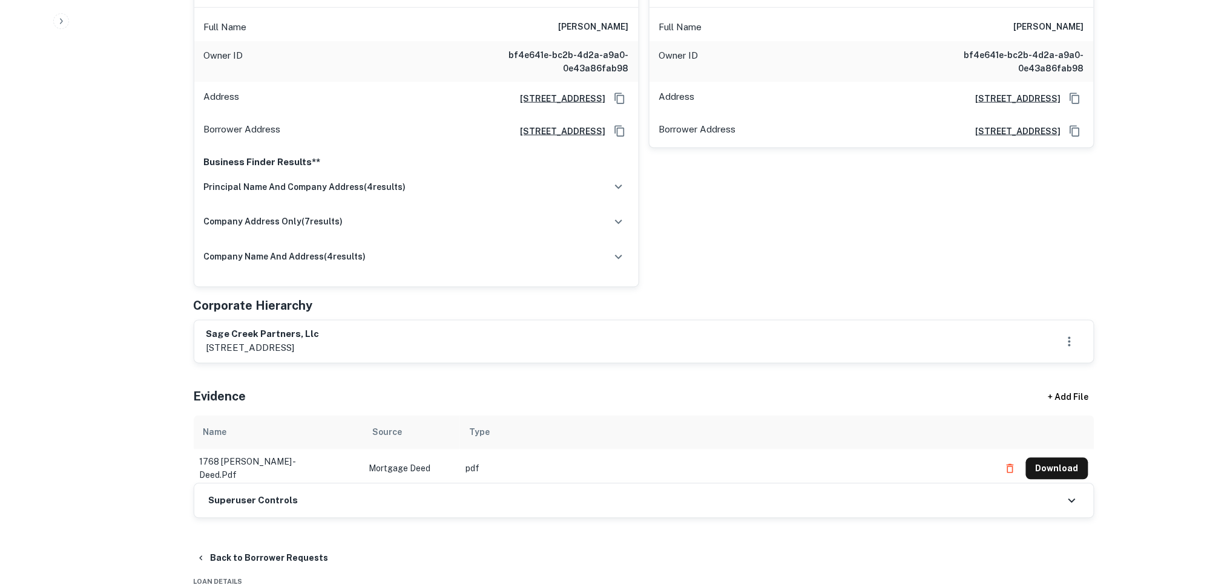
scroll to position [645, 0]
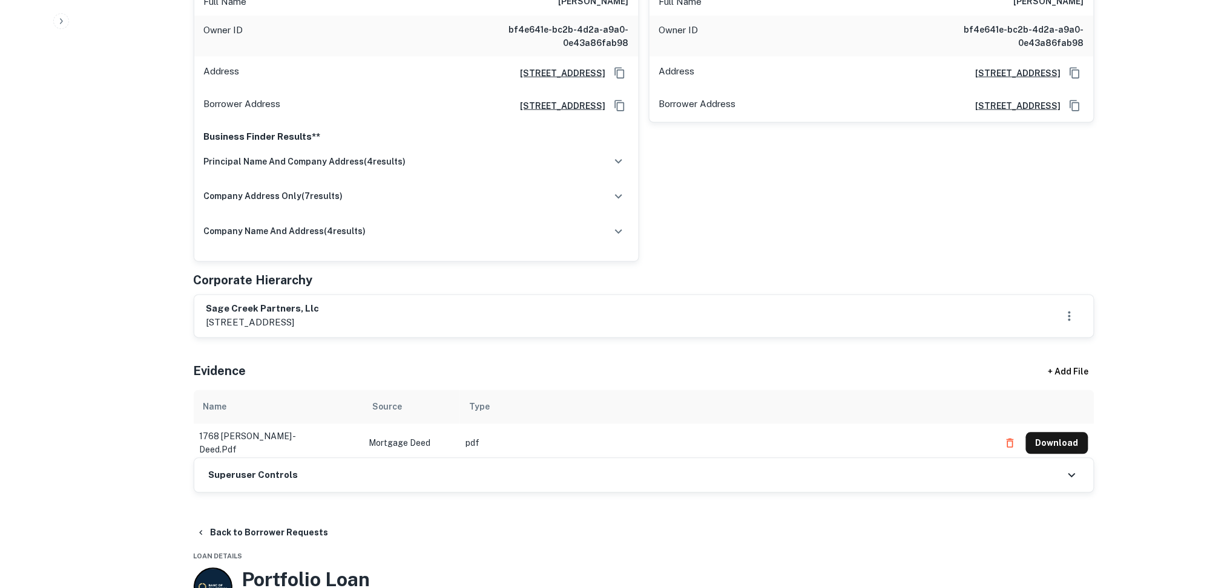
click at [1060, 433] on button "Download" at bounding box center [1057, 444] width 62 height 22
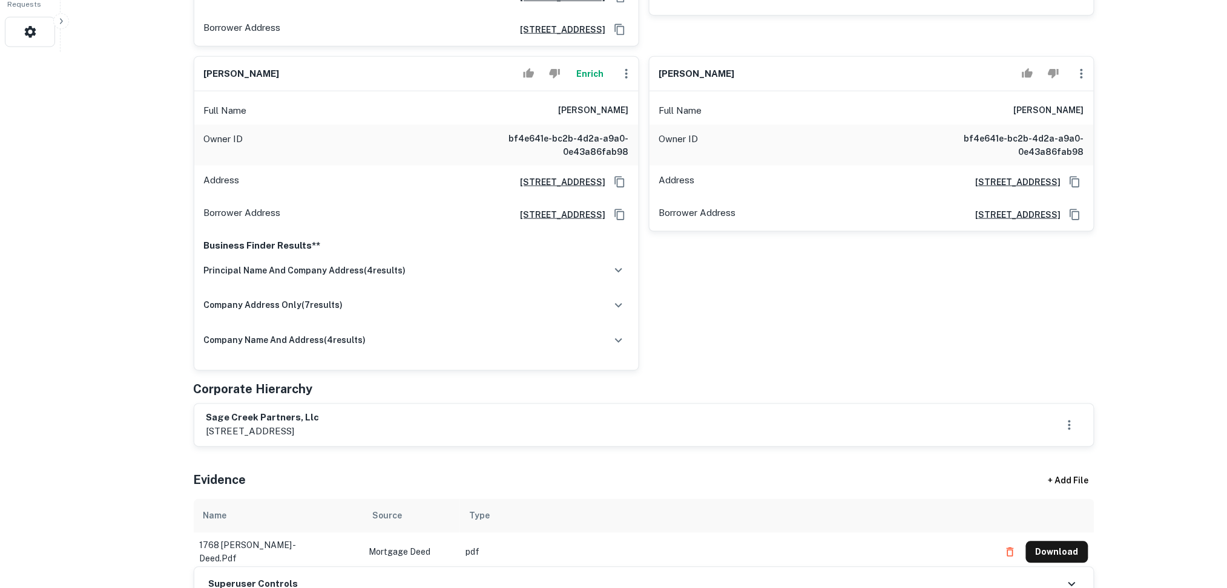
scroll to position [161, 0]
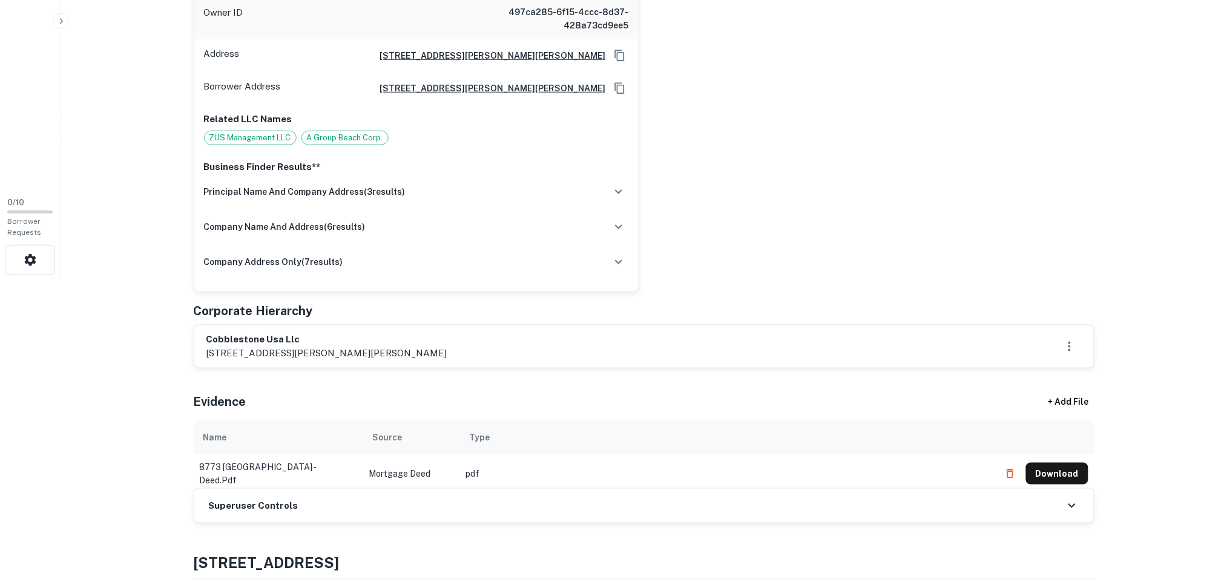
scroll to position [323, 0]
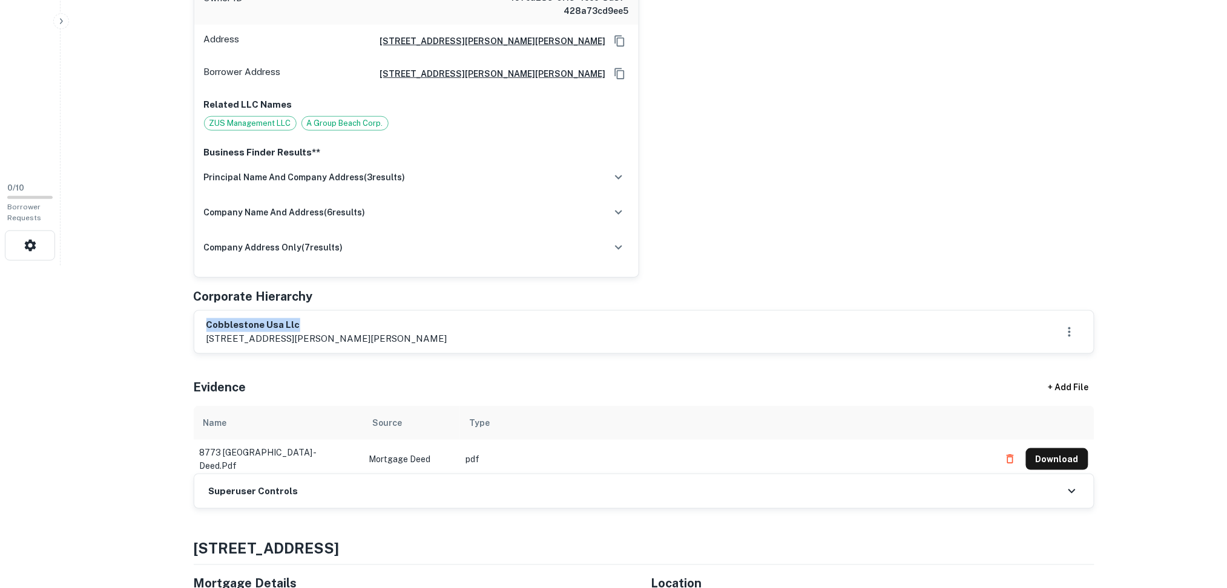
drag, startPoint x: 321, startPoint y: 322, endPoint x: 200, endPoint y: 318, distance: 120.5
click at [200, 318] on div "cobblestone usa llc [STREET_ADDRESS][PERSON_NAME][PERSON_NAME]" at bounding box center [643, 332] width 899 height 42
copy h6 "cobblestone usa llc"
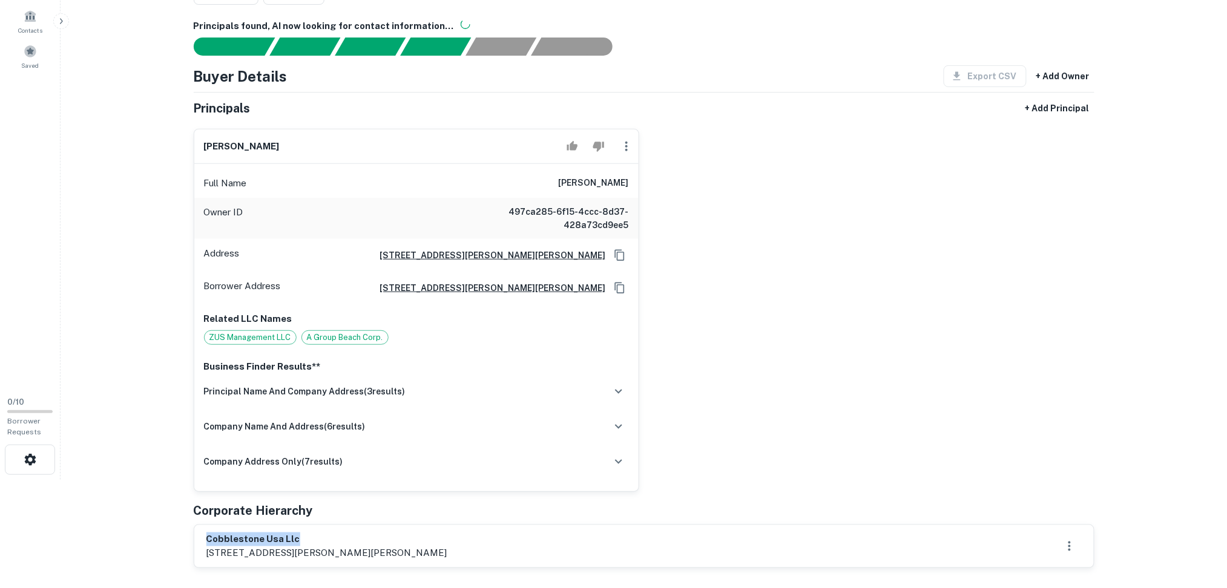
scroll to position [80, 0]
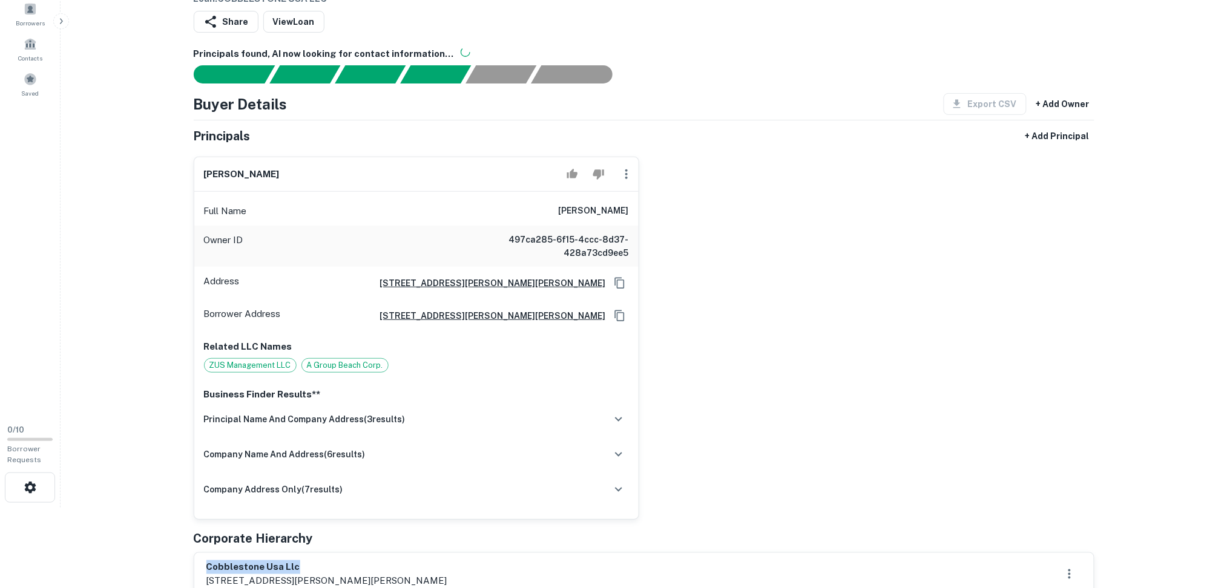
drag, startPoint x: 326, startPoint y: 171, endPoint x: 189, endPoint y: 165, distance: 136.9
click at [189, 165] on div "[PERSON_NAME] Full Name [PERSON_NAME] Owner ID 497ca285-6f15-4ccc-8d37-428a73cd…" at bounding box center [411, 333] width 455 height 373
copy h6 "isidoro attie laniado"
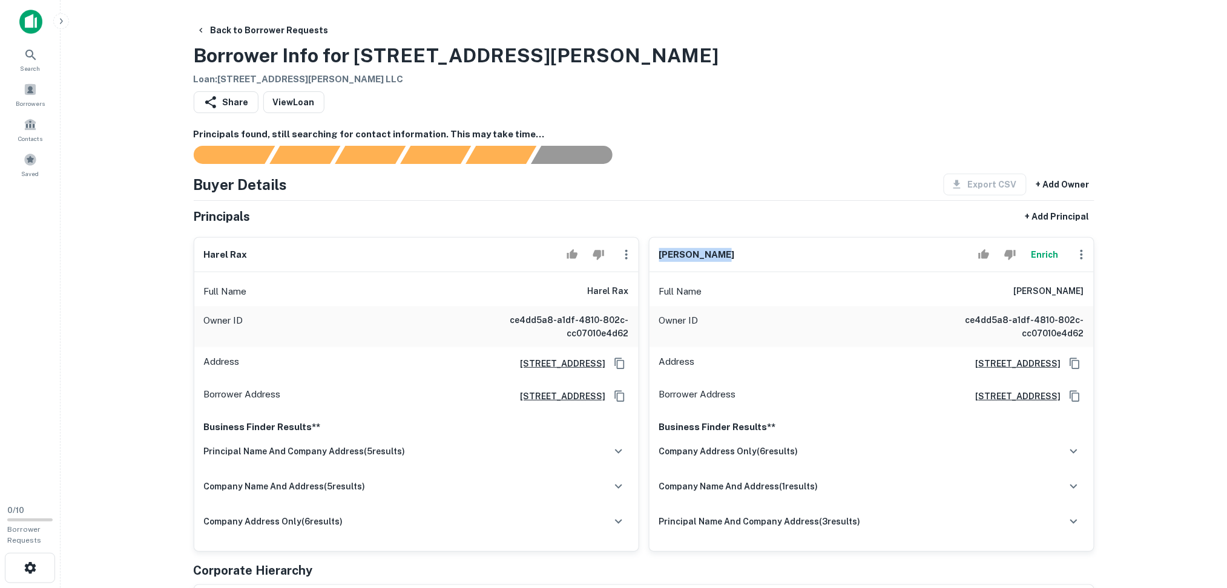
drag, startPoint x: 777, startPoint y: 264, endPoint x: 643, endPoint y: 254, distance: 134.2
click at [643, 254] on div "[PERSON_NAME] Enrich Full Name [PERSON_NAME] Owner ID ce4dd5a8-a1df-4810-802c-c…" at bounding box center [866, 390] width 455 height 324
copy h6 "[PERSON_NAME]"
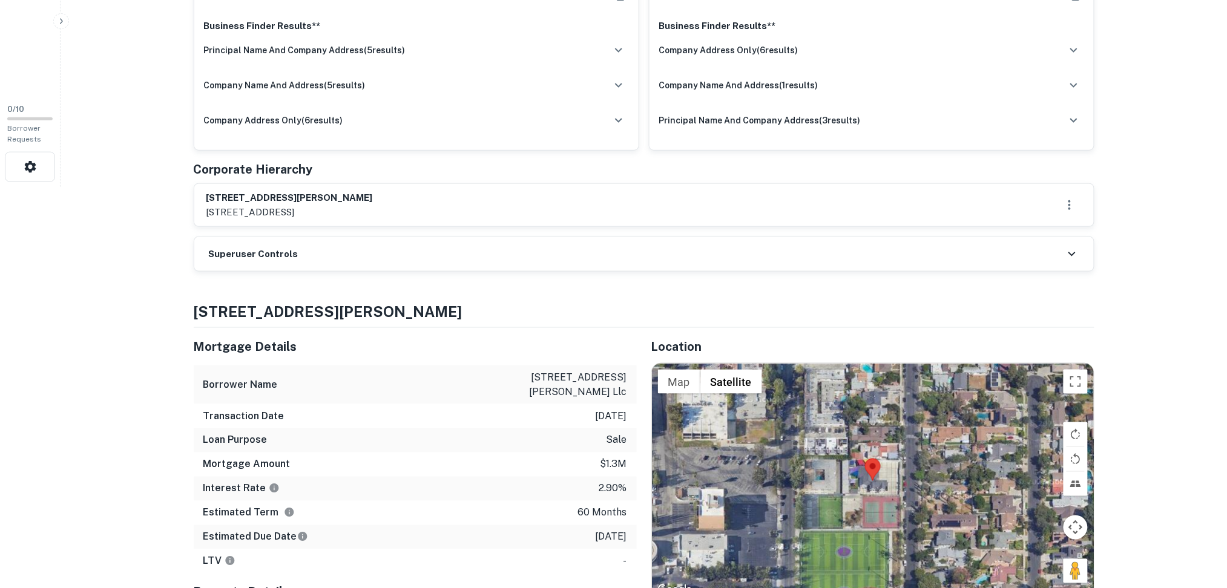
scroll to position [484, 0]
